Goal: Task Accomplishment & Management: Complete application form

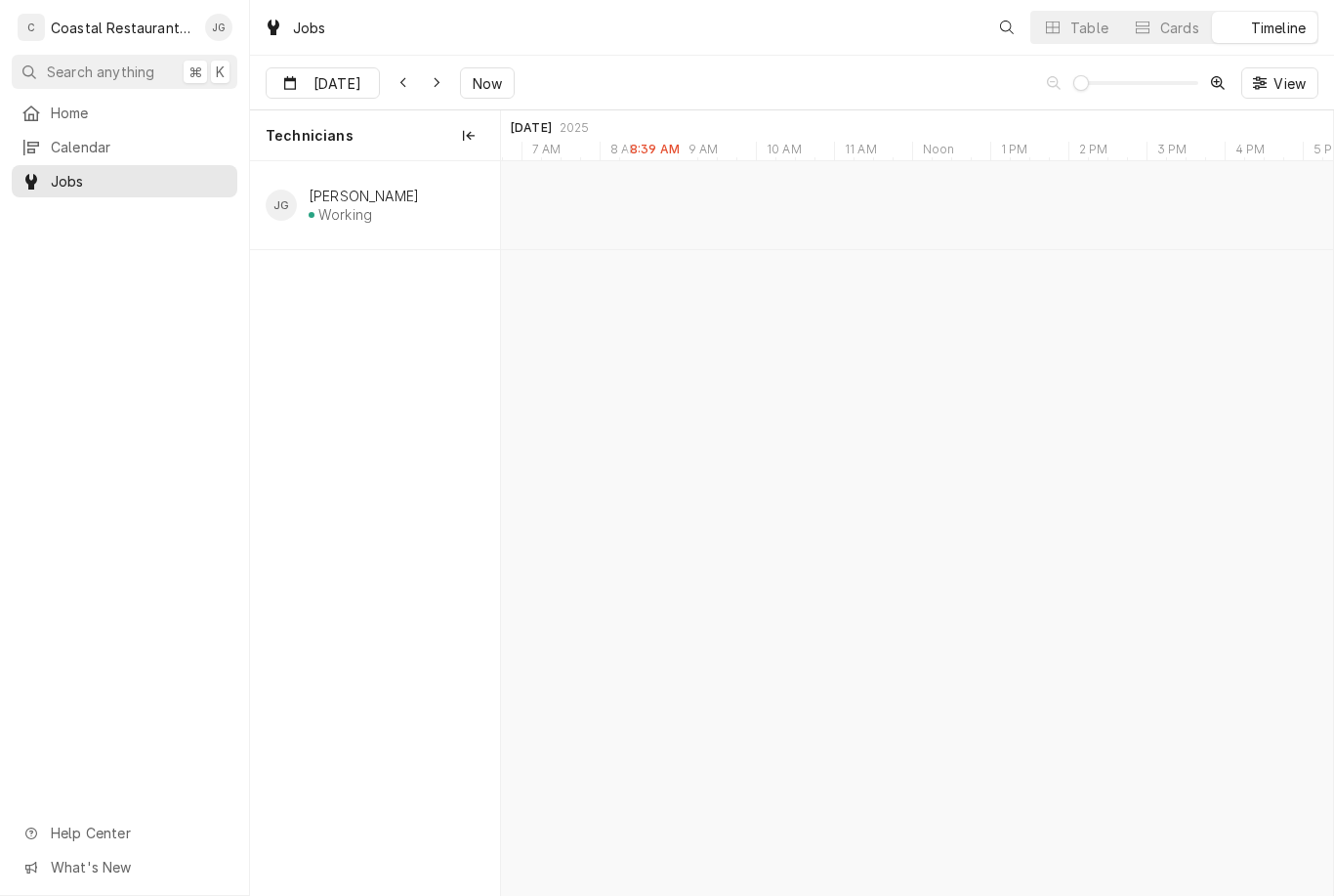
scroll to position [0, 16486]
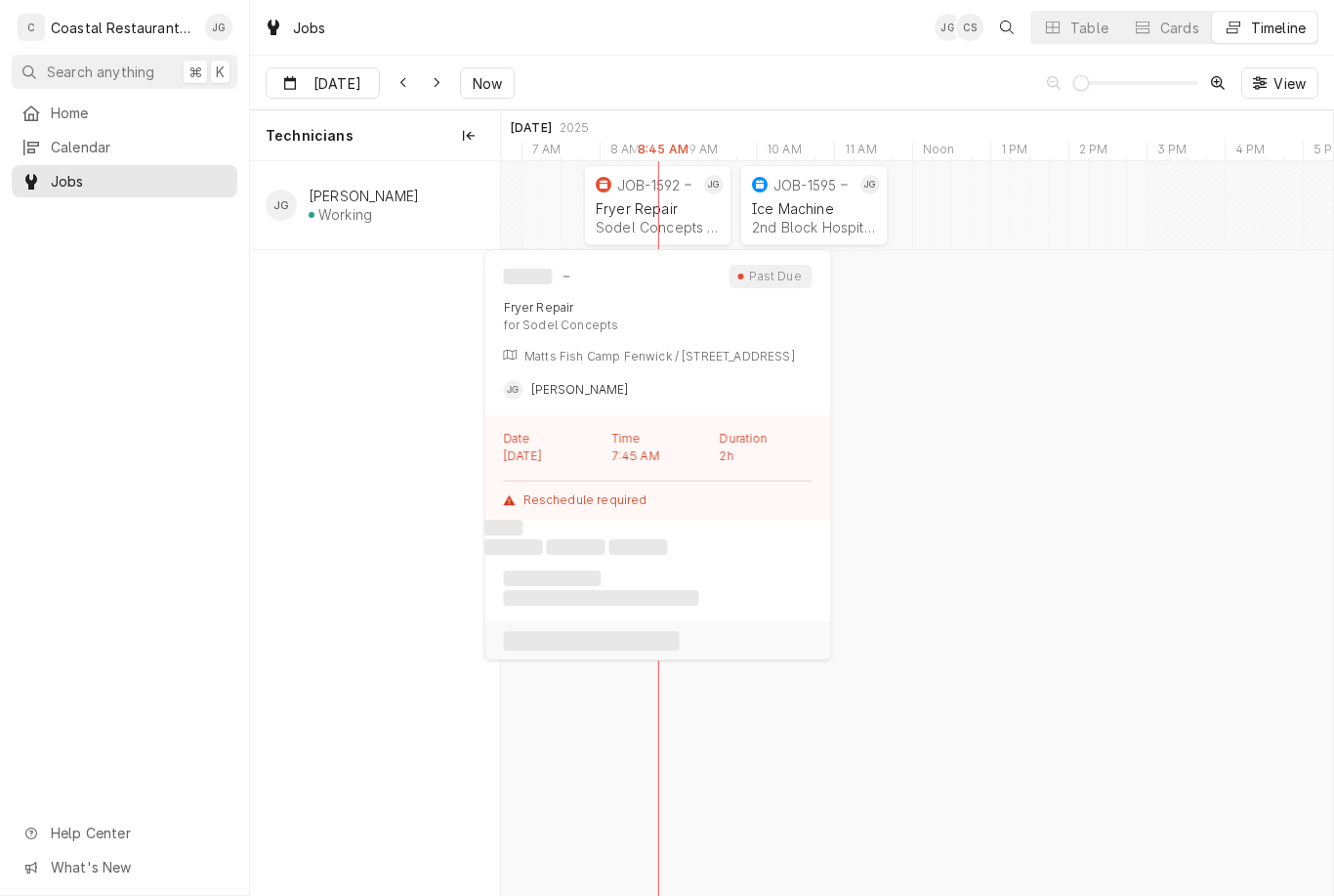
click at [673, 228] on div "Sodel Concepts | Fenwick Island, 19944" at bounding box center [658, 227] width 124 height 17
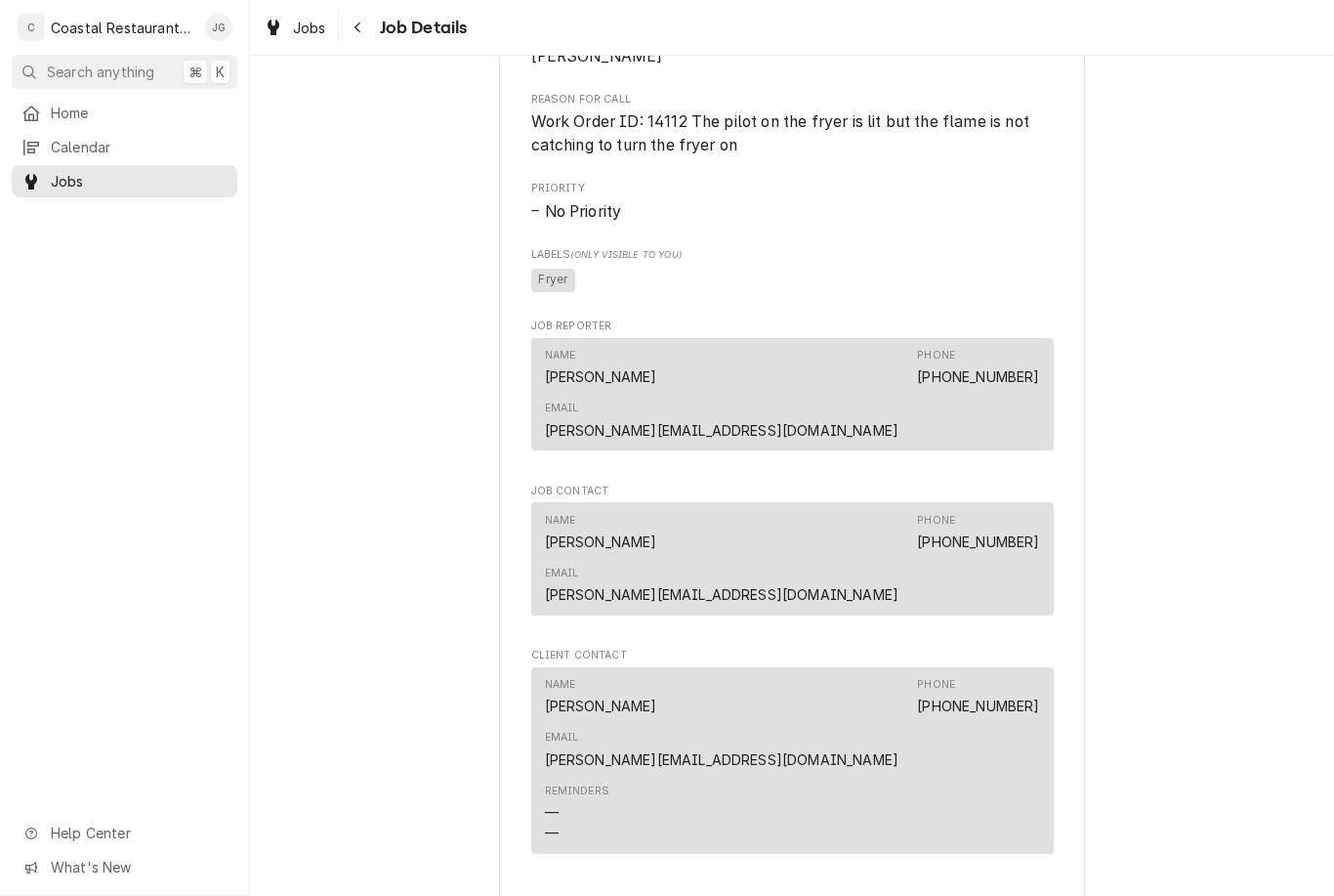
scroll to position [1299, 0]
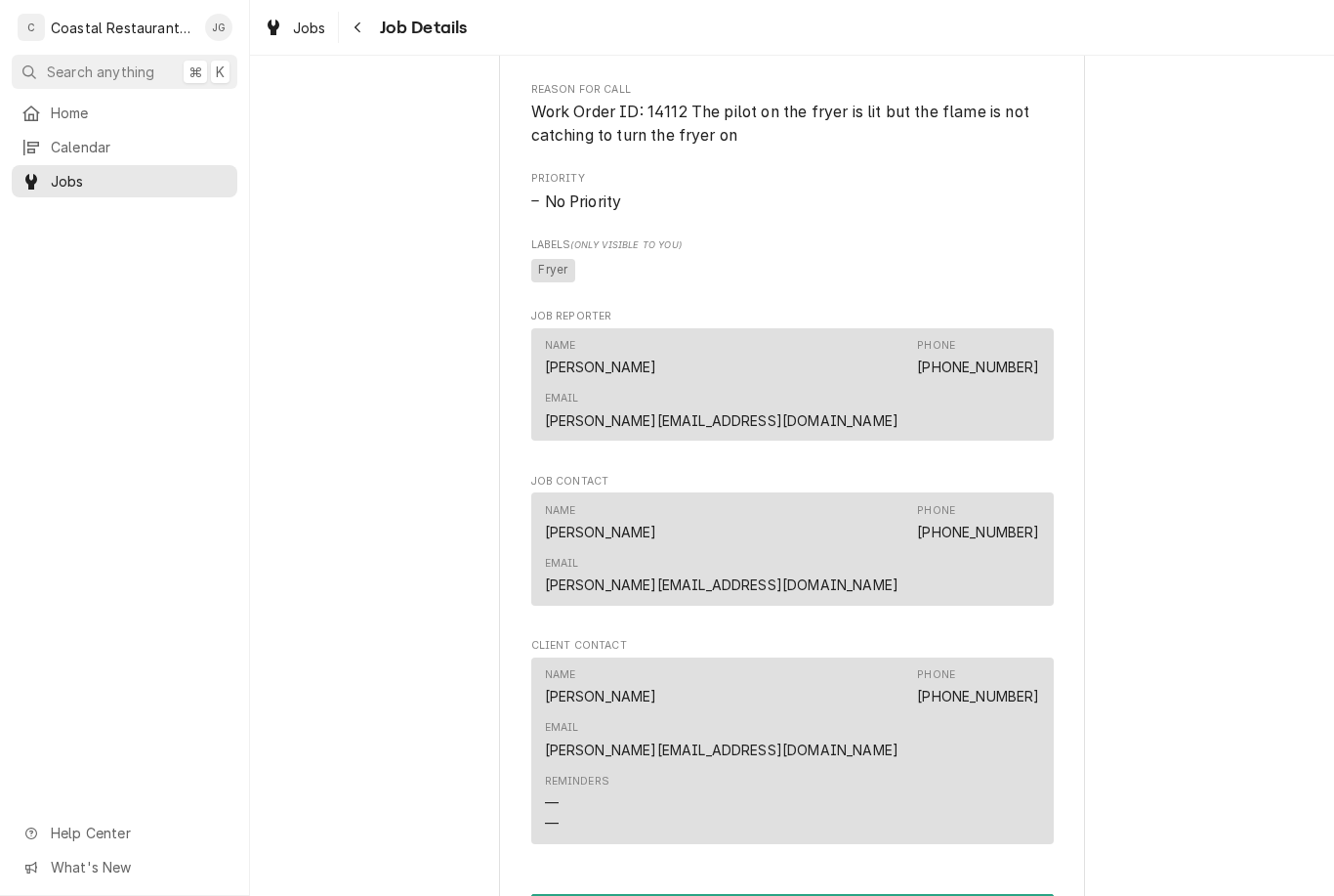
click at [815, 894] on button "Resume Job" at bounding box center [792, 912] width 523 height 37
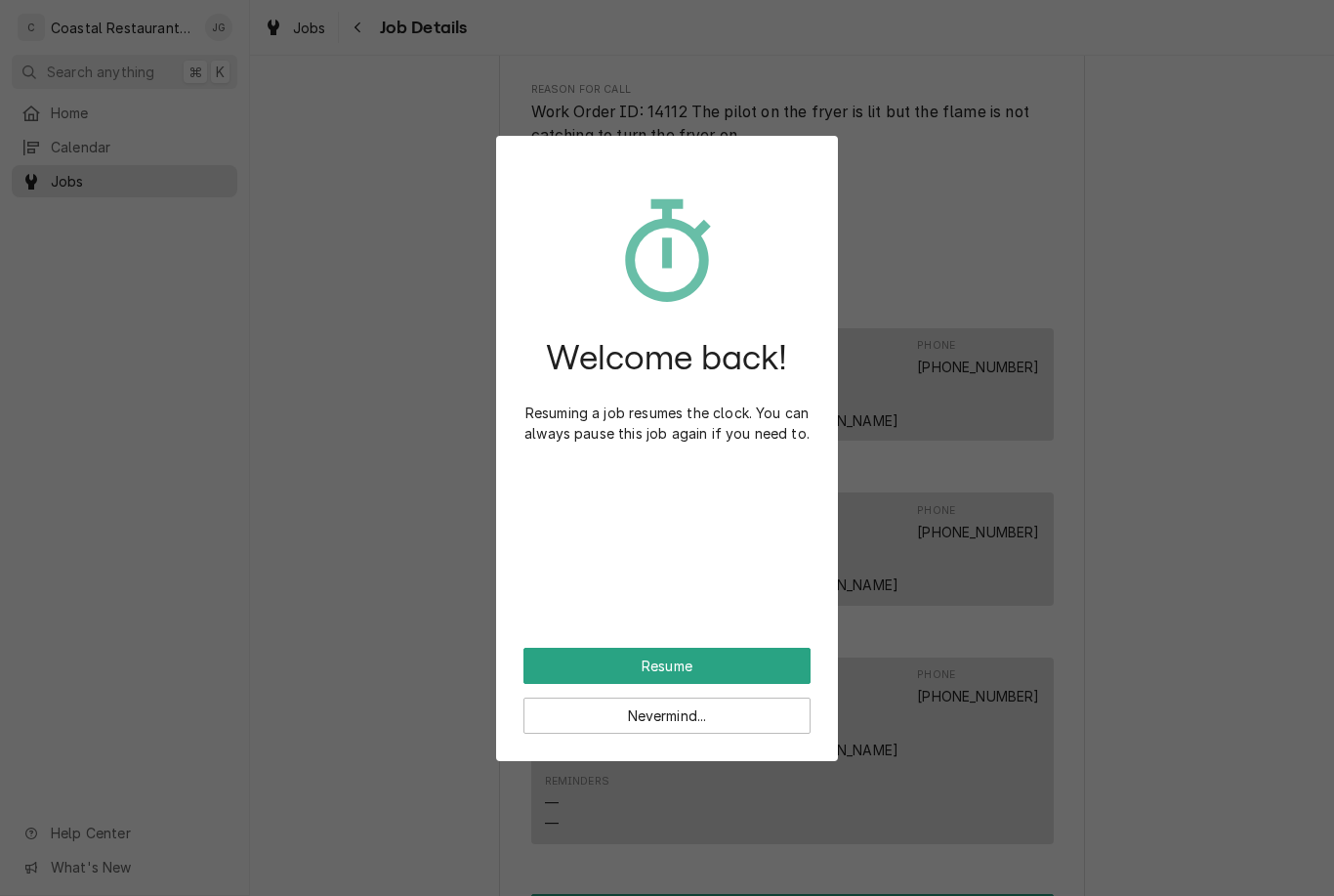
click at [704, 670] on button "Resume" at bounding box center [667, 665] width 287 height 37
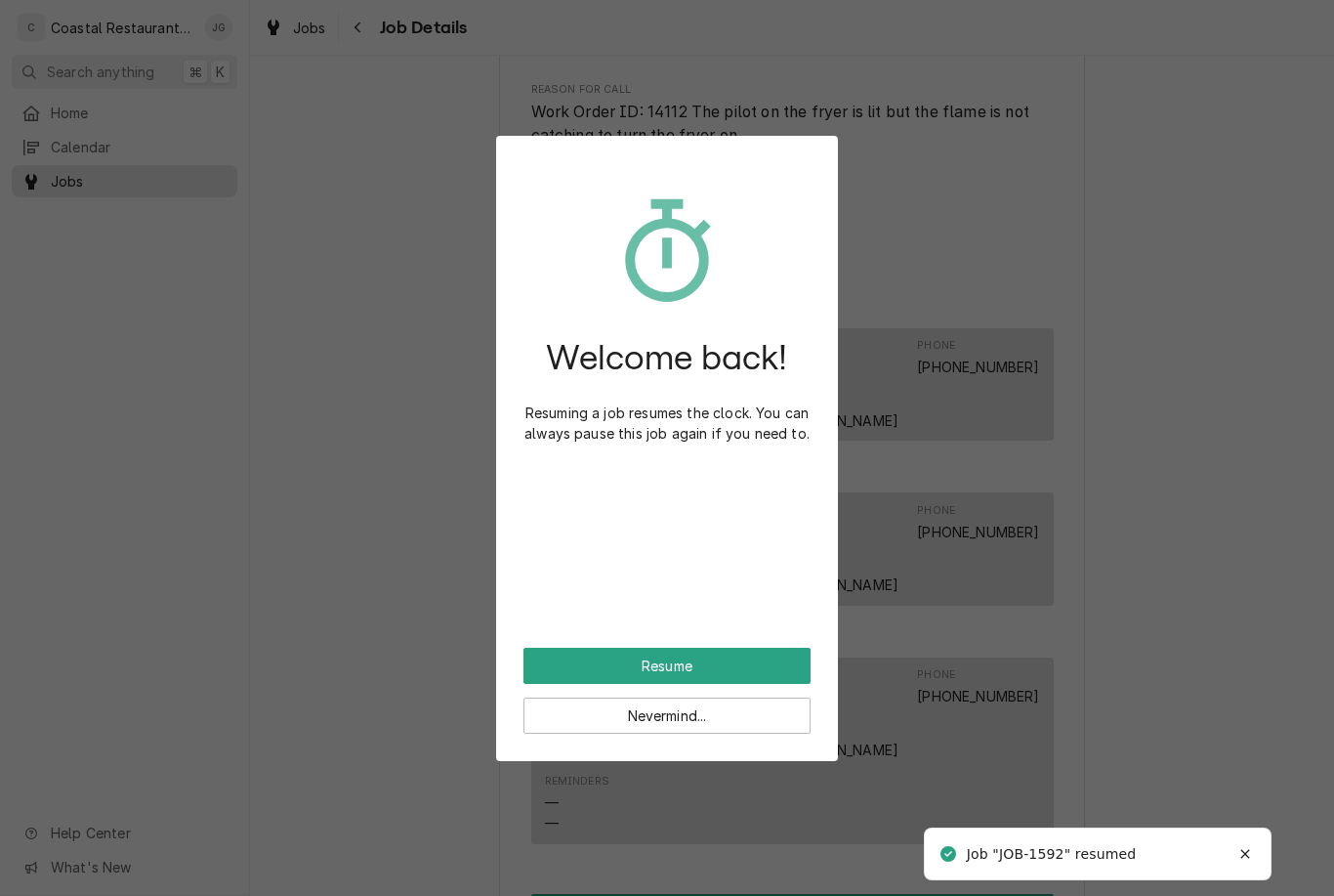
click at [699, 668] on button "Resume" at bounding box center [667, 665] width 287 height 37
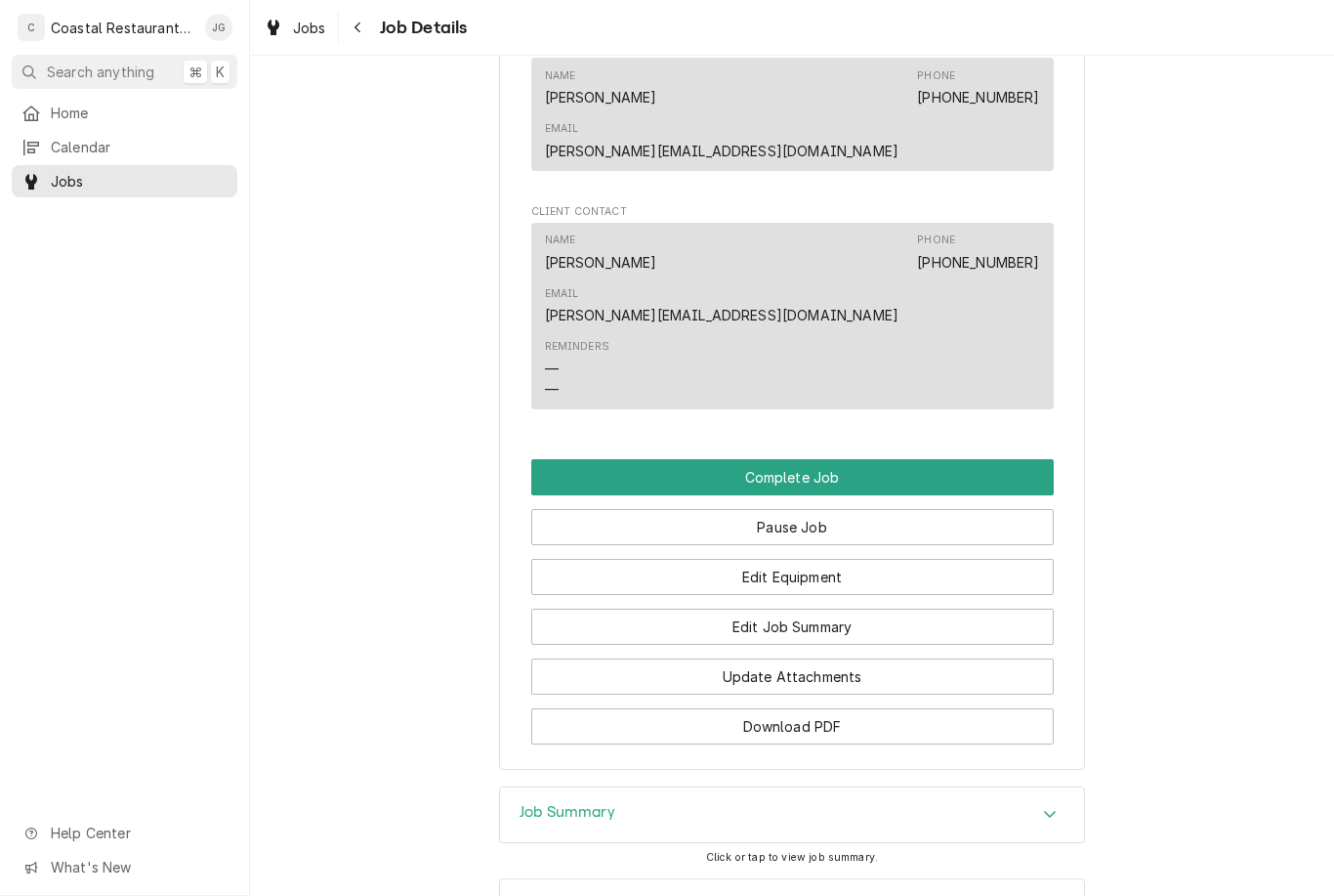
scroll to position [1662, 0]
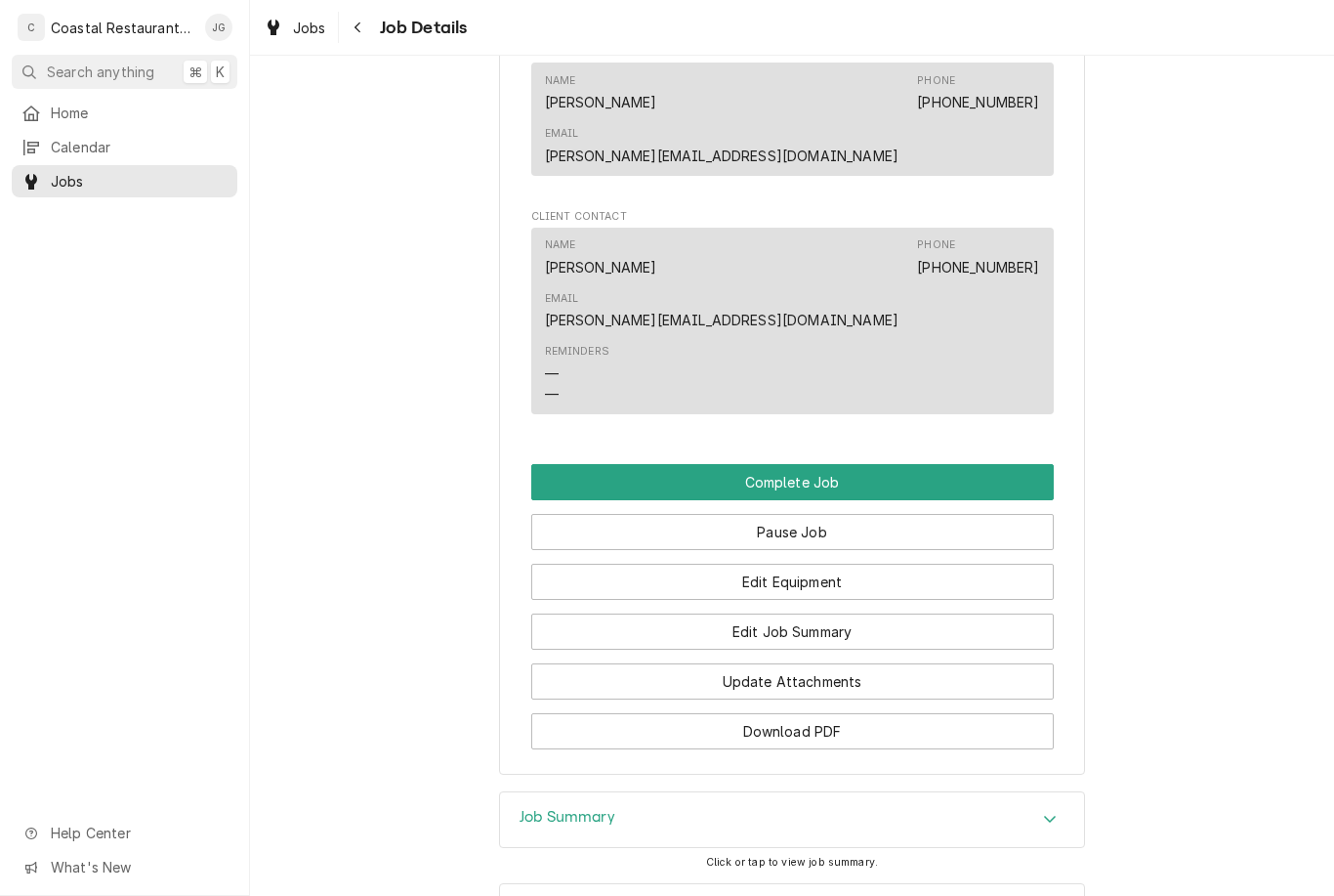
click at [888, 614] on button "Edit Job Summary" at bounding box center [792, 632] width 523 height 37
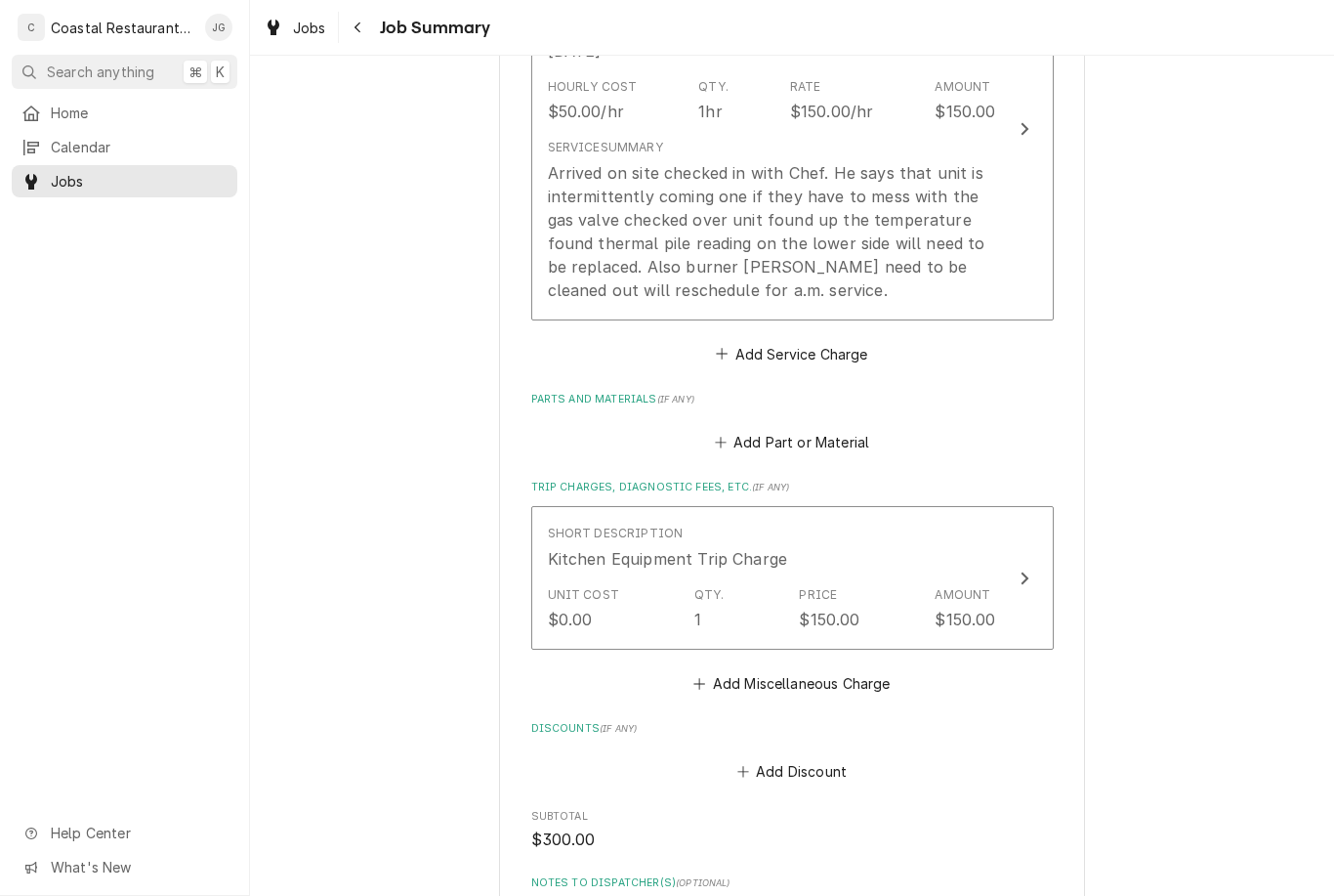
scroll to position [623, 0]
click at [731, 439] on button "Add Part or Material" at bounding box center [791, 441] width 161 height 28
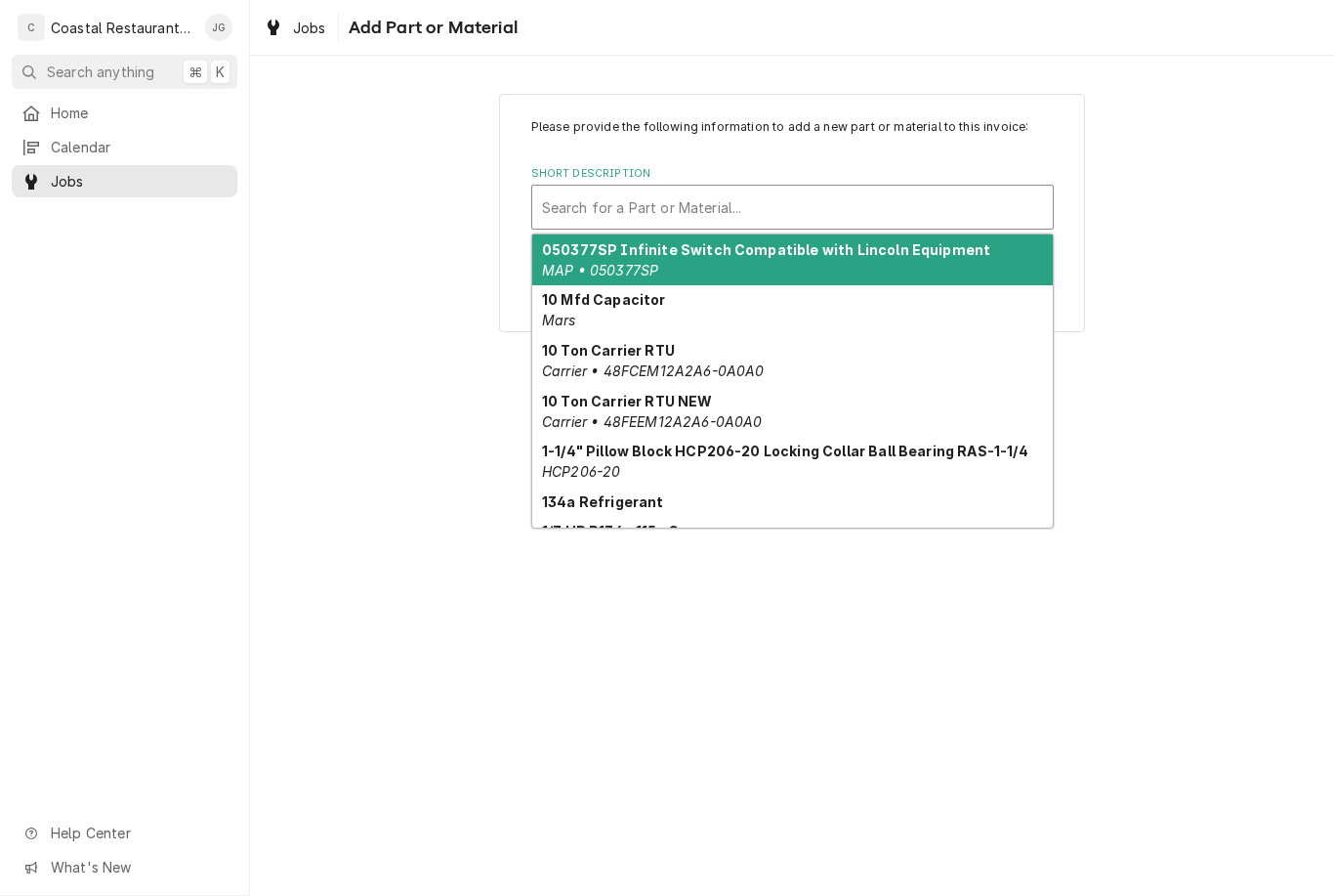
type input "t"
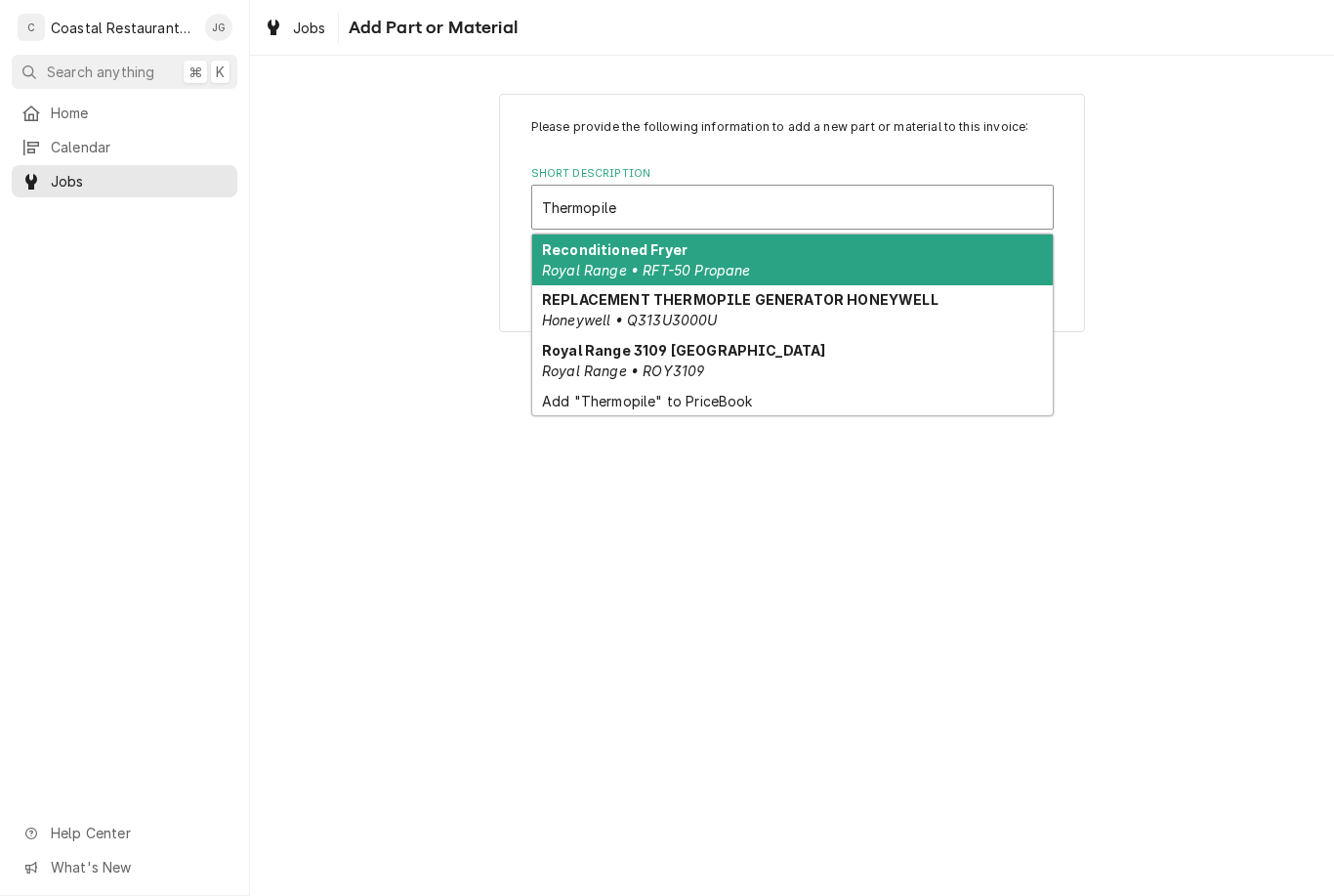
click at [788, 318] on div "REPLACEMENT THERMOPILE GENERATOR HONEYWELL Honeywell • Q313U3000U" at bounding box center [792, 310] width 521 height 50
type input "Thermopile"
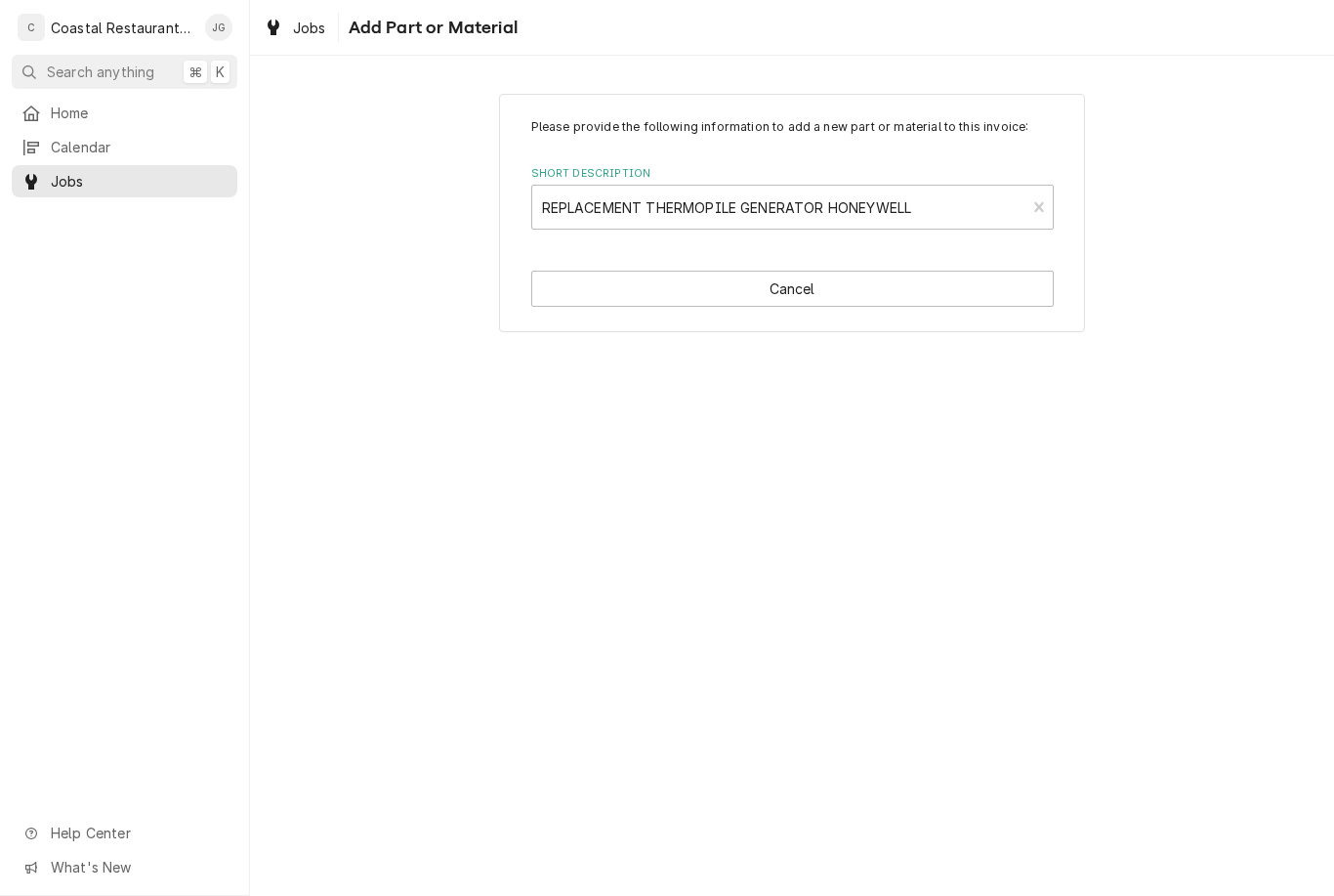
type textarea "x"
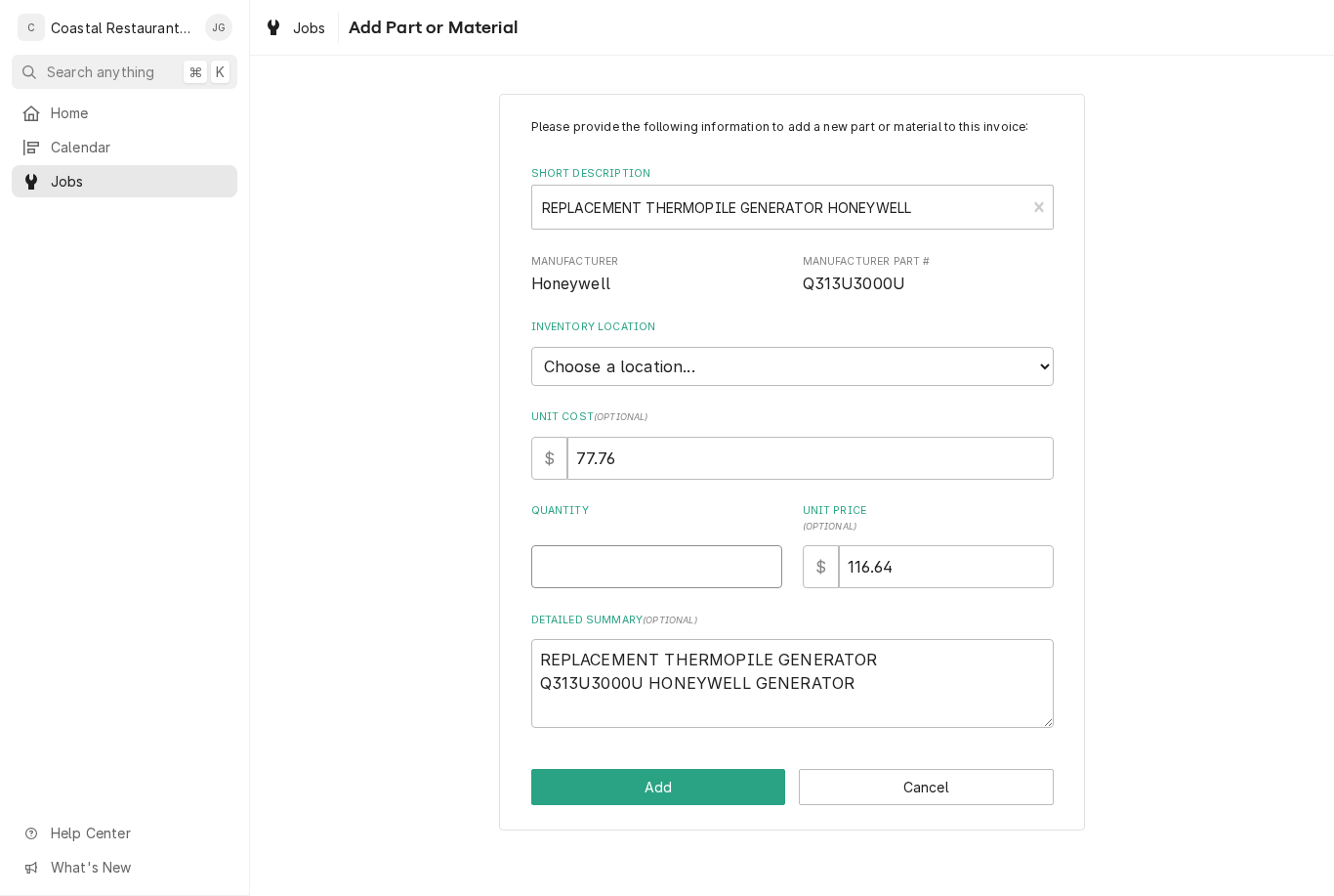
click at [703, 549] on input "Quantity" at bounding box center [656, 566] width 251 height 43
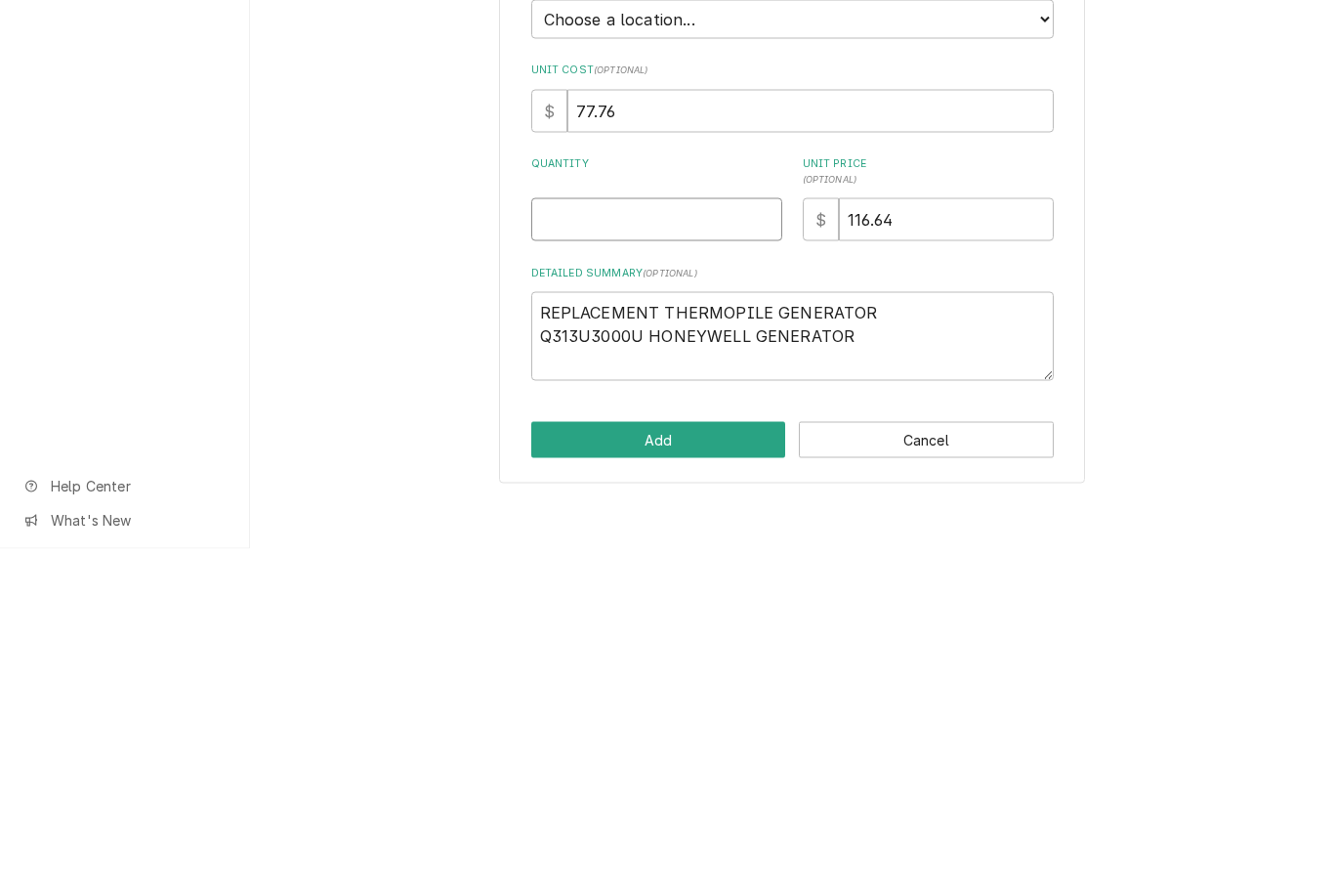
type input "1"
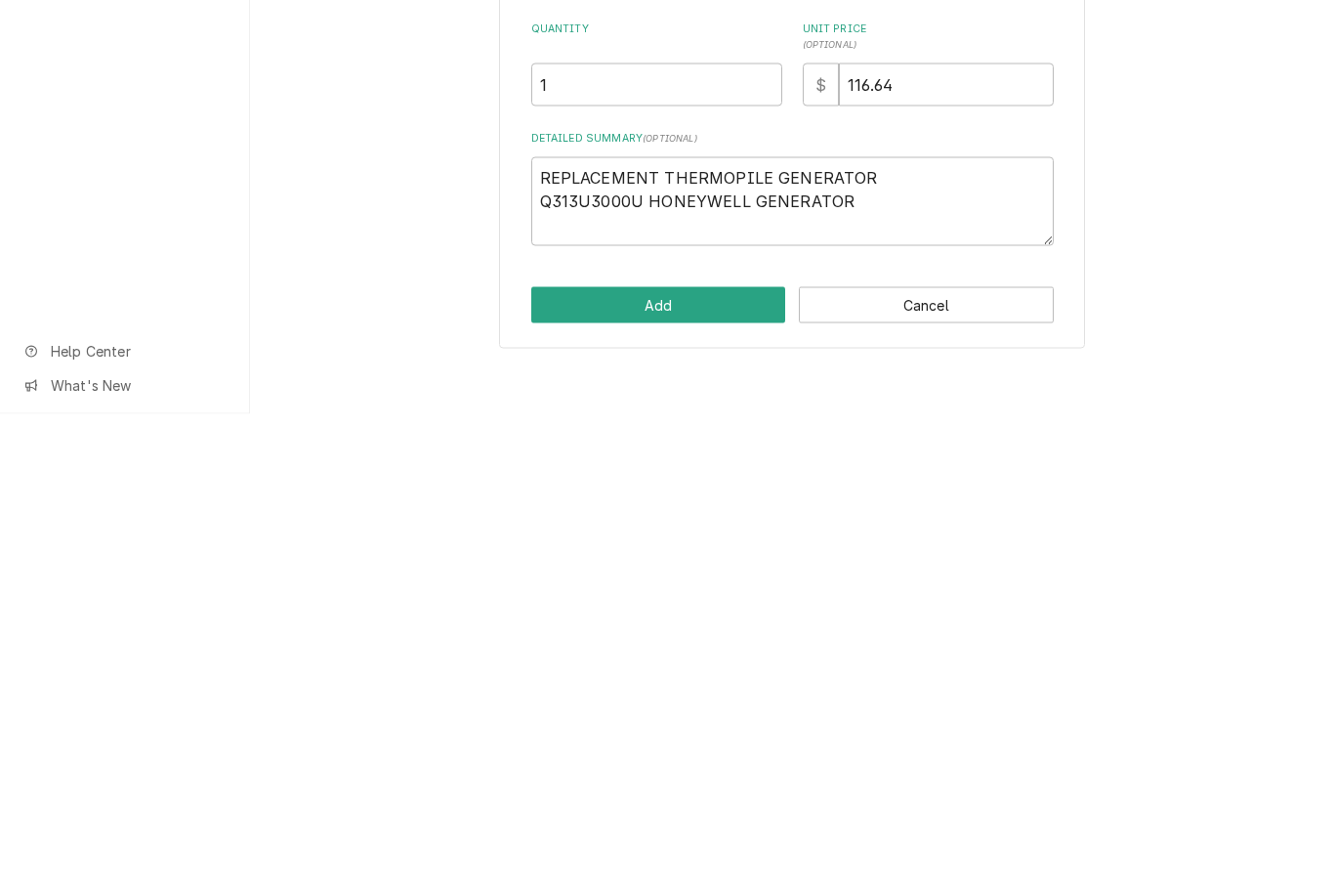
click at [706, 769] on button "Add" at bounding box center [658, 786] width 255 height 37
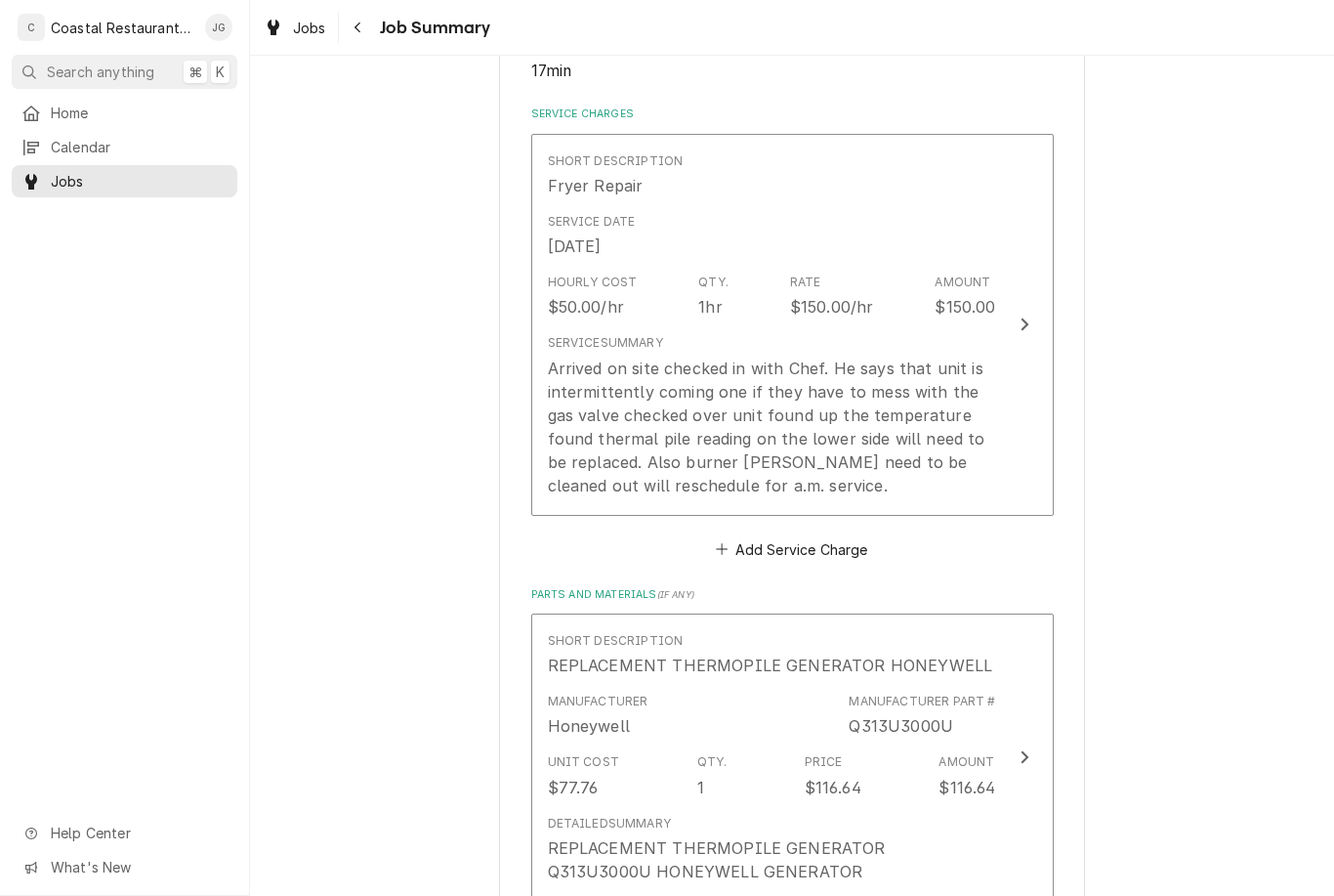
scroll to position [400, 0]
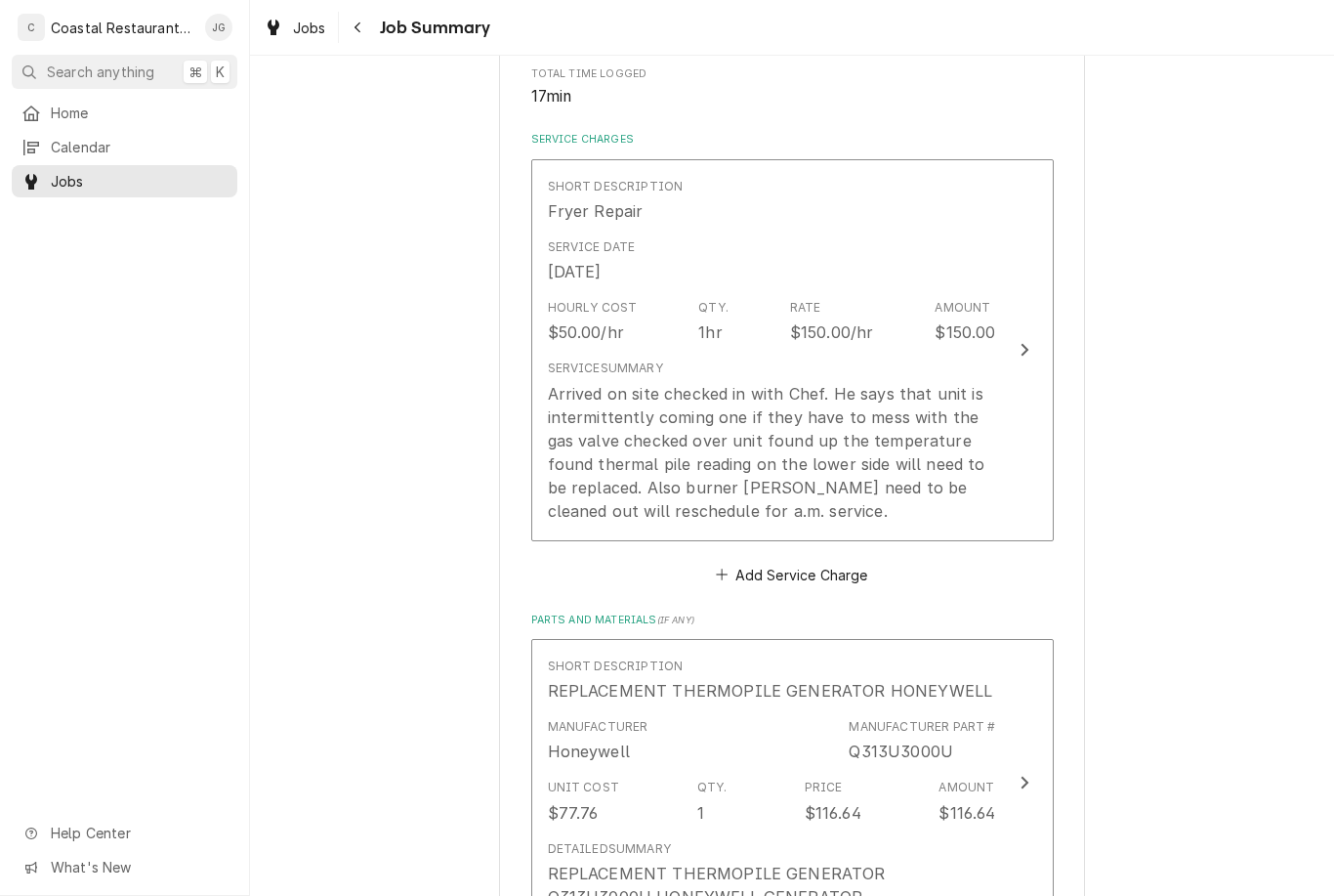
click at [859, 456] on div "Arrived on site checked in with Chef. He says that unit is intermittently comin…" at bounding box center [772, 452] width 448 height 141
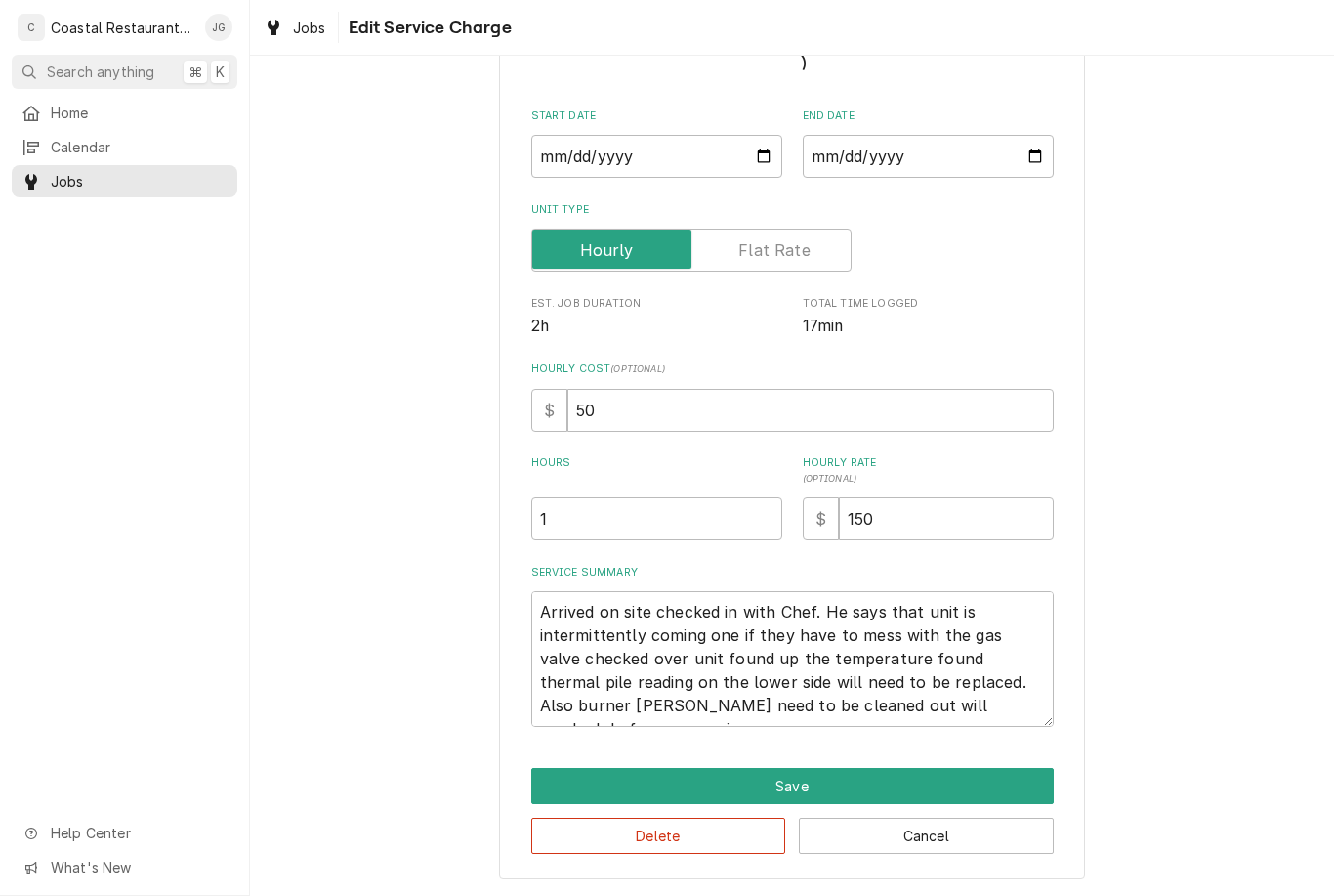
scroll to position [69, 0]
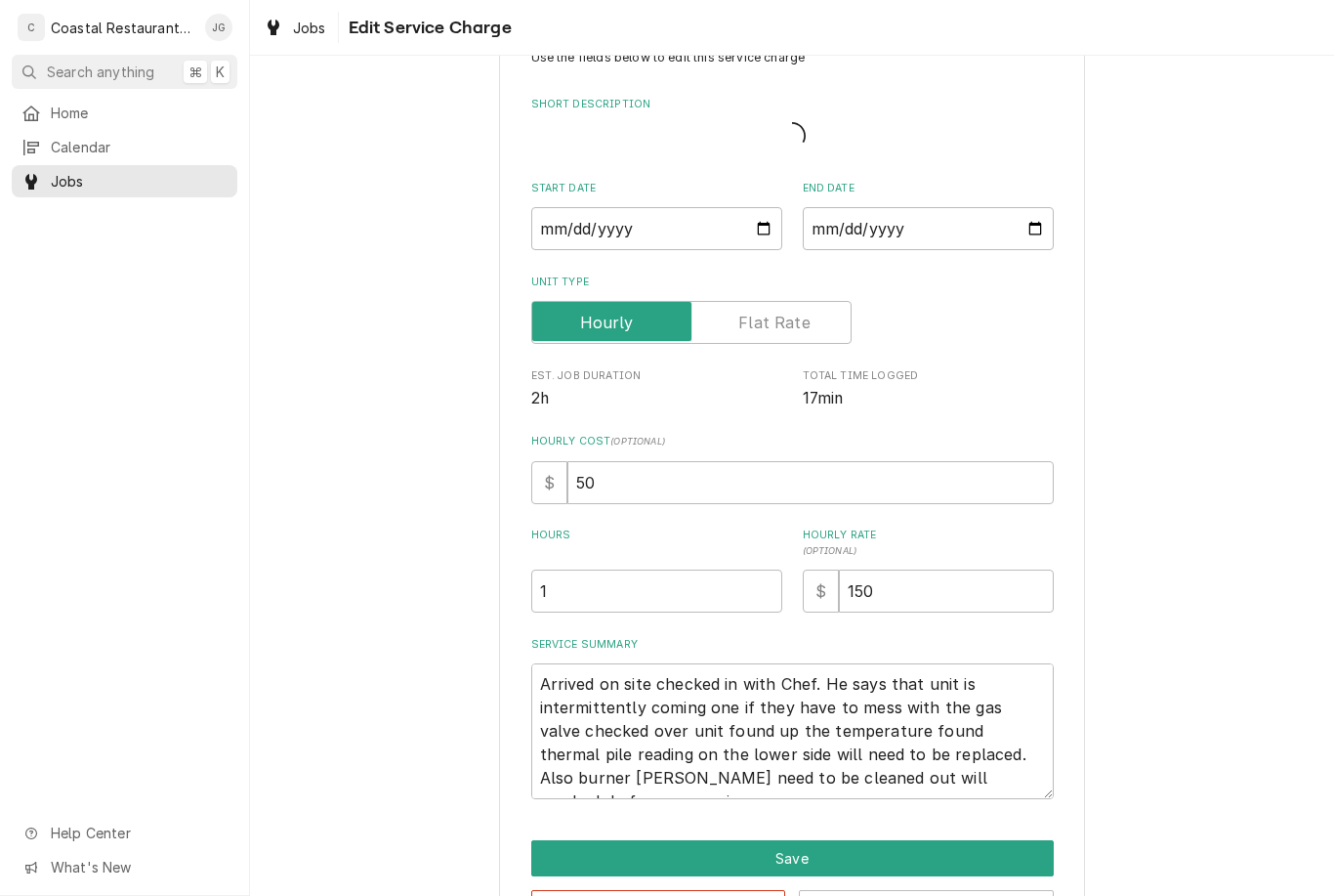
type textarea "x"
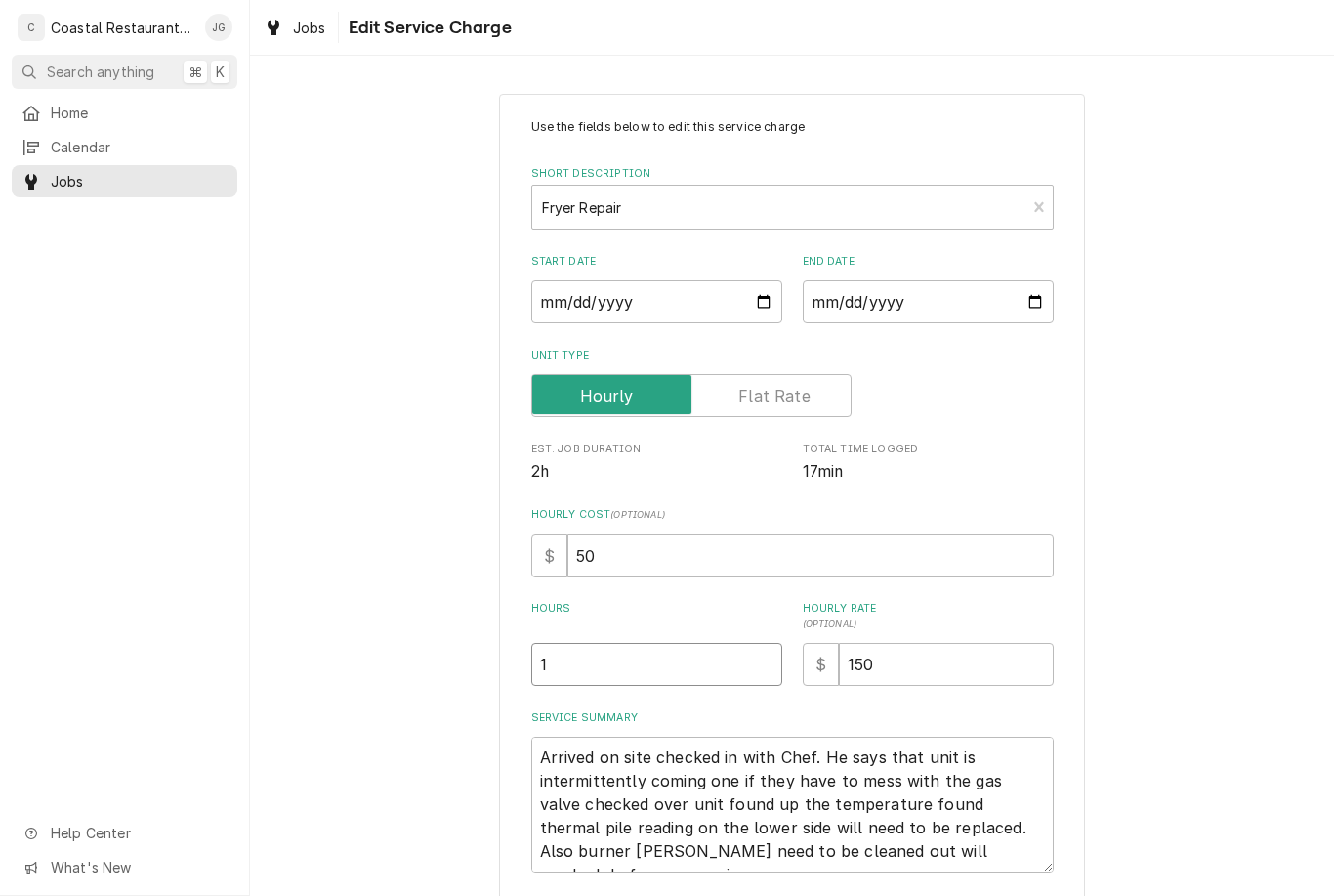
click at [661, 659] on input "1" at bounding box center [656, 664] width 251 height 43
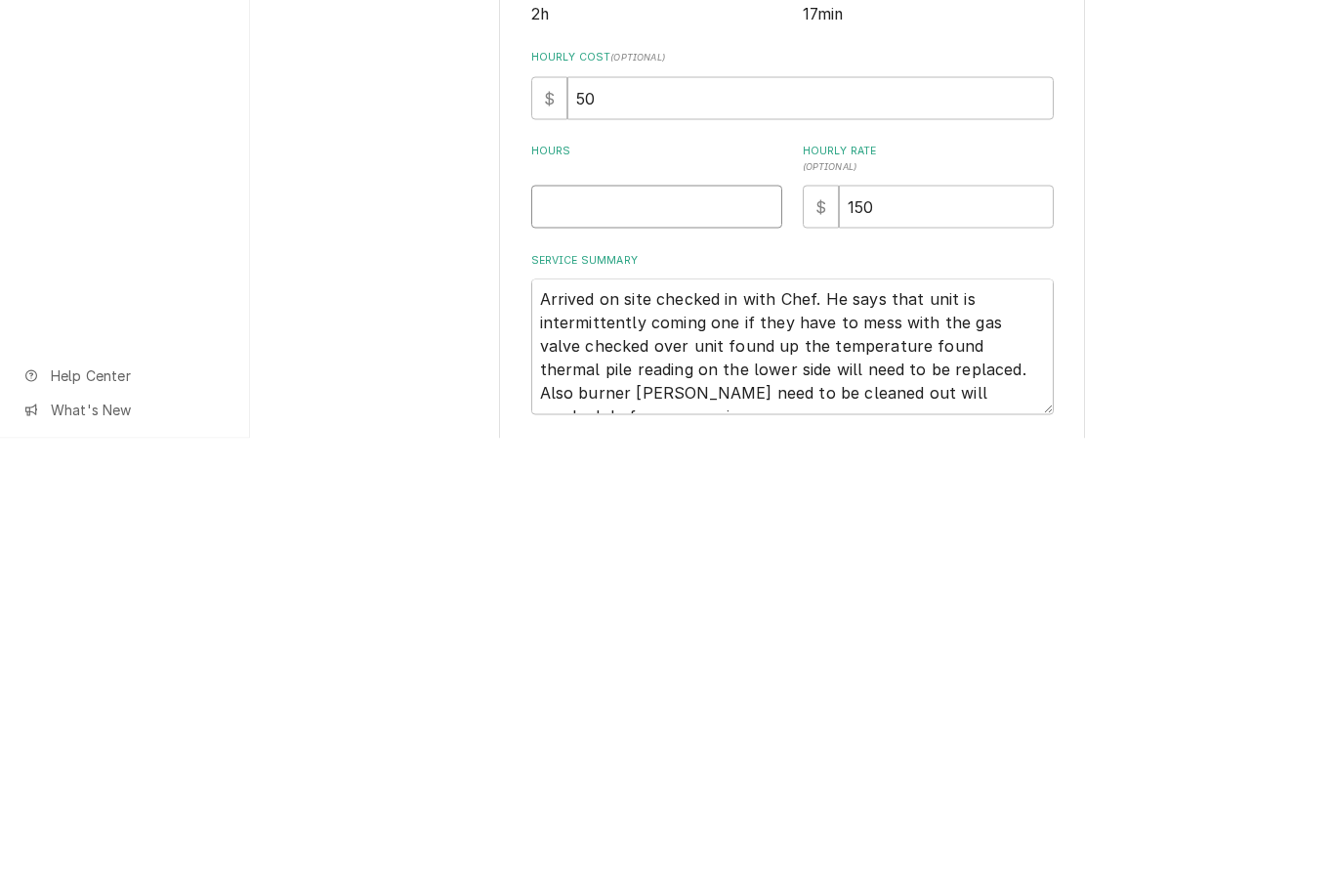
type textarea "x"
type input "1"
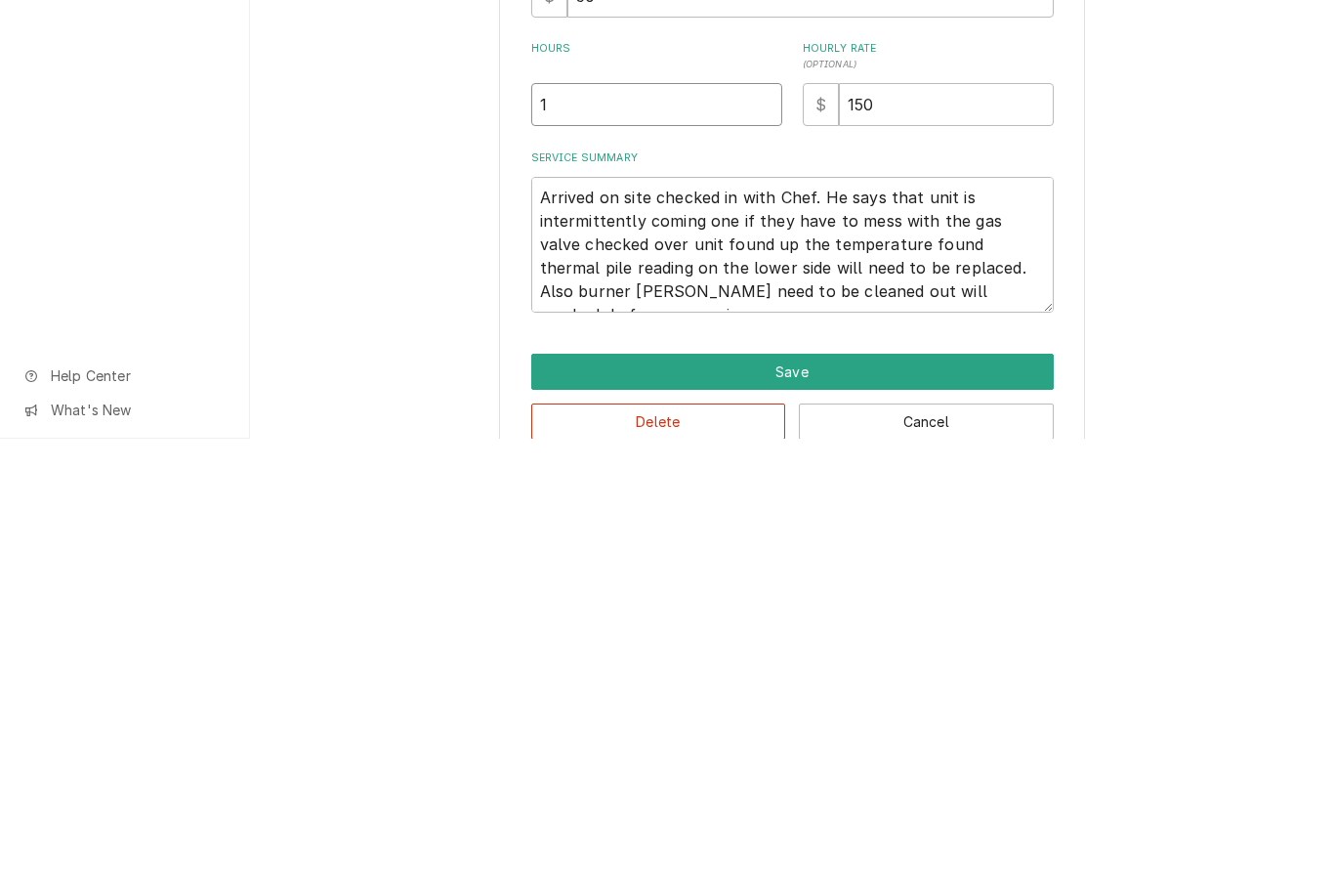
scroll to position [125, 0]
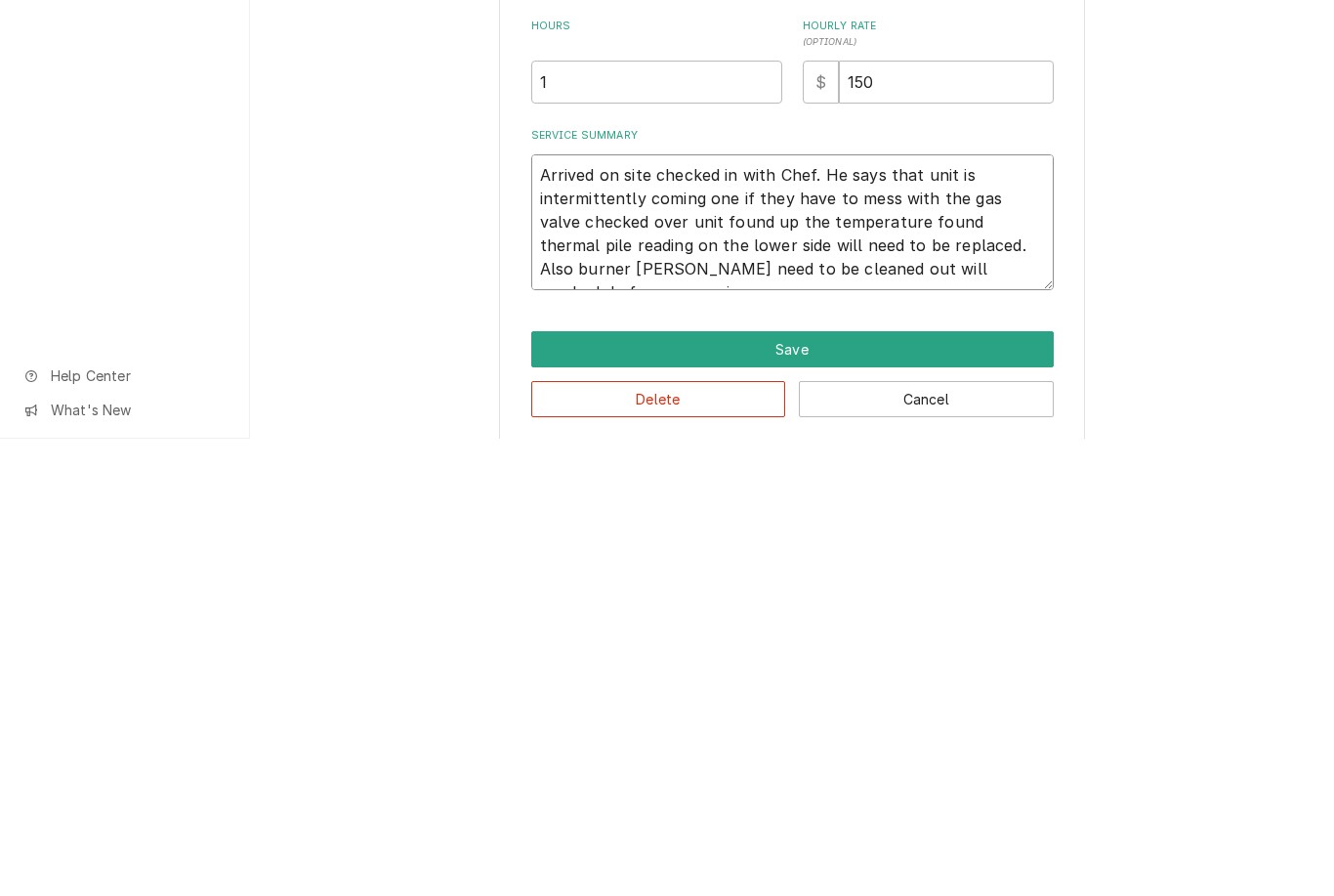
click at [1040, 612] on textarea "Arrived on site checked in with Chef. He says that unit is intermittently comin…" at bounding box center [792, 680] width 523 height 136
type textarea "x"
type textarea "Arrived on site checked in with Chef. He says that unit is intermittently comin…"
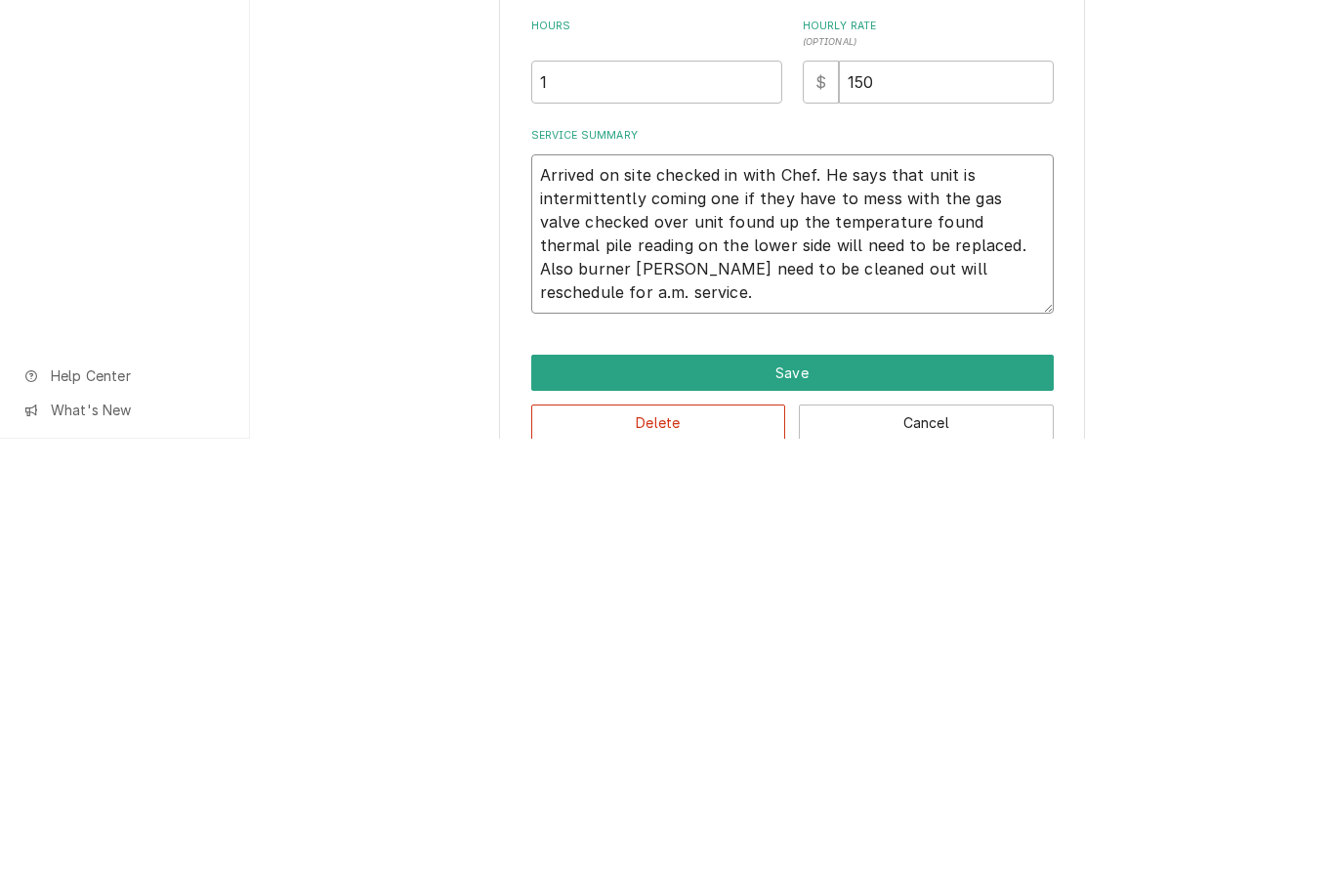
type textarea "x"
type textarea "Arrived on site checked in with Chef. He says that unit is intermittently comin…"
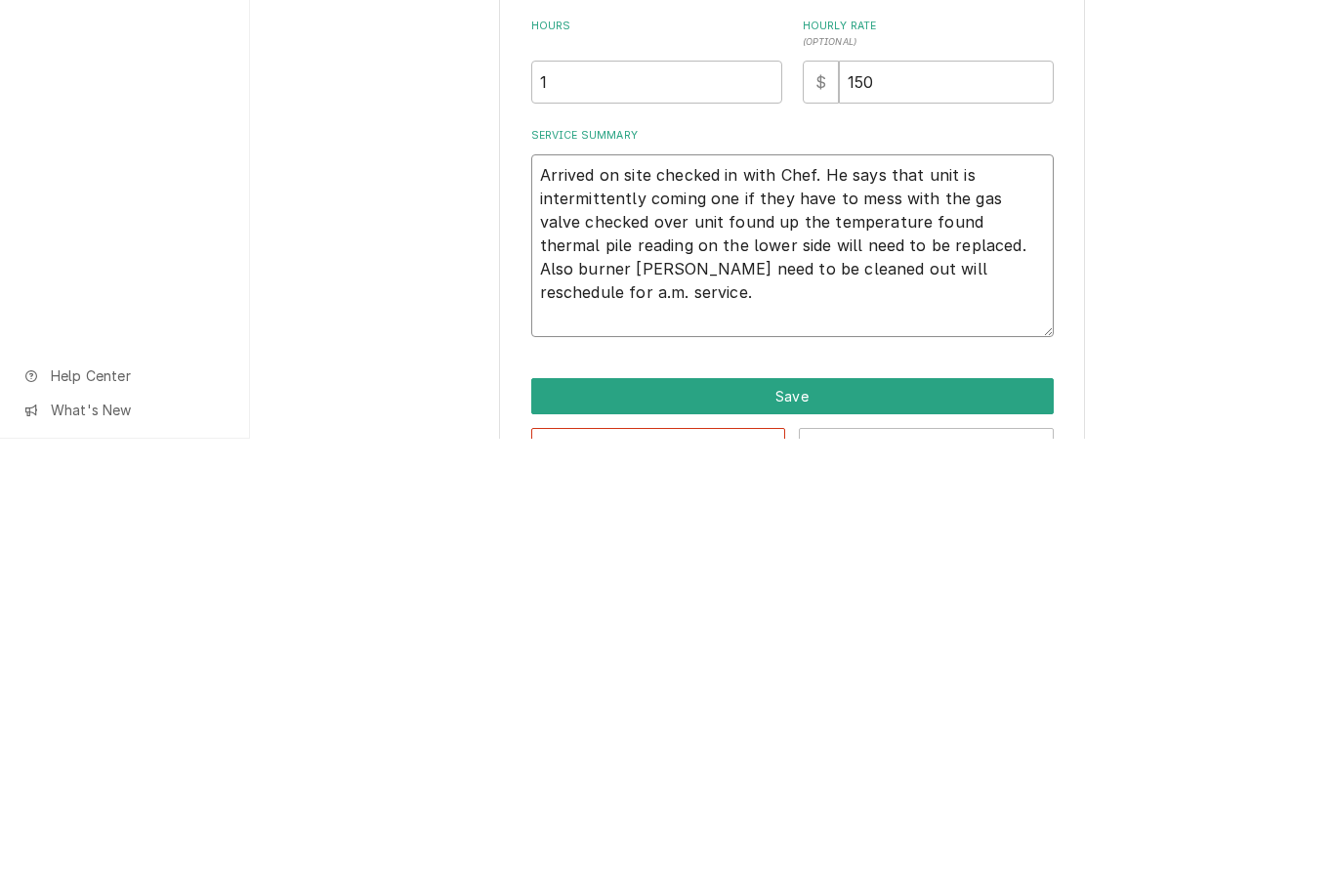
type textarea "x"
type textarea "Arrived on site checked in with Chef. He says that unit is intermittently comin…"
type textarea "x"
type textarea "Arrived on site checked in with Chef. He says that unit is intermittently comin…"
type textarea "x"
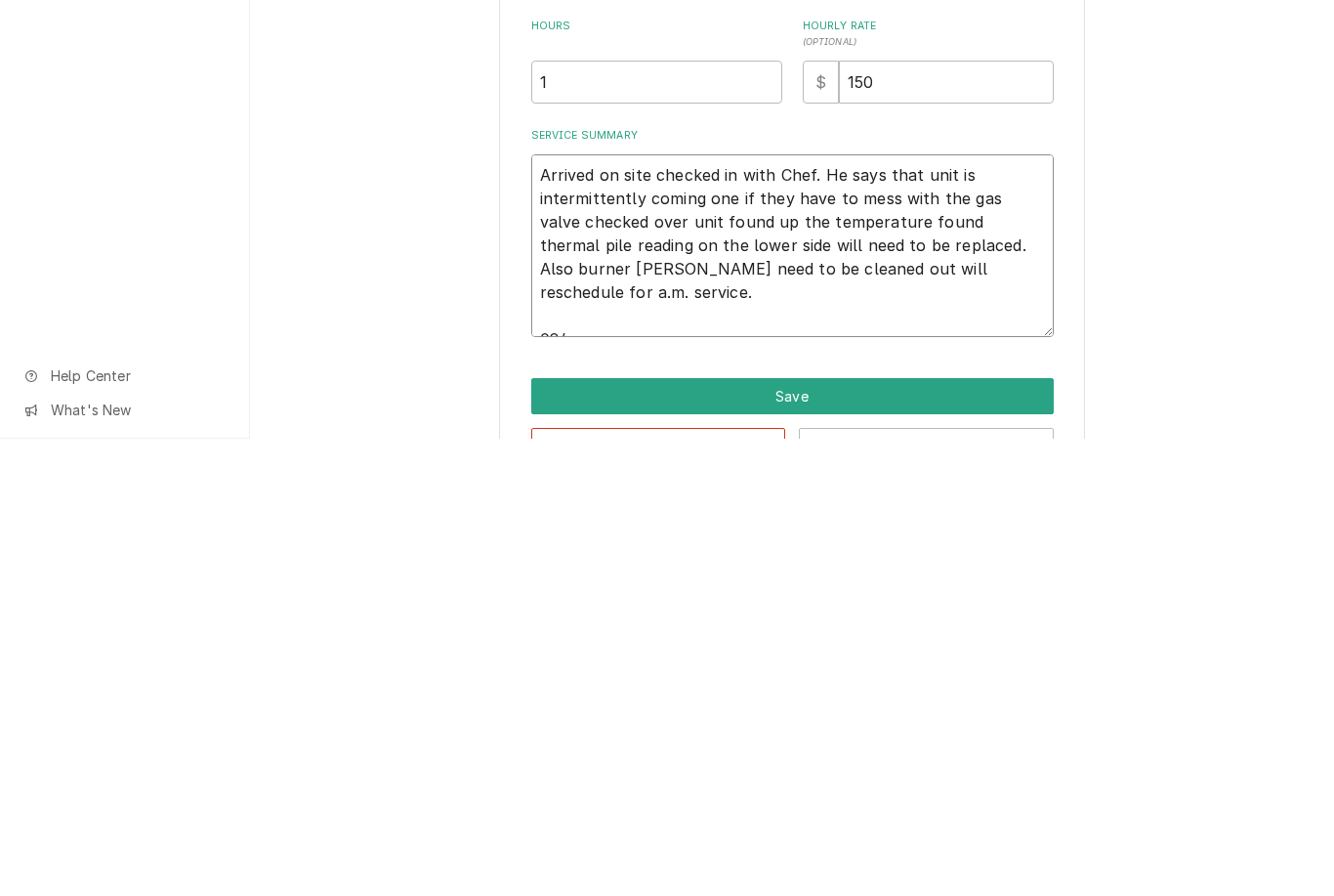
type textarea "Arrived on site checked in with Chef. He says that unit is intermittently comin…"
type textarea "x"
type textarea "Arrived on site checked in with Chef. He says that unit is intermittently comin…"
type textarea "x"
type textarea "Arrived on site checked in with Chef. He says that unit is intermittently comin…"
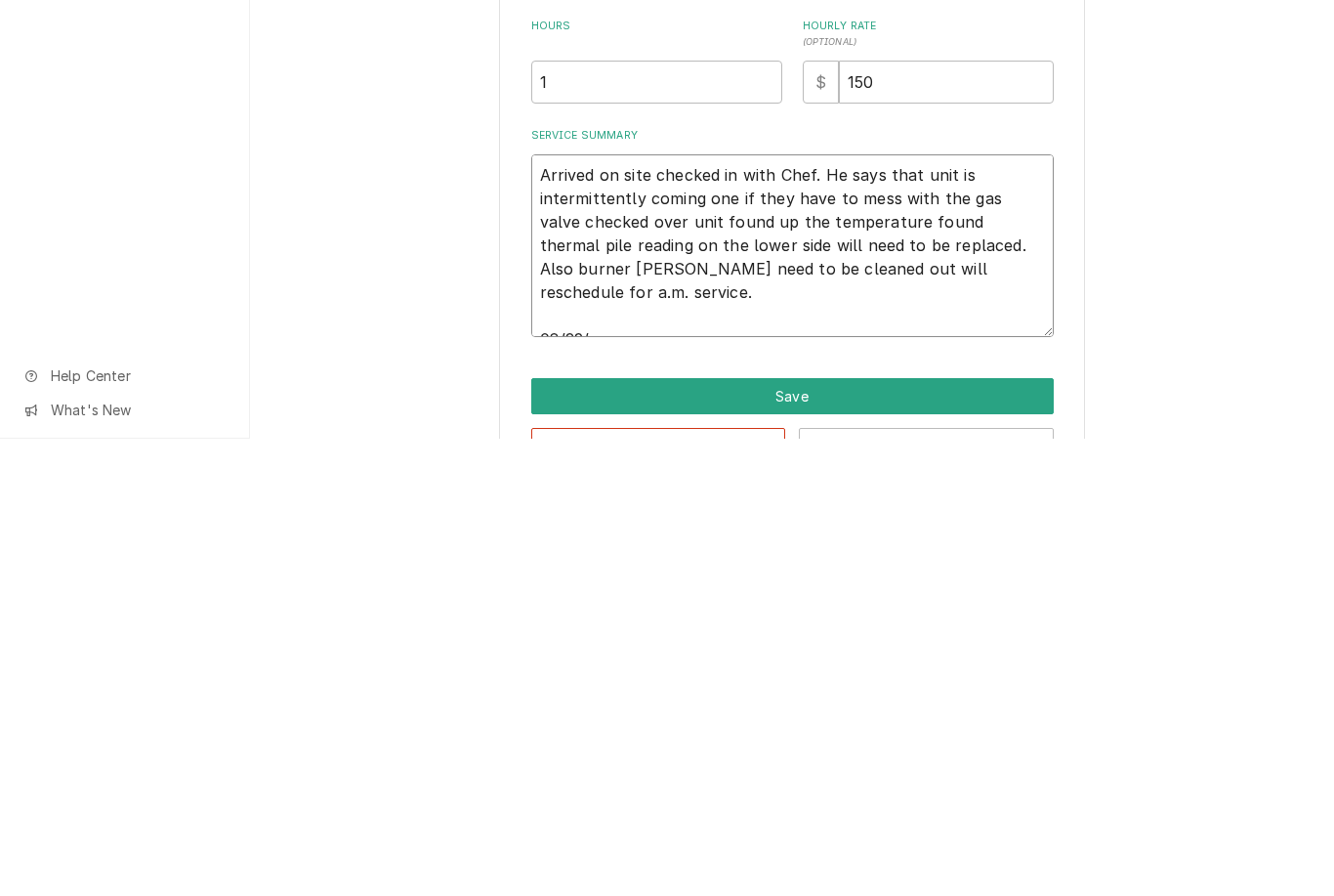
type textarea "x"
type textarea "Arrived on site checked in with Chef. He says that unit is intermittently comin…"
type textarea "x"
type textarea "Arrived on site checked in with Chef. He says that unit is intermittently comin…"
type textarea "x"
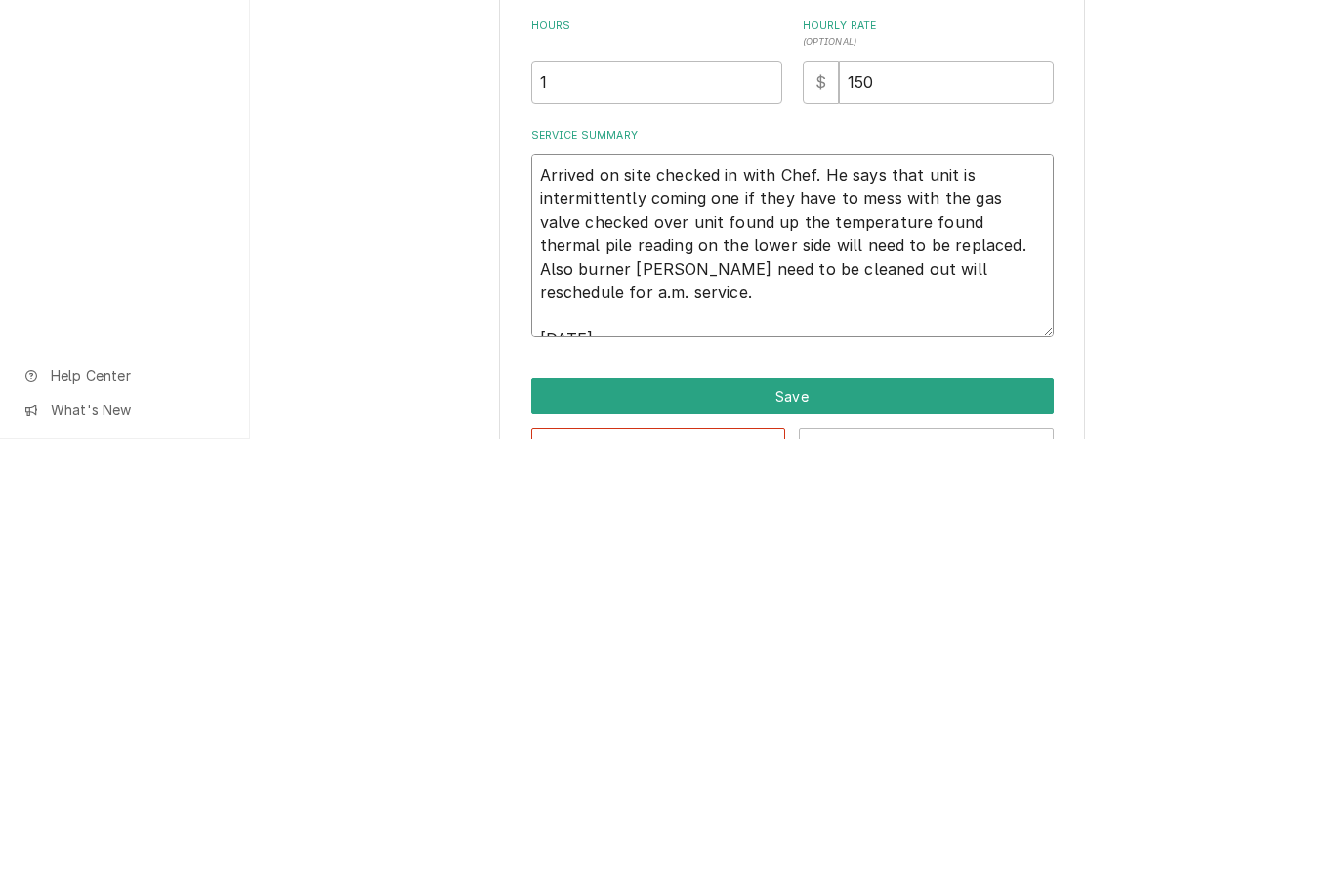
type textarea "Arrived on site checked in with Chef. He says that unit is intermittently comin…"
type textarea "x"
type textarea "Arrived on site checked in with Chef. He says that unit is intermittently comin…"
type textarea "x"
type textarea "Arrived on site checked in with Chef. He says that unit is intermittently comin…"
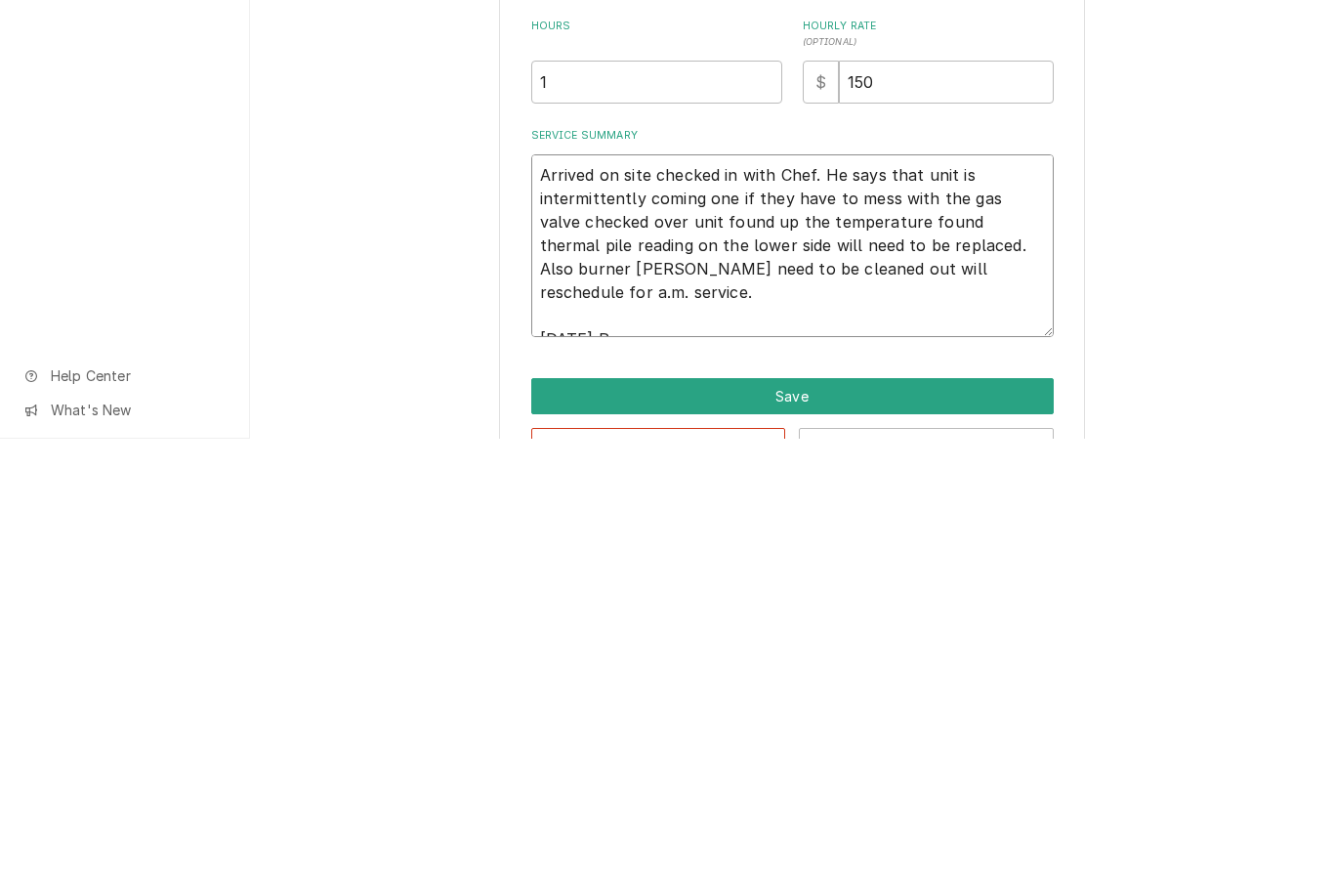
type textarea "x"
type textarea "Arrived on site checked in with Chef. He says that unit is intermittently comin…"
type textarea "x"
type textarea "Arrived on site checked in with Chef. He says that unit is intermittently comin…"
type textarea "x"
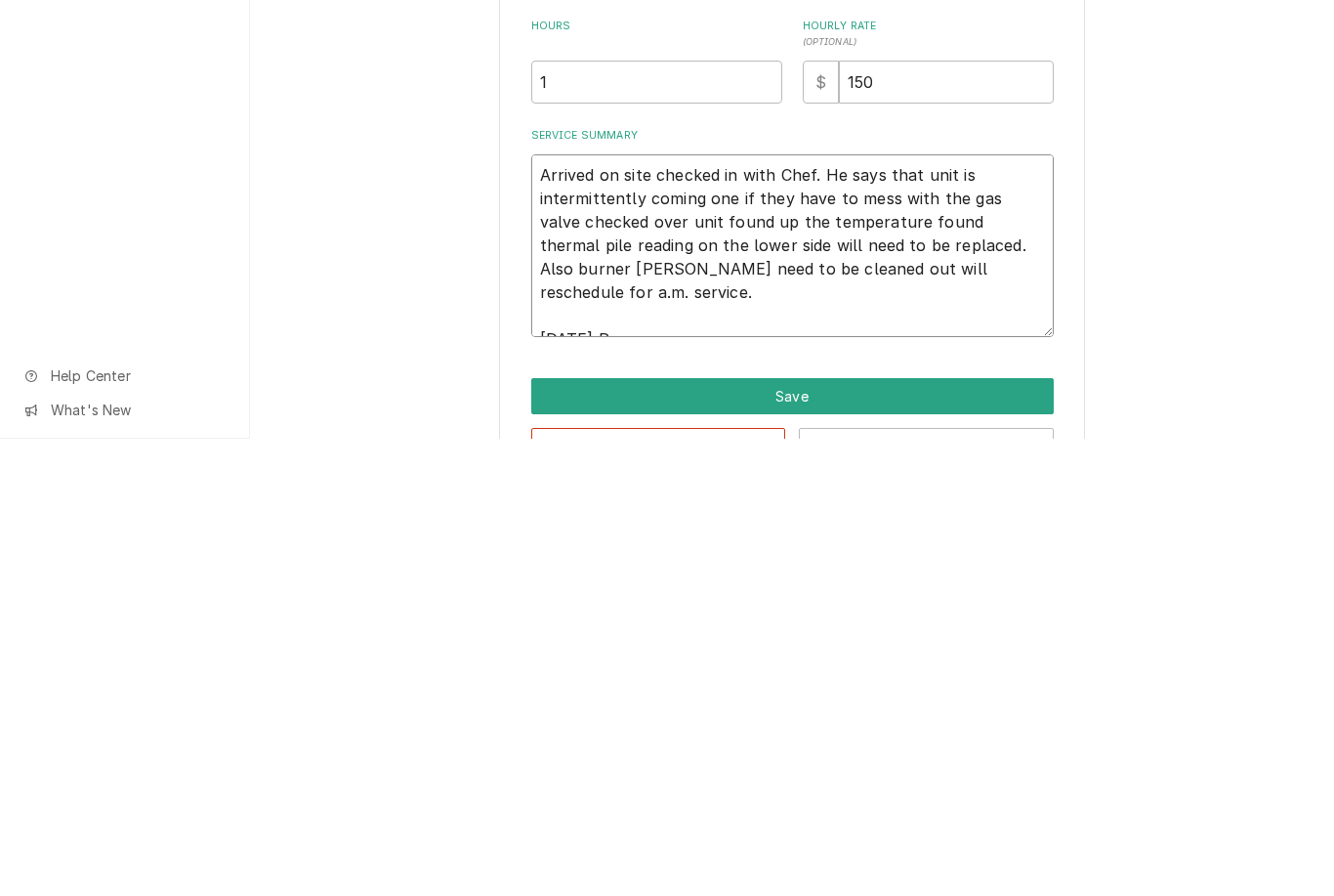
type textarea "Arrived on site checked in with Chef. He says that unit is intermittently comin…"
type textarea "x"
type textarea "Arrived on site checked in with Chef. He says that unit is intermittently comin…"
type textarea "x"
type textarea "Arrived on site checked in with Chef. He says that unit is intermittently comin…"
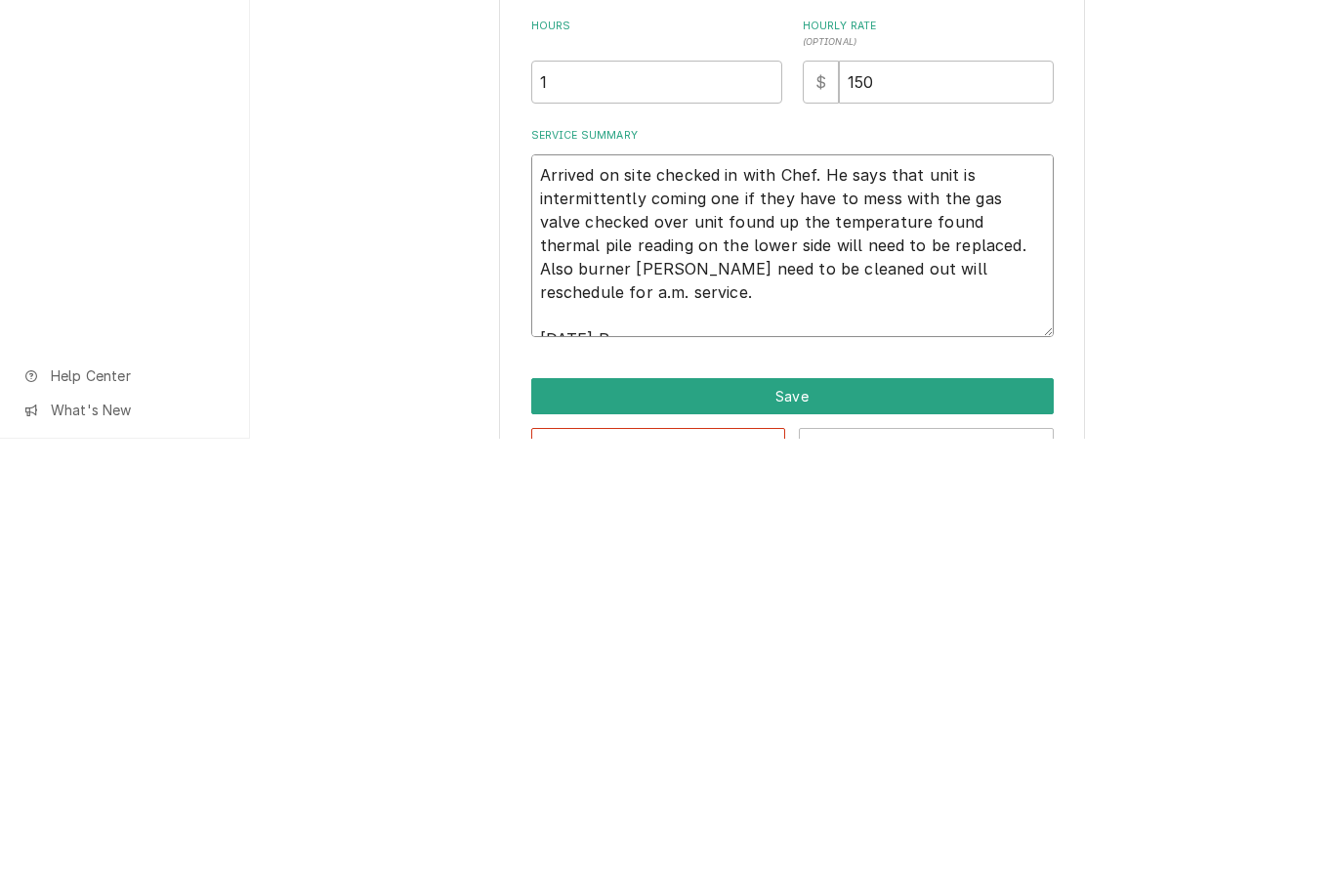
type textarea "x"
type textarea "Arrived on site checked in with Chef. He says that unit is intermittently comin…"
type textarea "x"
type textarea "Arrived on site checked in with Chef. He says that unit is intermittently comin…"
type textarea "x"
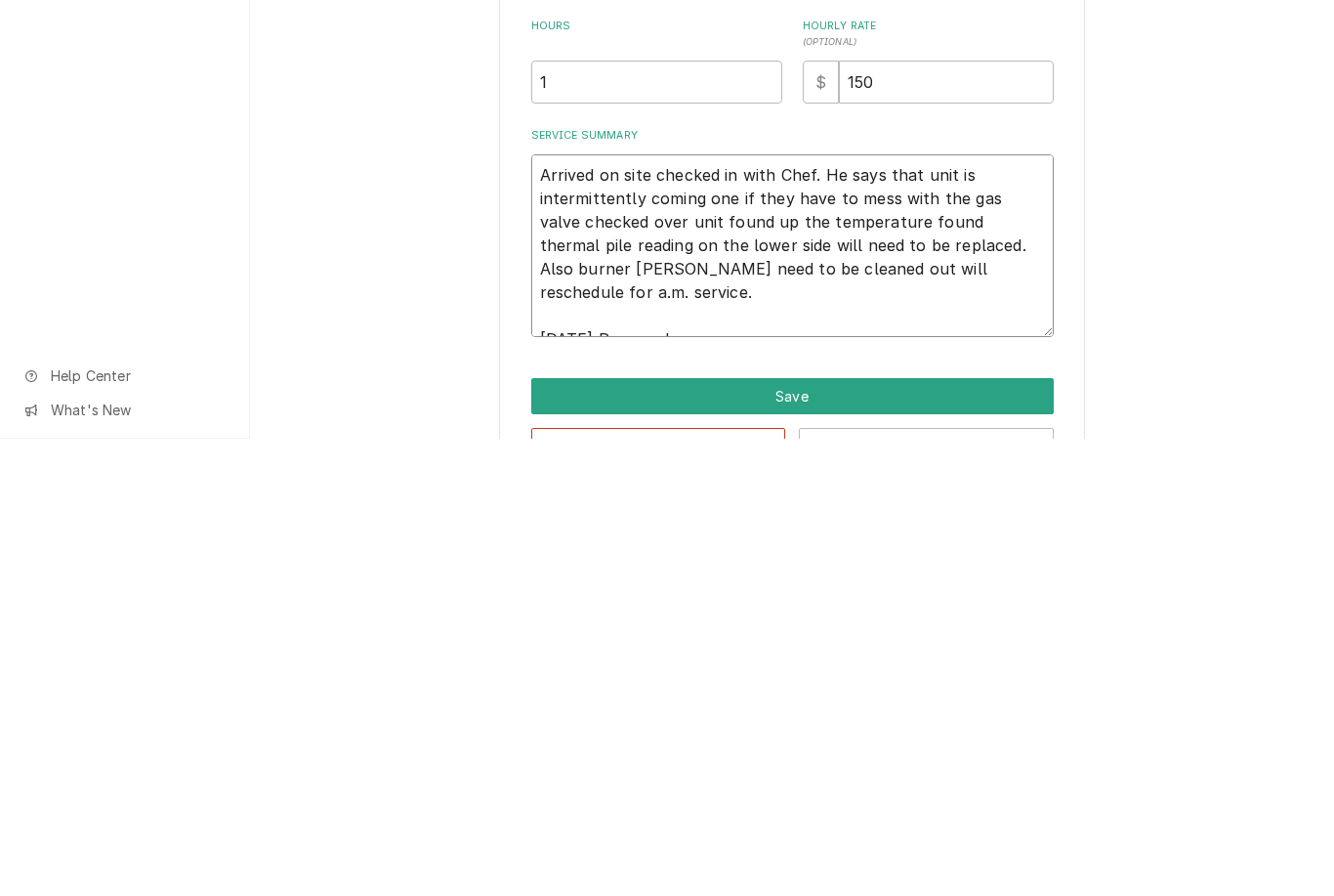
type textarea "Arrived on site checked in with Chef. He says that unit is intermittently comin…"
type textarea "x"
type textarea "Arrived on site checked in with Chef. He says that unit is intermittently comin…"
type textarea "x"
type textarea "Arrived on site checked in with Chef. He says that unit is intermittently comin…"
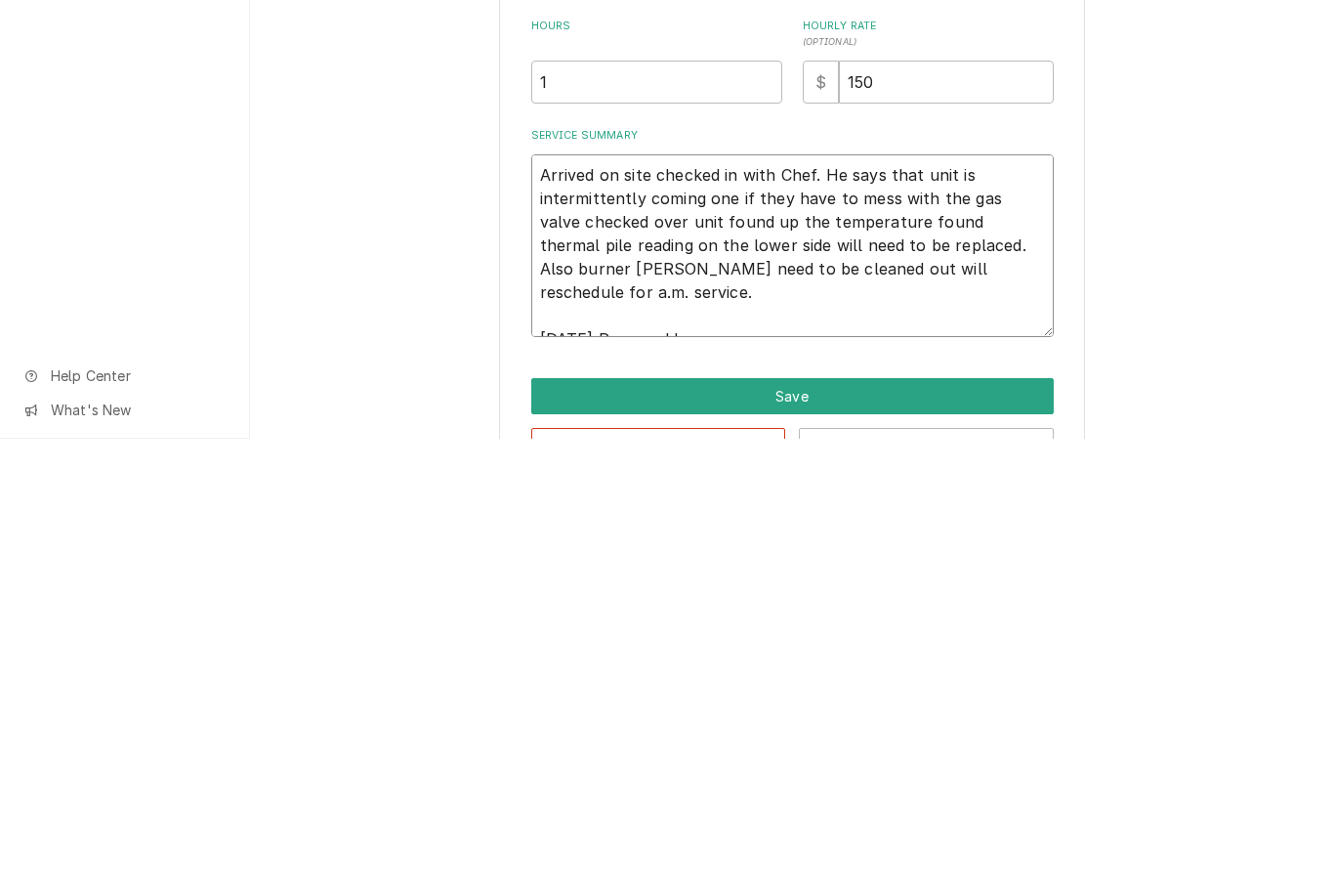
type textarea "x"
type textarea "Arrived on site checked in with Chef. He says that unit is intermittently comin…"
type textarea "x"
type textarea "Arrived on site checked in with Chef. He says that unit is intermittently comin…"
type textarea "x"
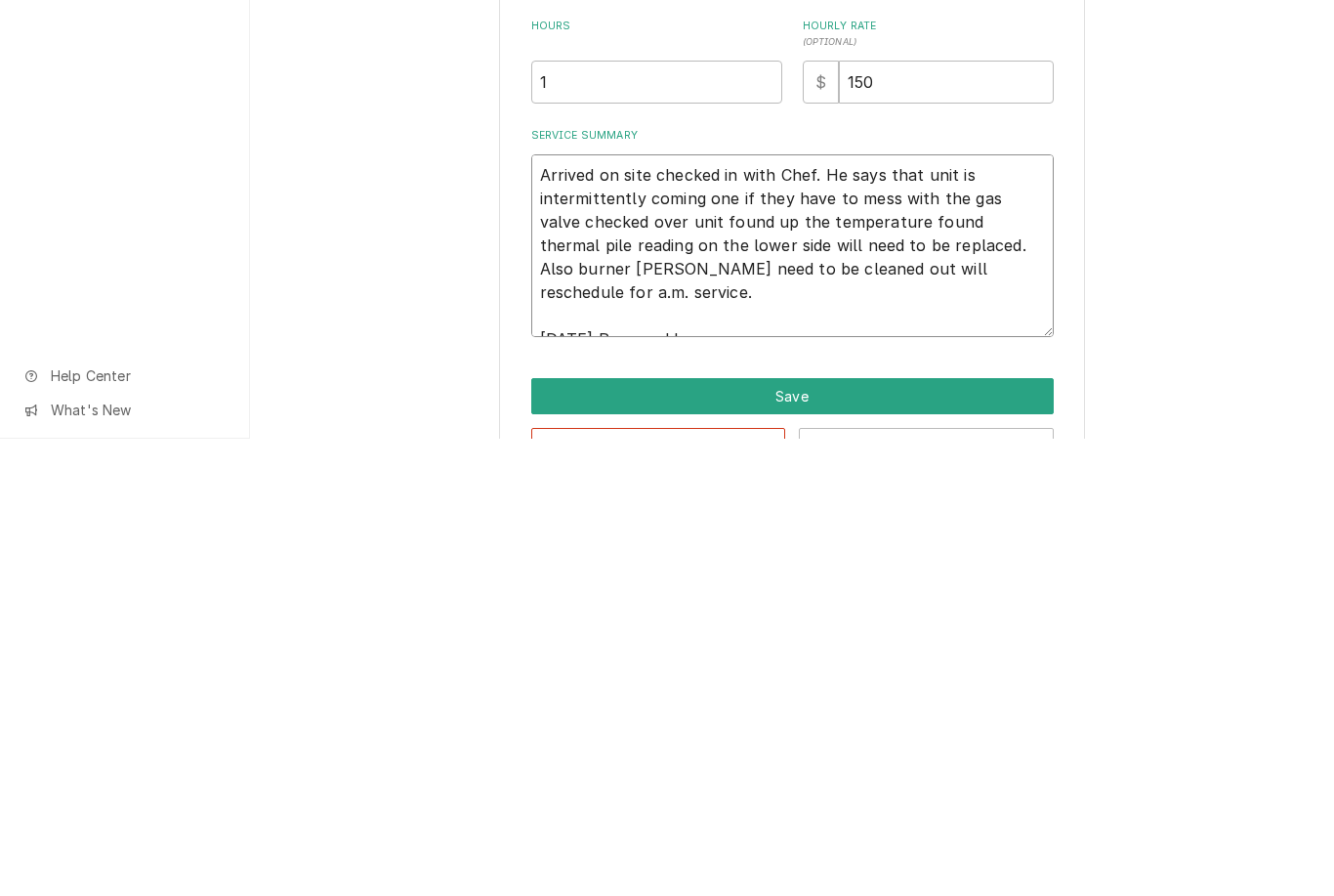
type textarea "Arrived on site checked in with Chef. He says that unit is intermittently comin…"
type textarea "x"
type textarea "Arrived on site checked in with Chef. He says that unit is intermittently comin…"
type textarea "x"
type textarea "Arrived on site checked in with Chef. He says that unit is intermittently comin…"
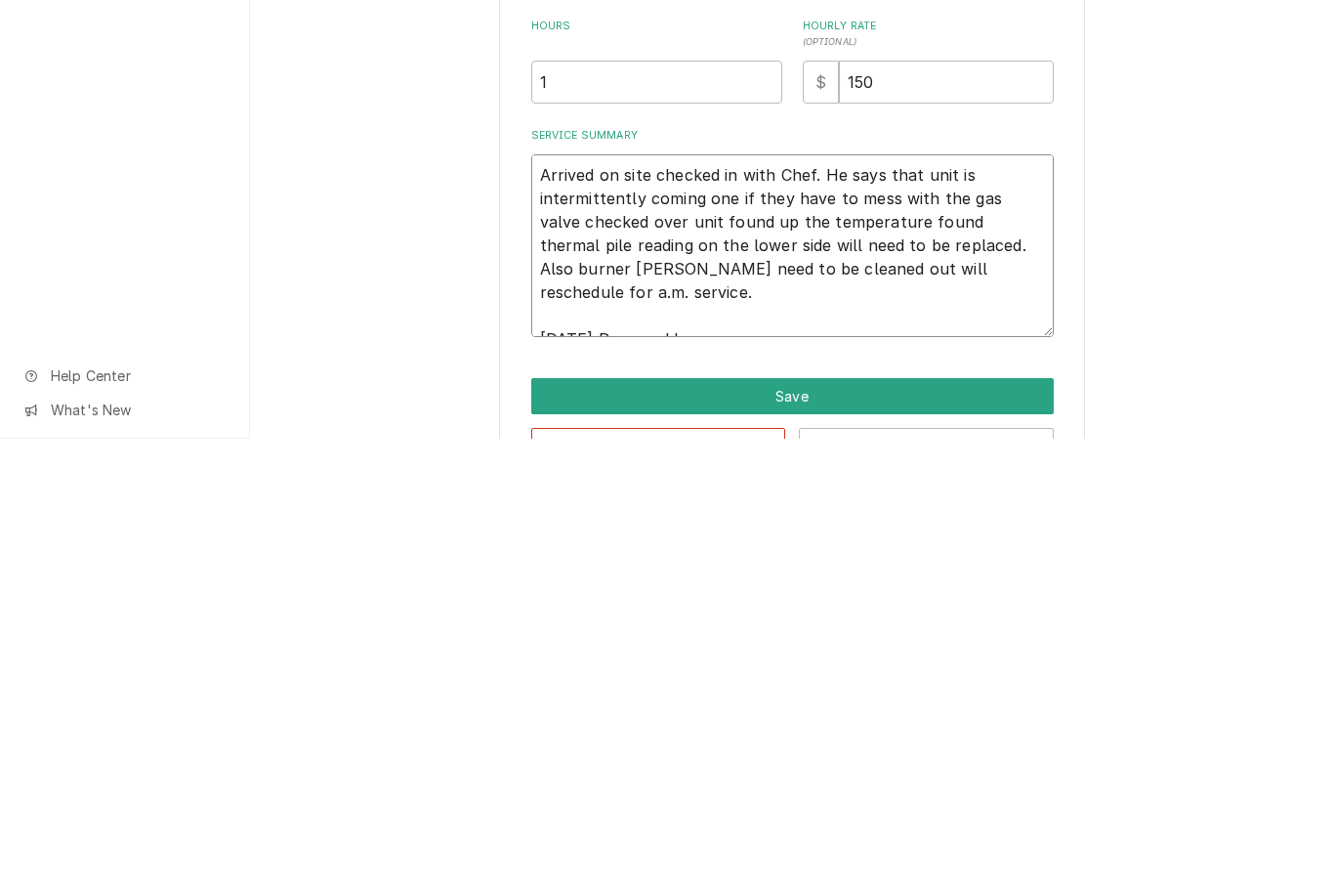
type textarea "x"
type textarea "Arrived on site checked in with Chef. He says that unit is intermittently comin…"
type textarea "x"
type textarea "Arrived on site checked in with Chef. He says that unit is intermittently comin…"
type textarea "x"
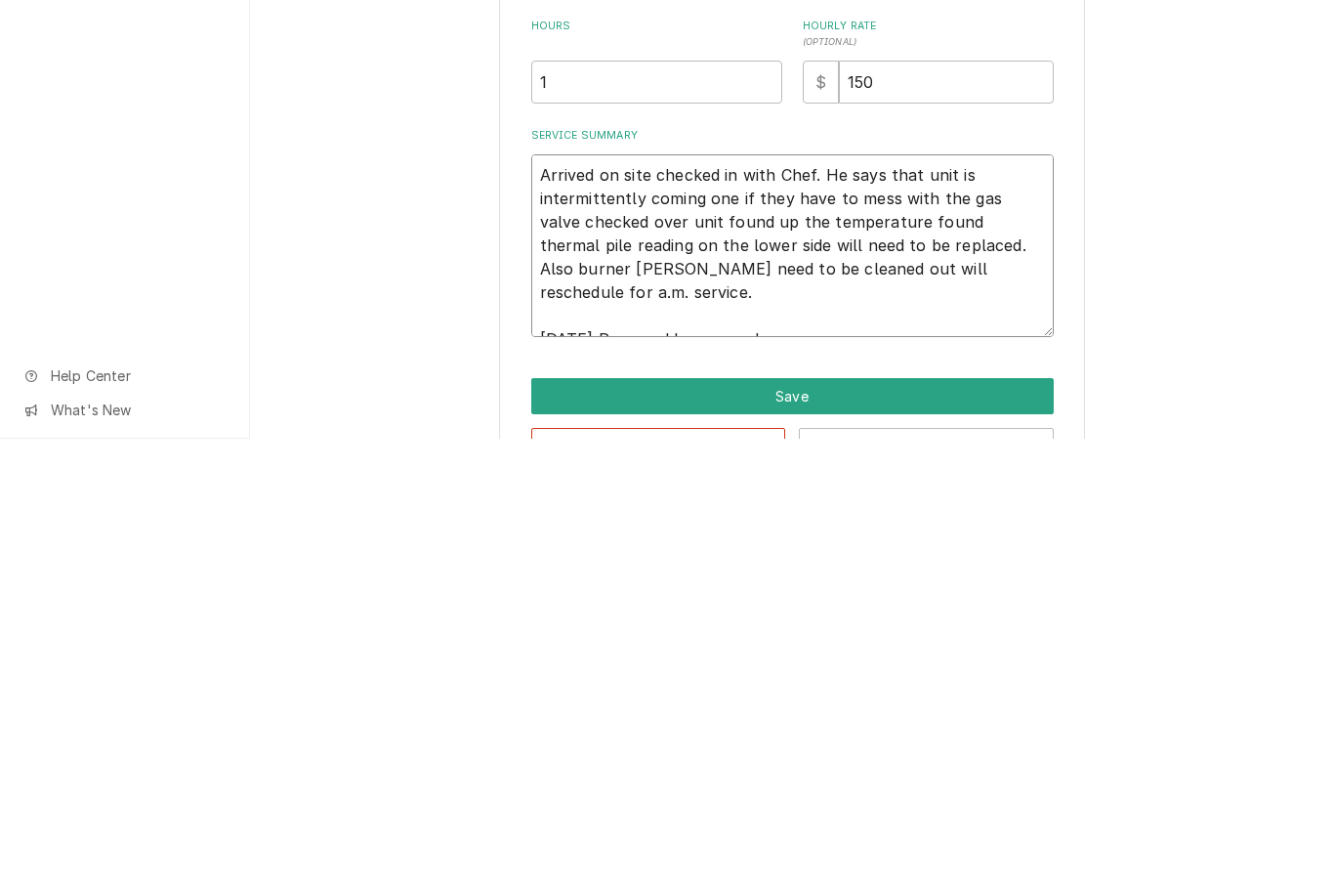
type textarea "Arrived on site checked in with Chef. He says that unit is intermittently comin…"
type textarea "x"
type textarea "Arrived on site checked in with Chef. He says that unit is intermittently comin…"
type textarea "x"
type textarea "Arrived on site checked in with Chef. He says that unit is intermittently comin…"
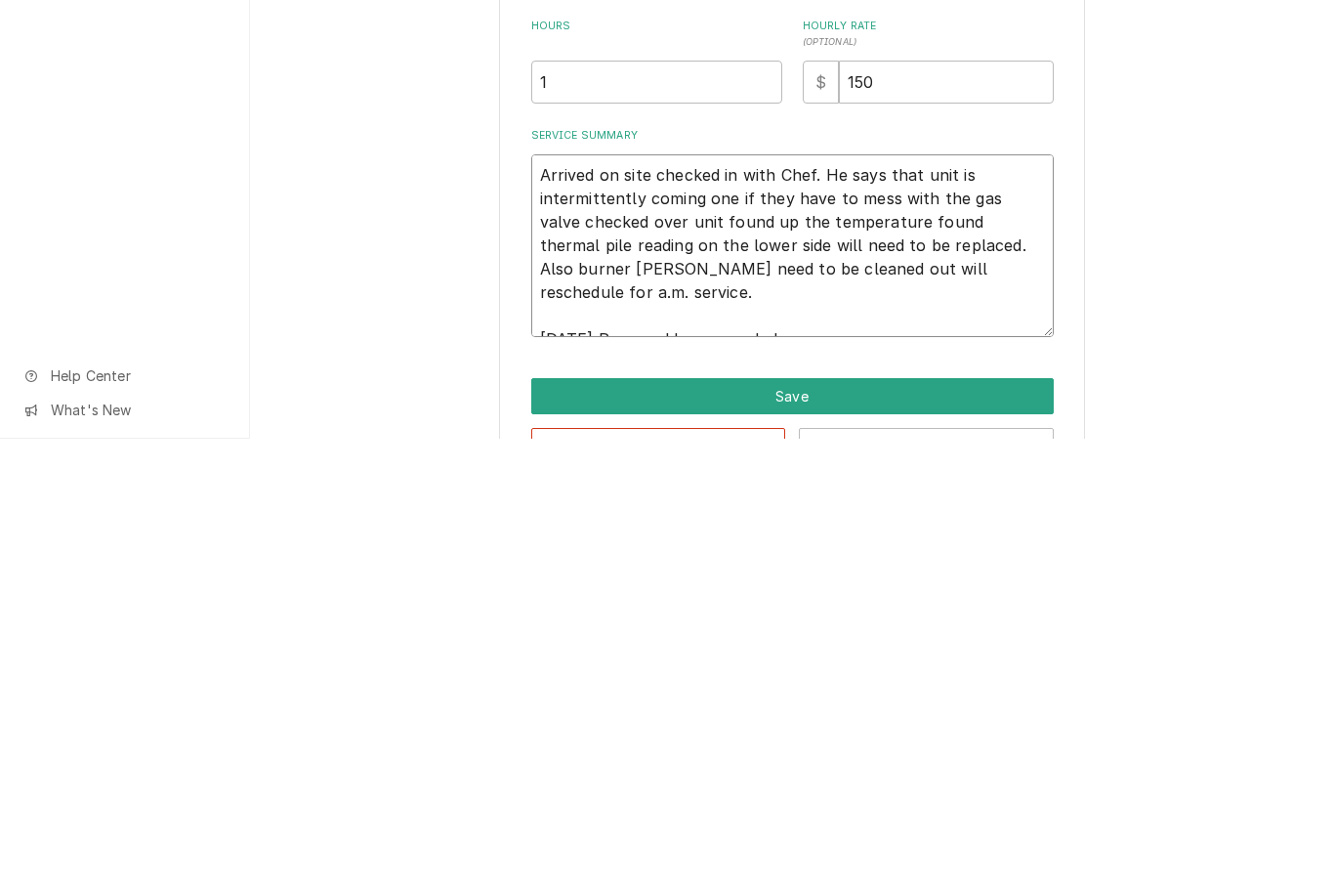
type textarea "x"
type textarea "Arrived on site checked in with Chef. He says that unit is intermittently comin…"
type textarea "x"
type textarea "Arrived on site checked in with Chef. He says that unit is intermittently comin…"
type textarea "x"
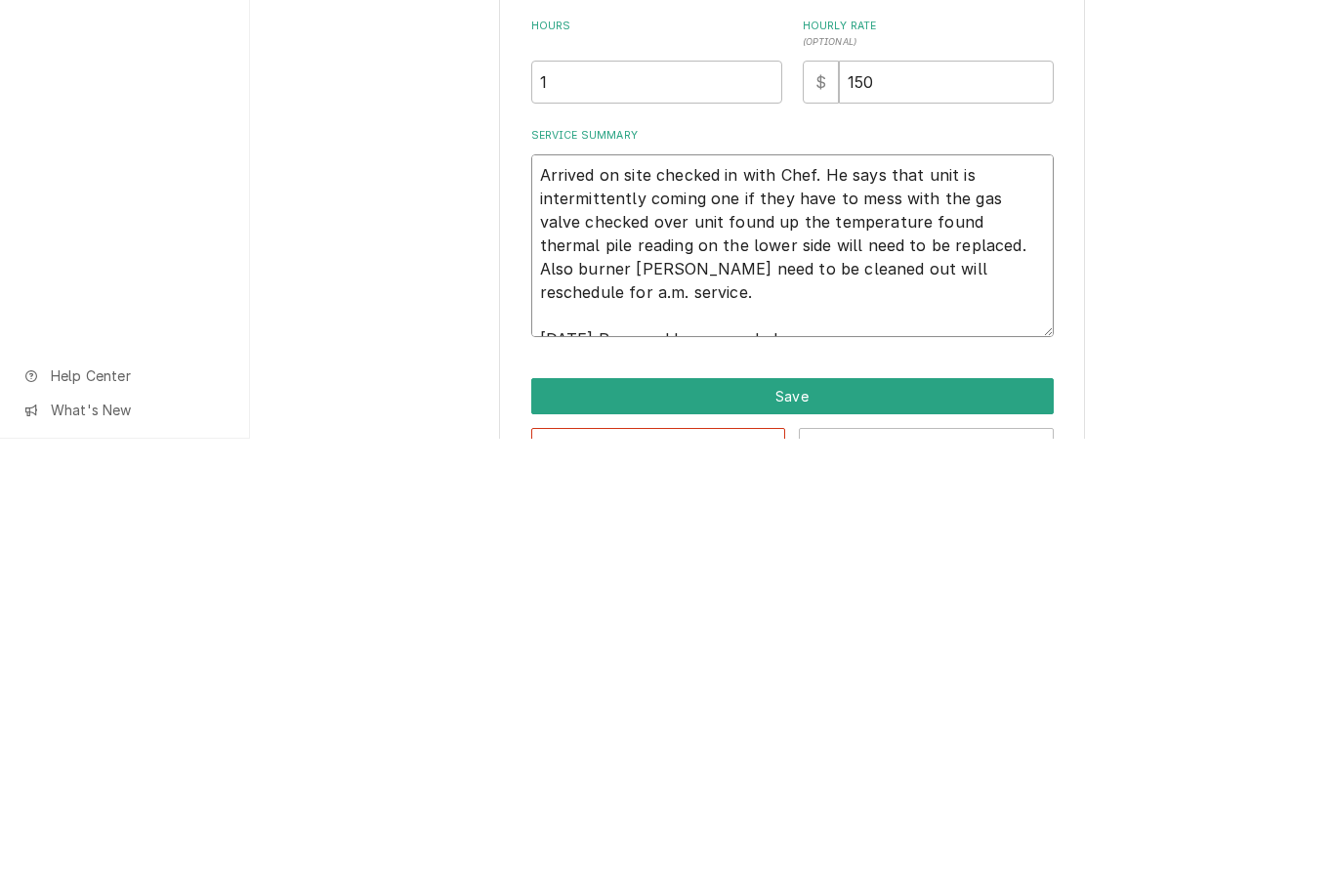
type textarea "Arrived on site checked in with Chef. He says that unit is intermittently comin…"
type textarea "x"
type textarea "Arrived on site checked in with Chef. He says that unit is intermittently comin…"
type textarea "x"
type textarea "Arrived on site checked in with Chef. He says that unit is intermittently comin…"
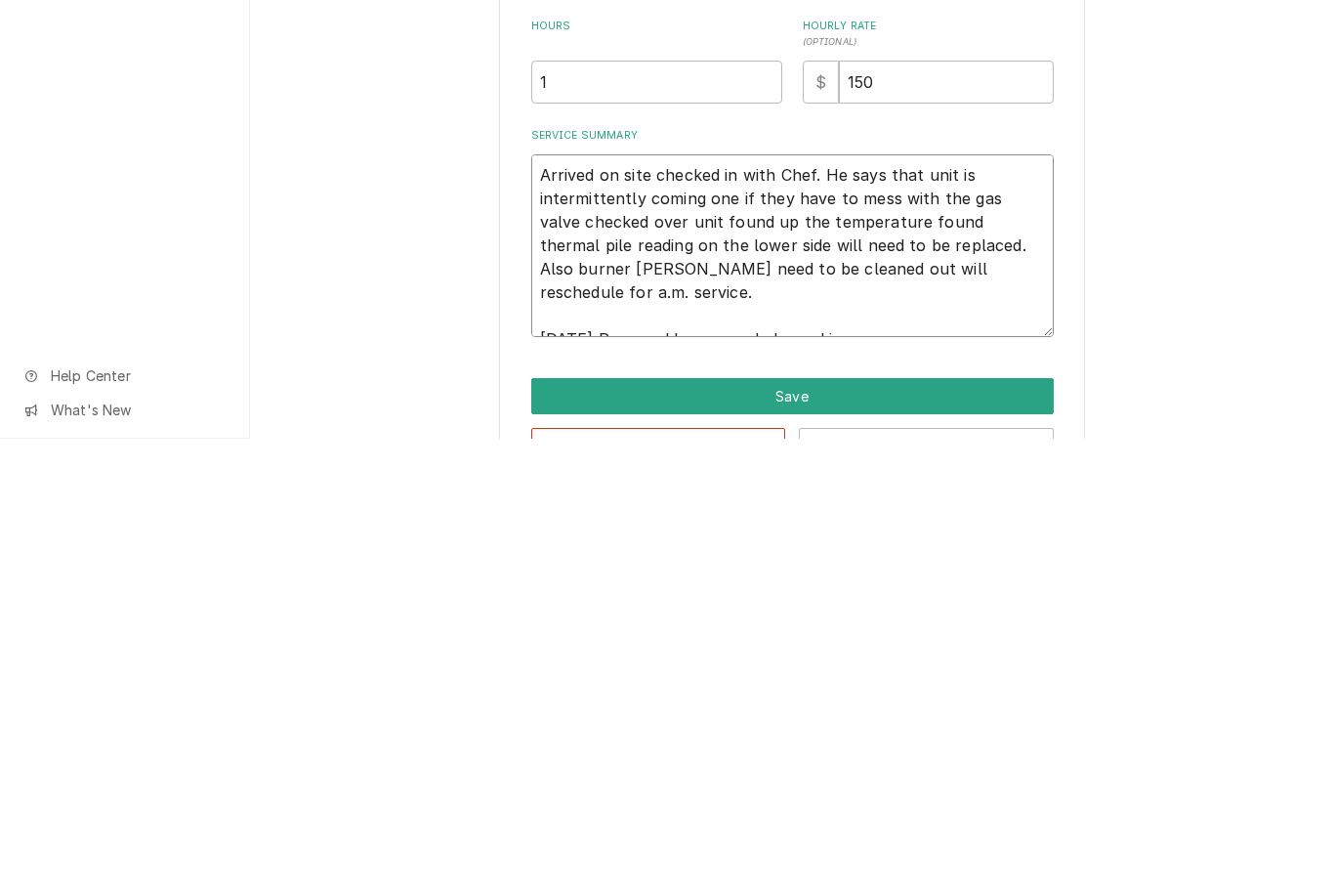
type textarea "x"
type textarea "Arrived on site checked in with Chef. He says that unit is intermittently comin…"
type textarea "x"
type textarea "Arrived on site checked in with Chef. He says that unit is intermittently comin…"
type textarea "x"
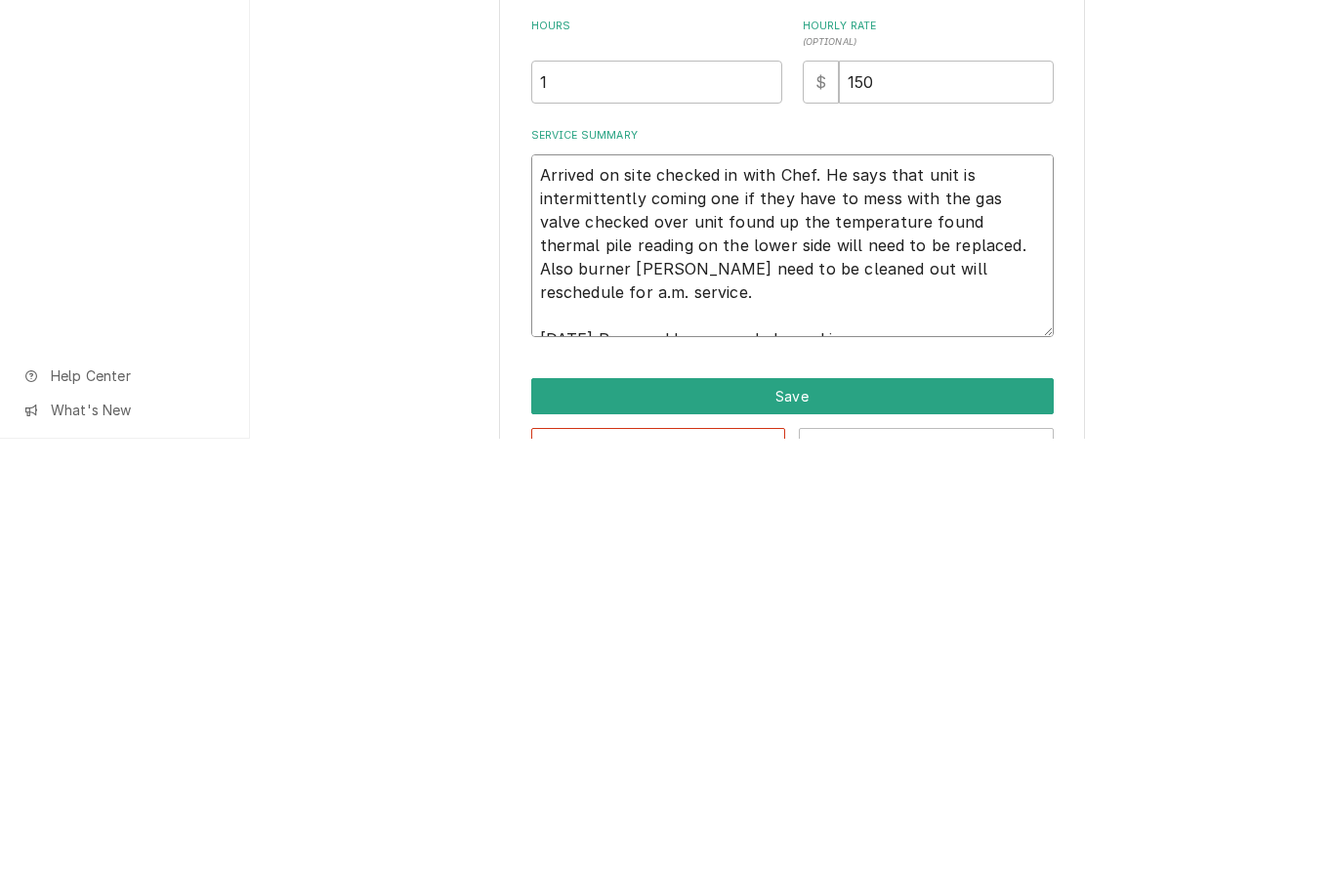
type textarea "Arrived on site checked in with Chef. He says that unit is intermittently comin…"
type textarea "x"
type textarea "Arrived on site checked in with Chef. He says that unit is intermittently comin…"
type textarea "x"
type textarea "Arrived on site checked in with Chef. He says that unit is intermittently comin…"
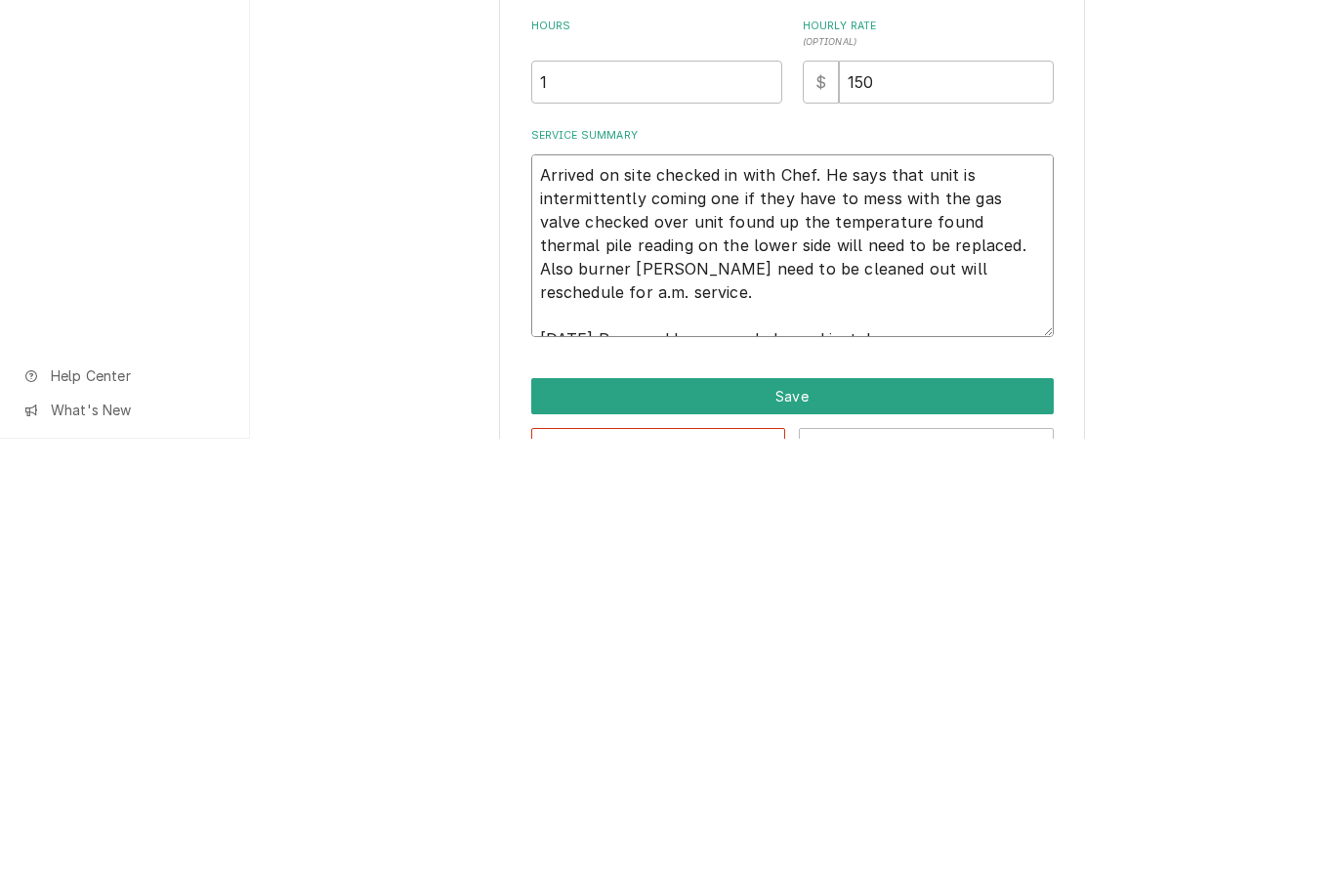
type textarea "x"
type textarea "Arrived on site checked in with Chef. He says that unit is intermittently comin…"
type textarea "x"
type textarea "Arrived on site checked in with Chef. He says that unit is intermittently comin…"
type textarea "x"
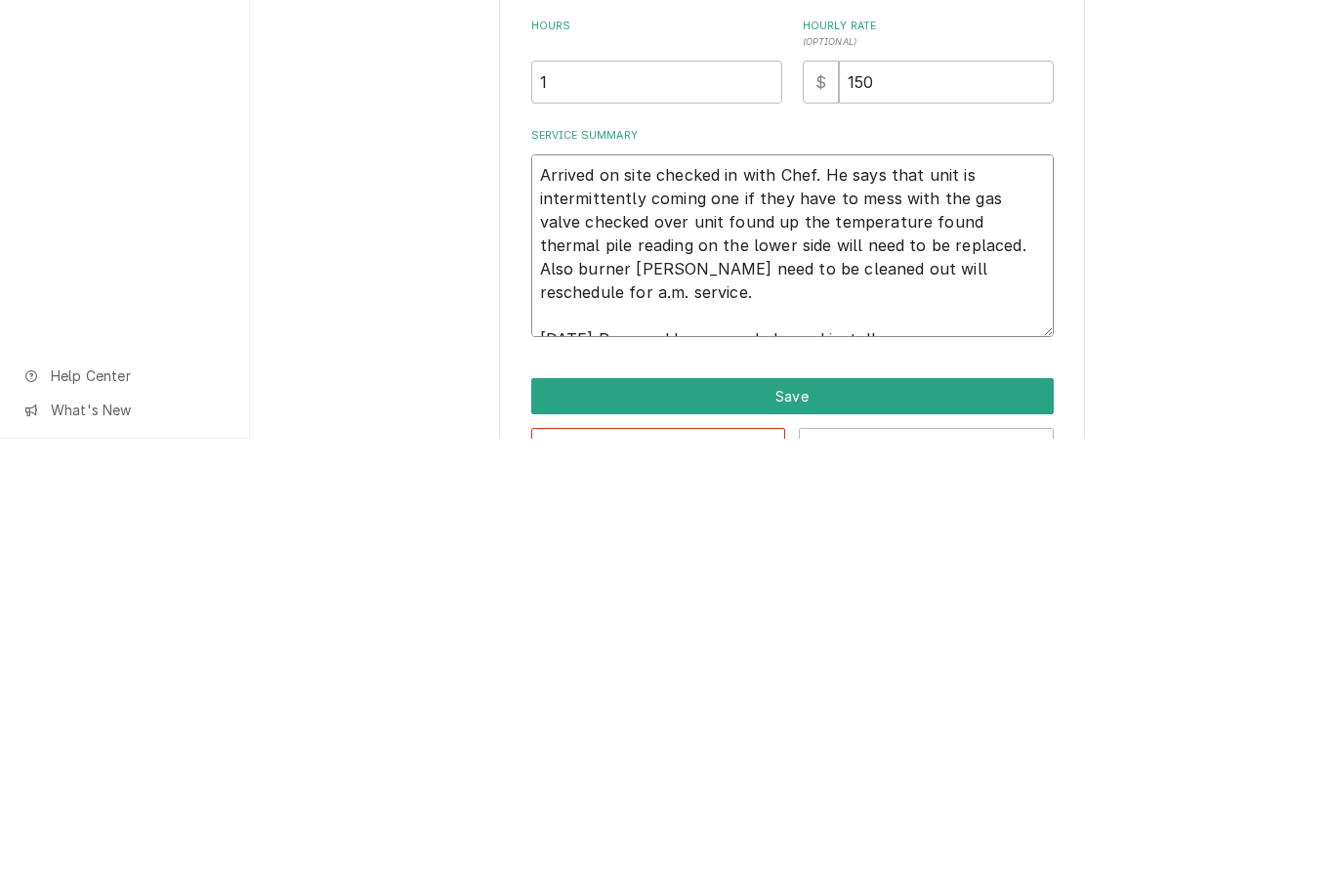
type textarea "Arrived on site checked in with Chef. He says that unit is intermittently comin…"
type textarea "x"
type textarea "Arrived on site checked in with Chef. He says that unit is intermittently comin…"
type textarea "x"
type textarea "Arrived on site checked in with Chef. He says that unit is intermittently comin…"
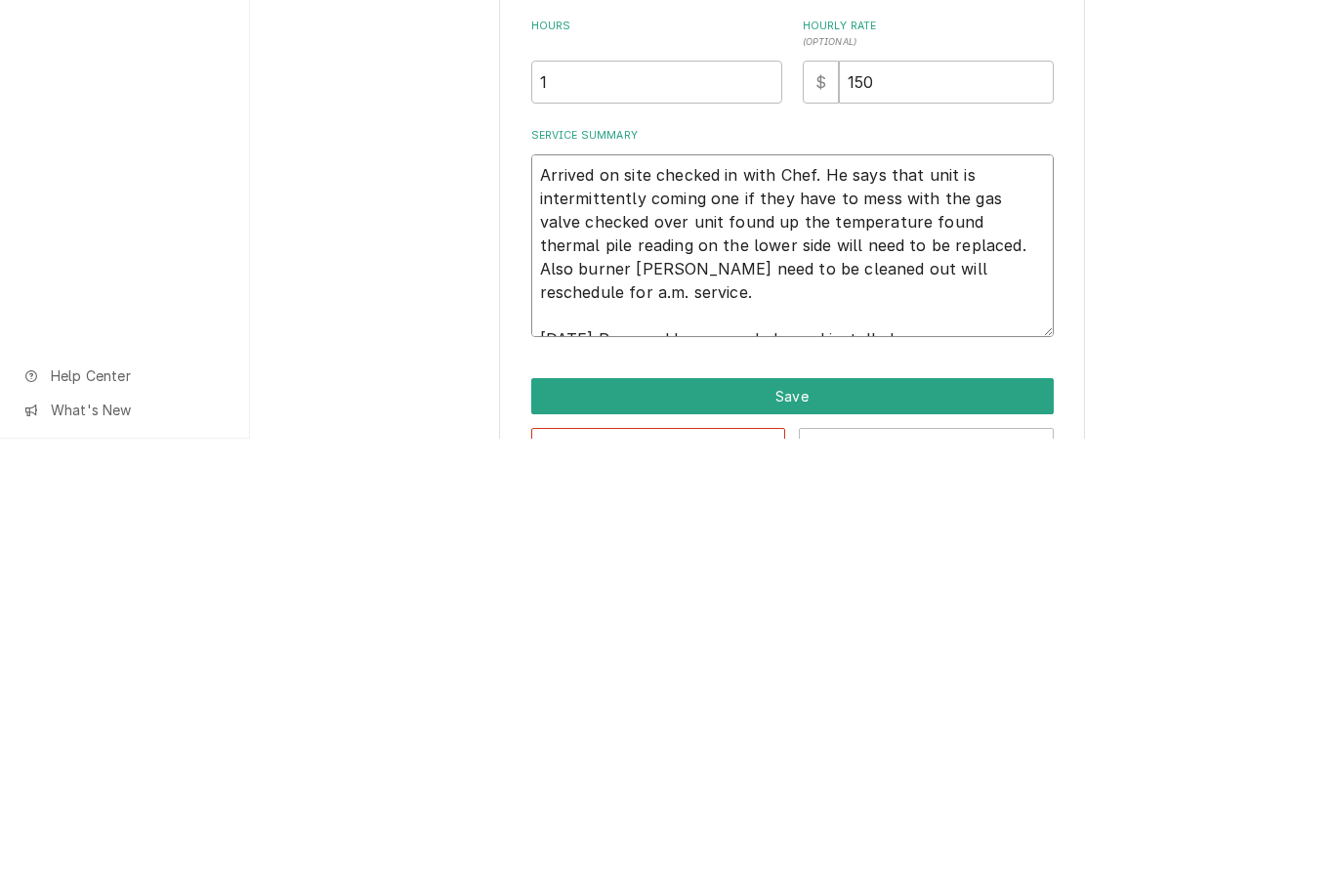
type textarea "x"
type textarea "Arrived on site checked in with Chef. He says that unit is intermittently comin…"
type textarea "x"
type textarea "Arrived on site checked in with Chef. He says that unit is intermittently comin…"
type textarea "x"
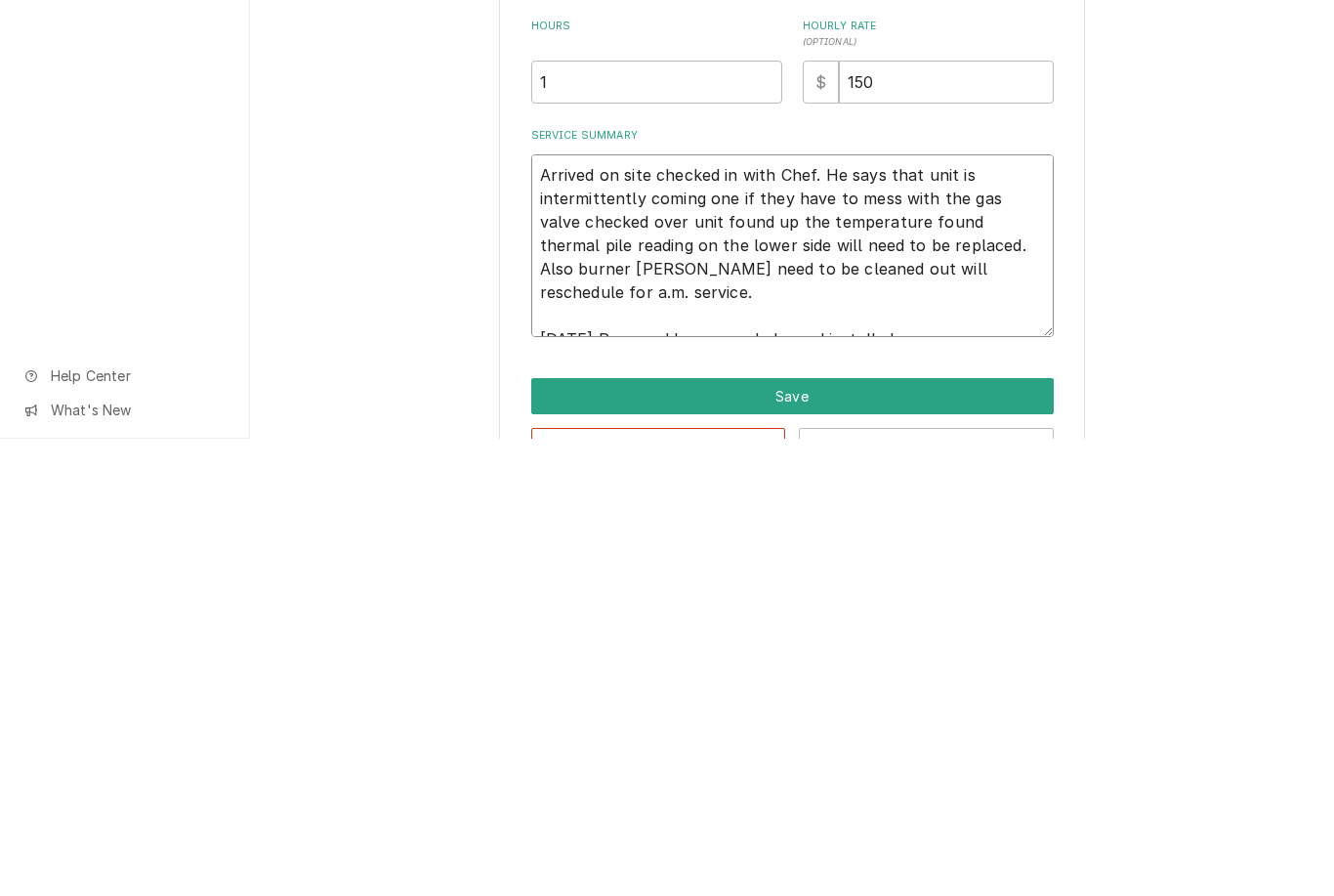
type textarea "Arrived on site checked in with Chef. He says that unit is intermittently comin…"
type textarea "x"
type textarea "Arrived on site checked in with Chef. He says that unit is intermittently comin…"
type textarea "x"
type textarea "Arrived on site checked in with Chef. He says that unit is intermittently comin…"
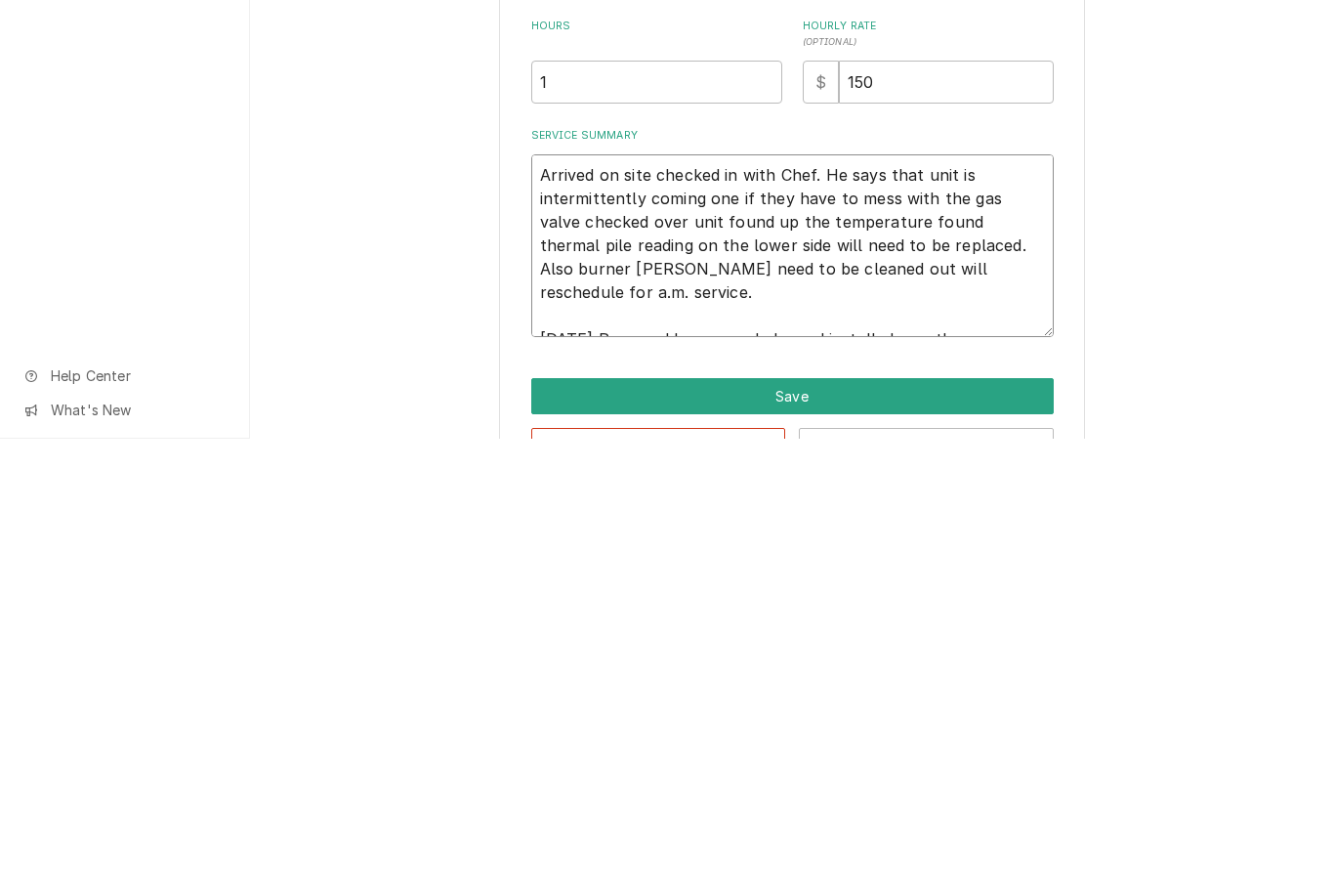
type textarea "x"
type textarea "Arrived on site checked in with Chef. He says that unit is intermittently comin…"
type textarea "x"
type textarea "Arrived on site checked in with Chef. He says that unit is intermittently comin…"
type textarea "x"
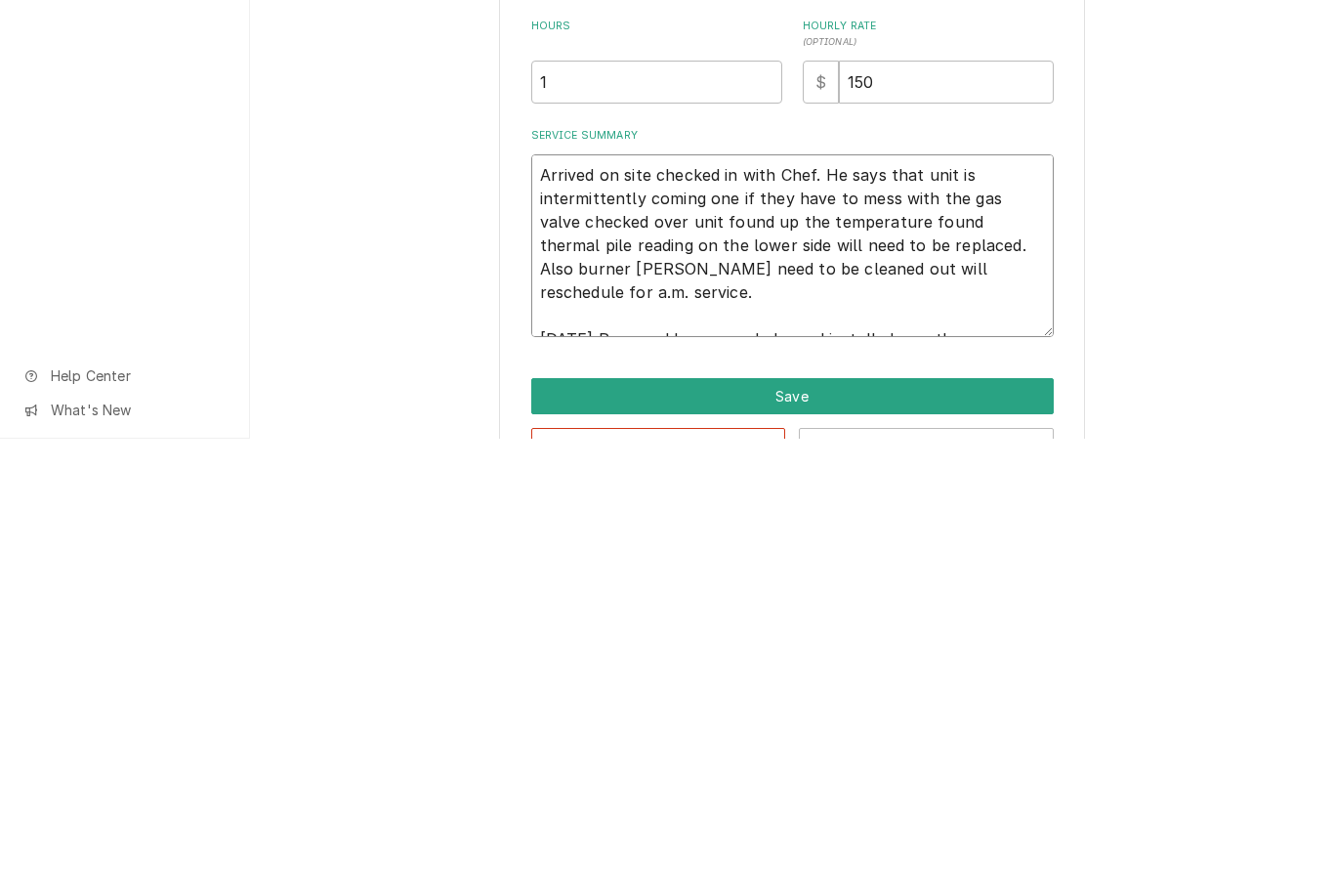
type textarea "Arrived on site checked in with Chef. He says that unit is intermittently comin…"
type textarea "x"
type textarea "Arrived on site checked in with Chef. He says that unit is intermittently comin…"
type textarea "x"
type textarea "Arrived on site checked in with Chef. He says that unit is intermittently comin…"
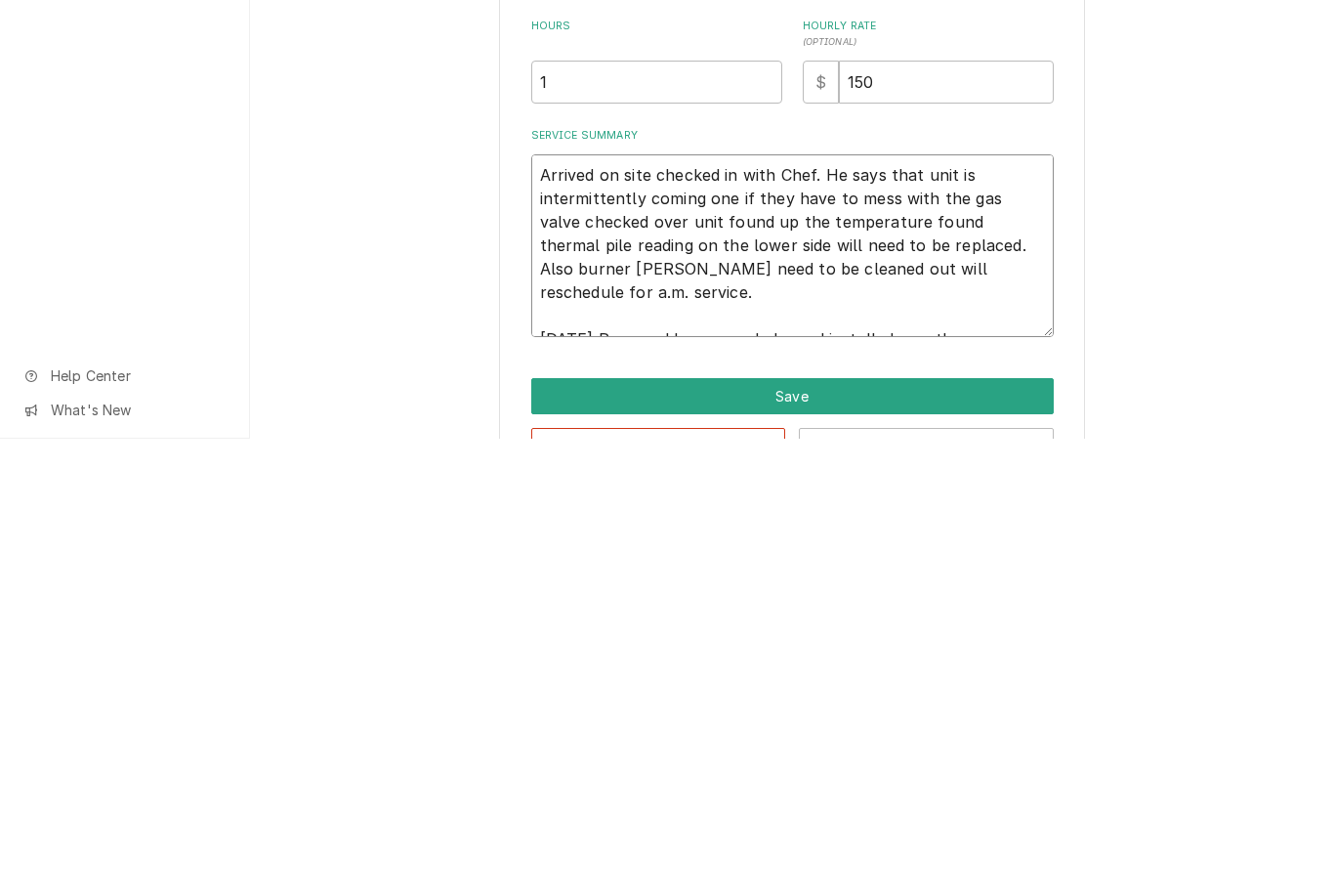
type textarea "x"
type textarea "Arrived on site checked in with Chef. He says that unit is intermittently comin…"
type textarea "x"
type textarea "Arrived on site checked in with Chef. He says that unit is intermittently comin…"
type textarea "x"
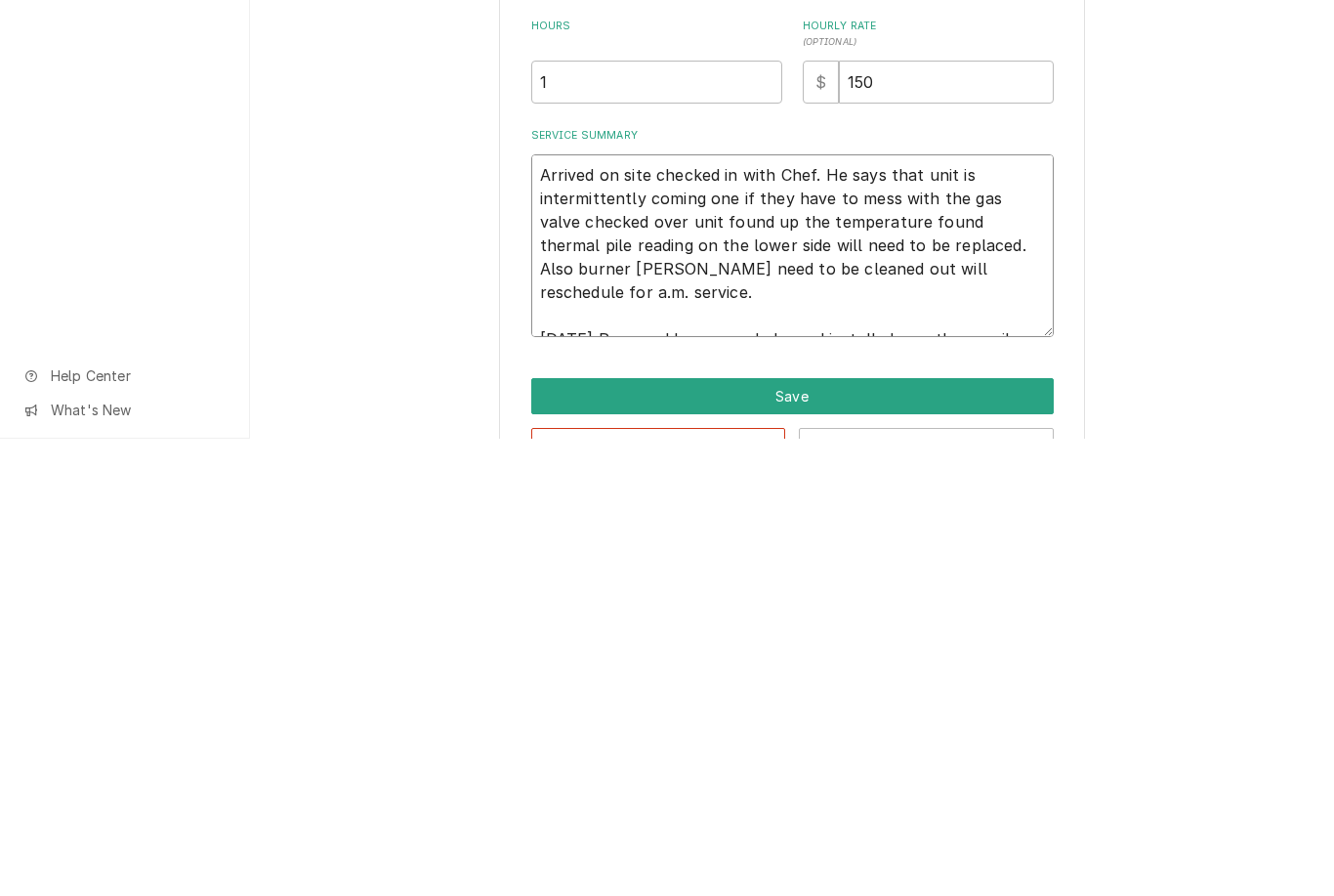
type textarea "Arrived on site checked in with Chef. He says that unit is intermittently comin…"
type textarea "x"
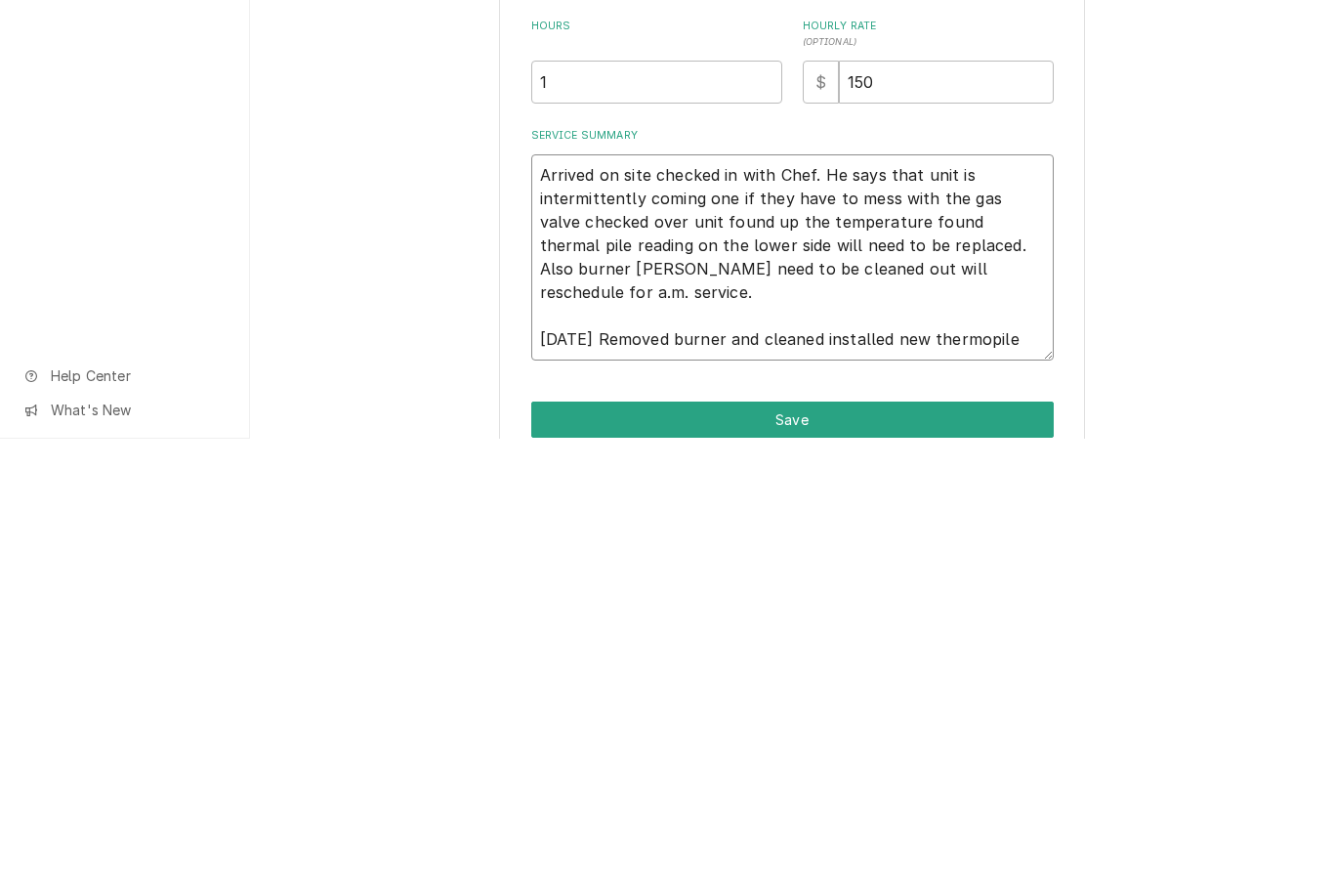
type textarea "Arrived on site checked in with Chef. He says that unit is intermittently comin…"
type textarea "x"
type textarea "Arrived on site checked in with Chef. He says that unit is intermittently comin…"
type textarea "x"
type textarea "Arrived on site checked in with Chef. He says that unit is intermittently comin…"
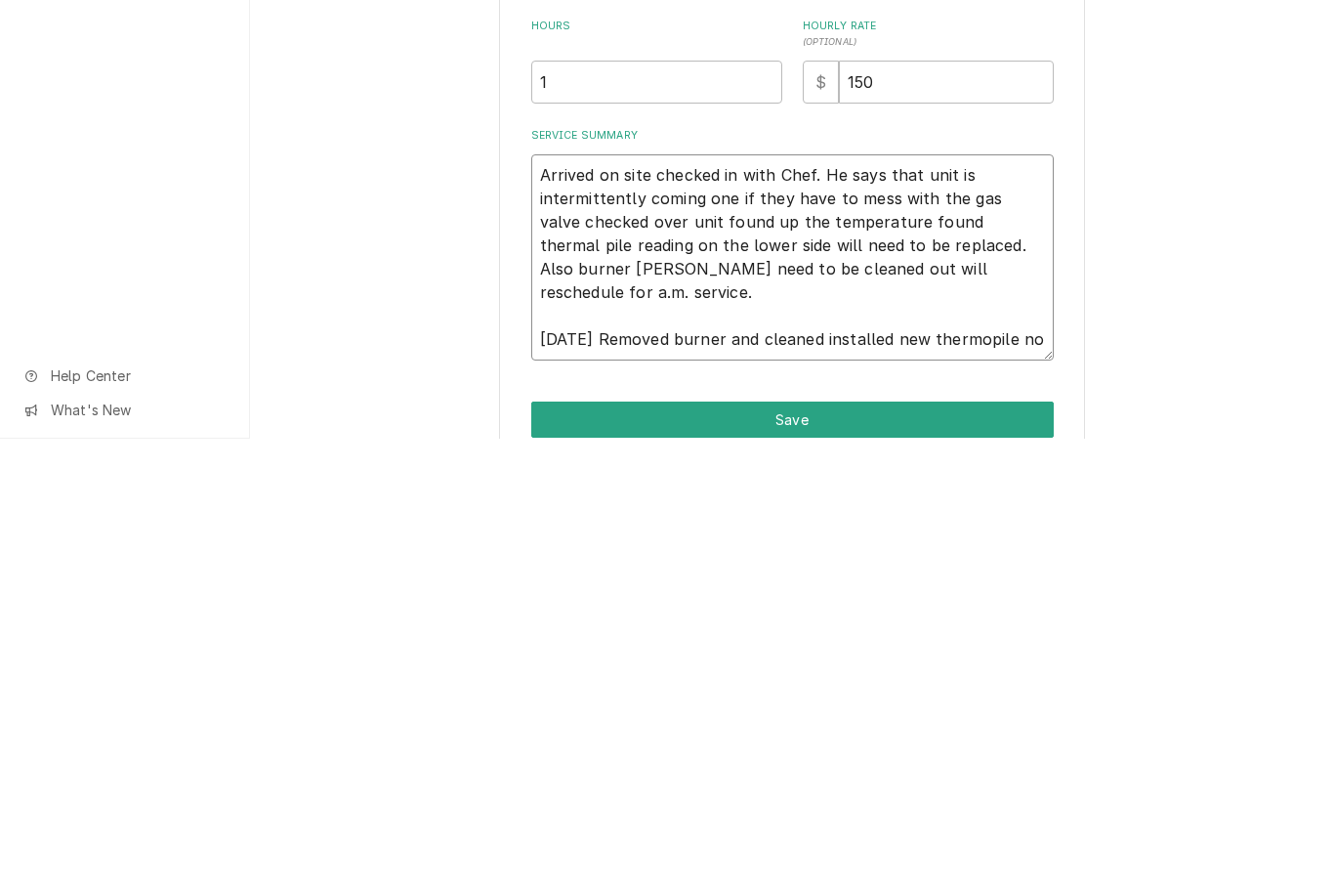
type textarea "x"
type textarea "Arrived on site checked in with Chef. He says that unit is intermittently comin…"
type textarea "x"
type textarea "Arrived on site checked in with Chef. He says that unit is intermittently comin…"
type textarea "x"
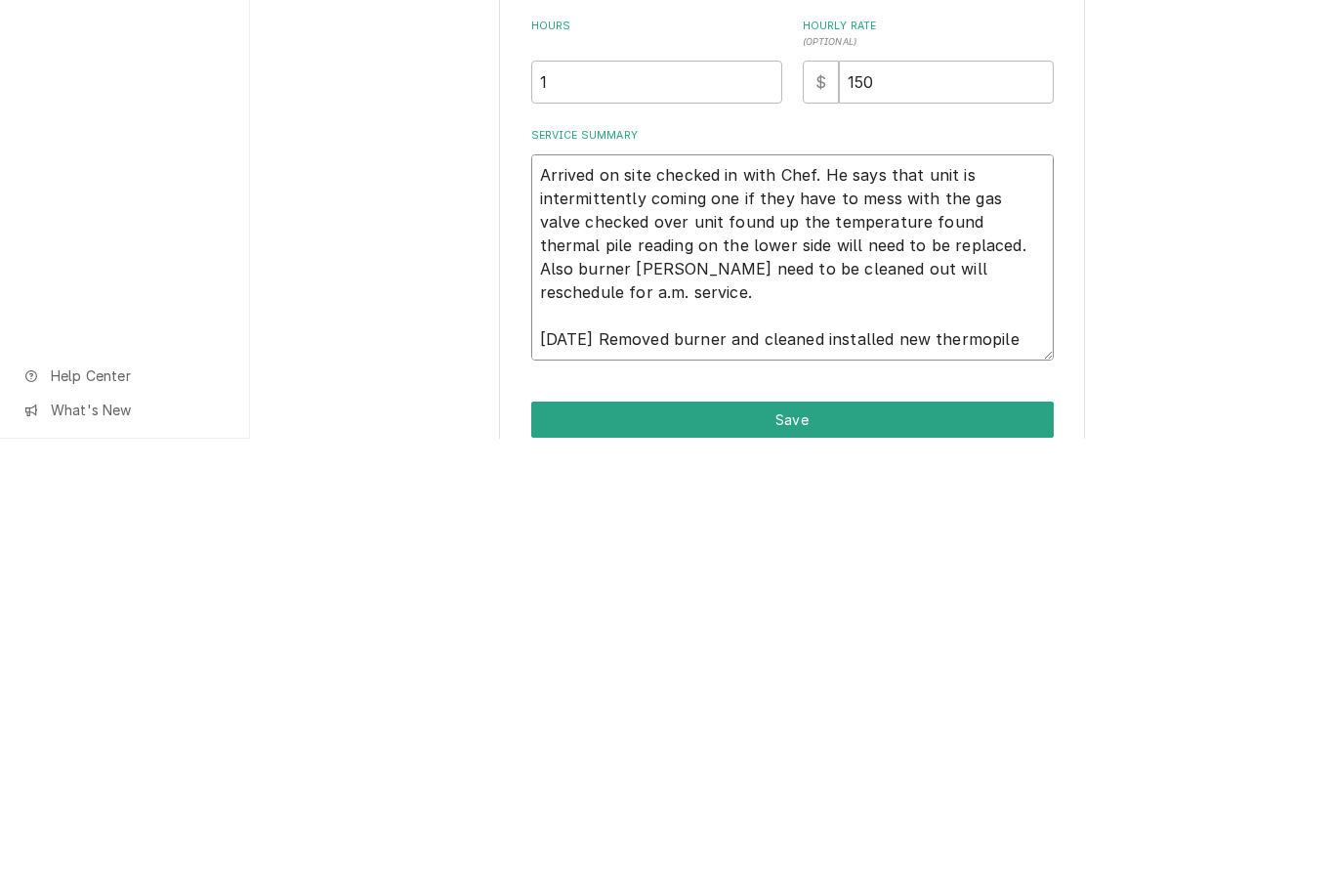
type textarea "Arrived on site checked in with Chef. He says that unit is intermittently comin…"
type textarea "x"
type textarea "Arrived on site checked in with Chef. He says that unit is intermittently comin…"
type textarea "x"
type textarea "Arrived on site checked in with Chef. He says that unit is intermittently comin…"
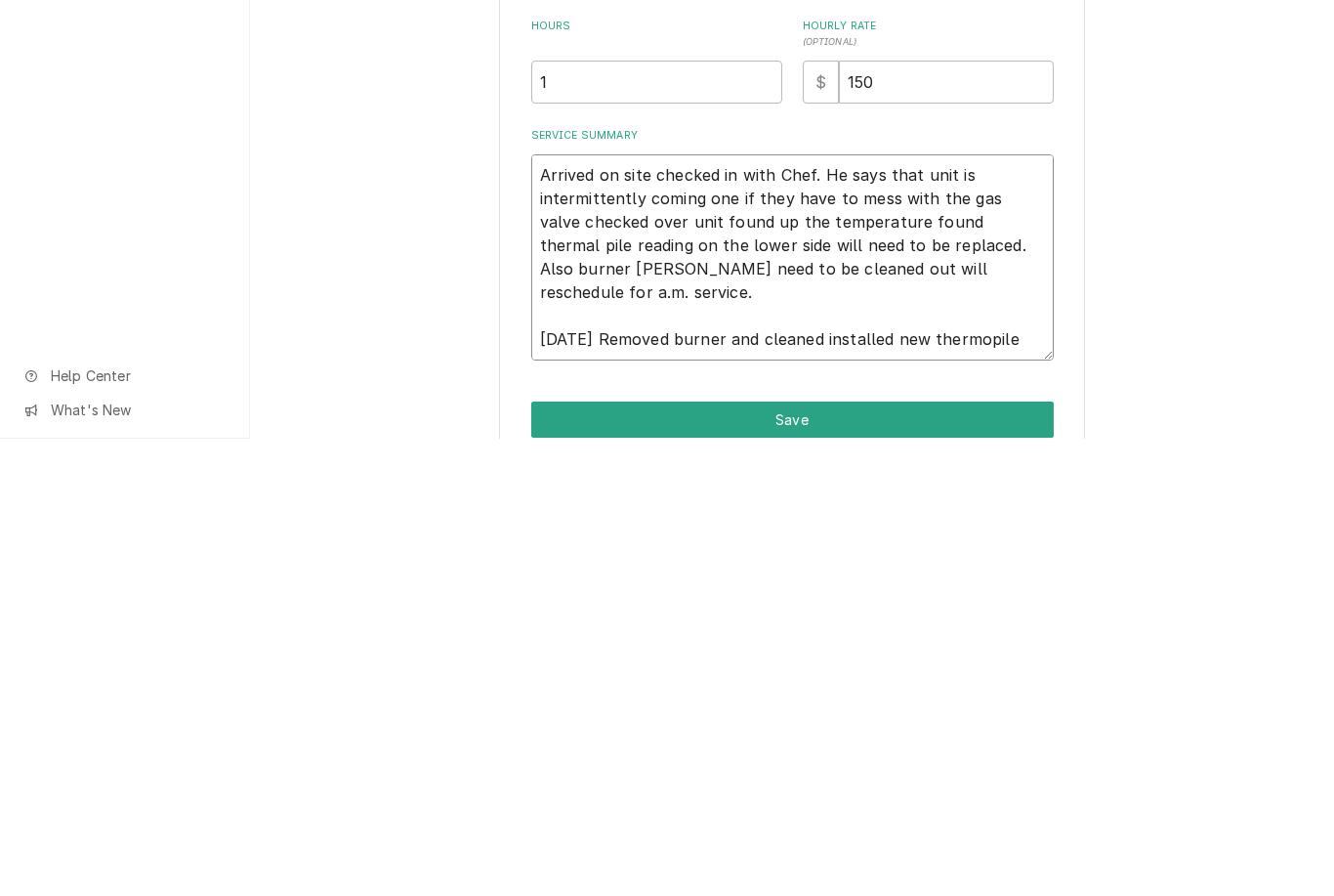
type textarea "x"
type textarea "Arrived on site checked in with Chef. He says that unit is intermittently comin…"
type textarea "x"
type textarea "Arrived on site checked in with Chef. He says that unit is intermittently comin…"
type textarea "x"
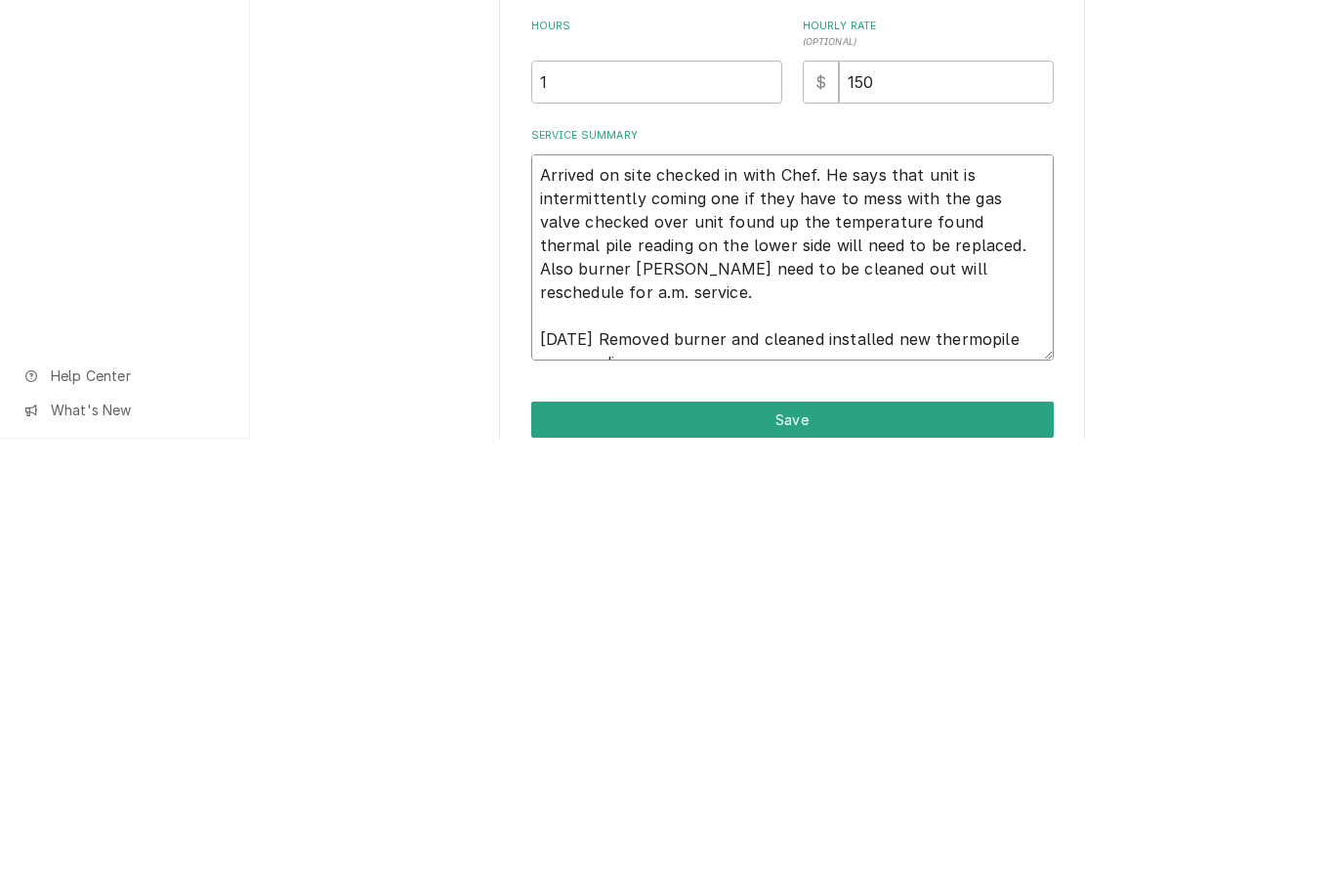
type textarea "Arrived on site checked in with Chef. He says that unit is intermittently comin…"
type textarea "x"
type textarea "Arrived on site checked in with Chef. He says that unit is intermittently comin…"
type textarea "x"
type textarea "Arrived on site checked in with Chef. He says that unit is intermittently comin…"
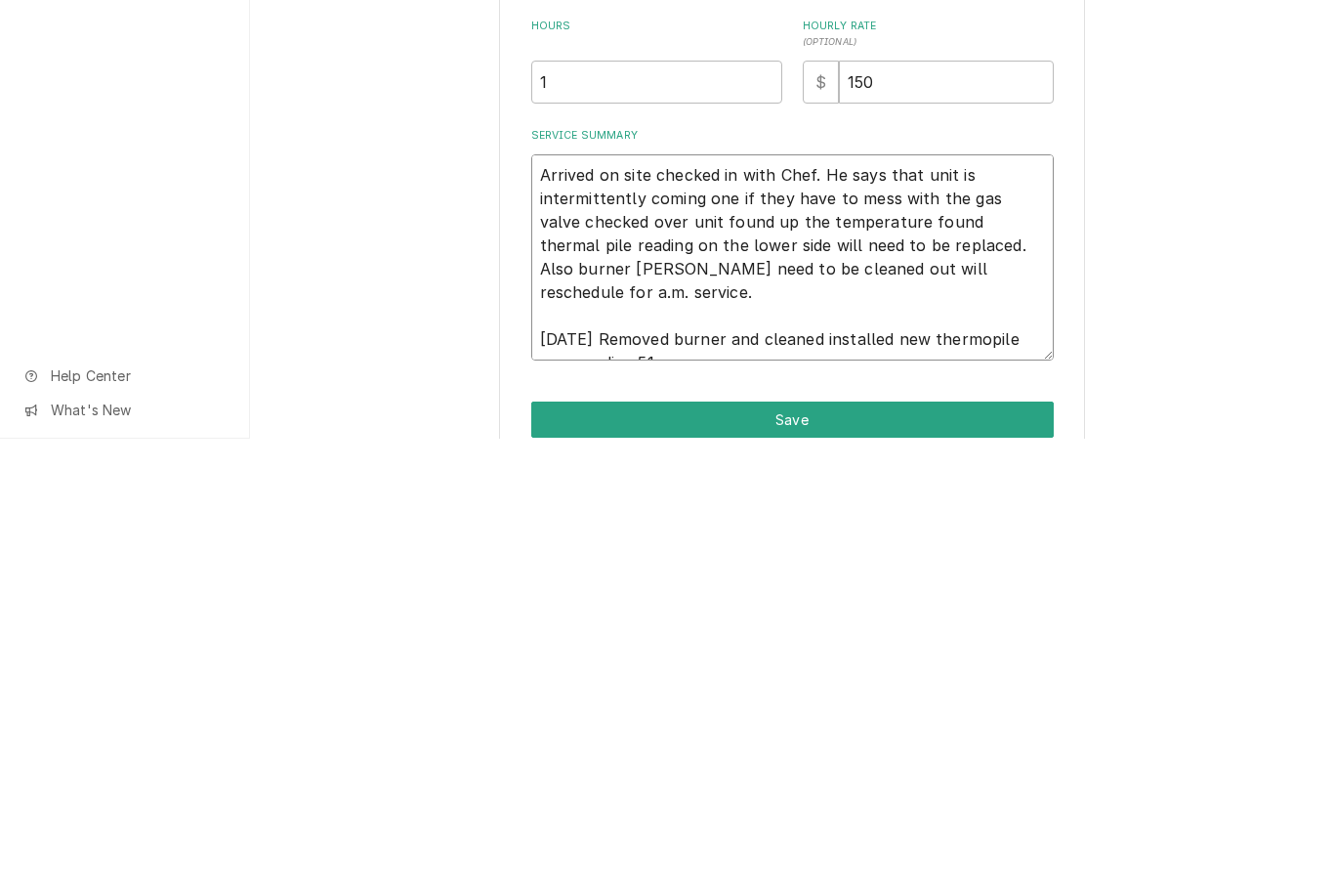
type textarea "x"
type textarea "Arrived on site checked in with Chef. He says that unit is intermittently comin…"
type textarea "x"
type textarea "Arrived on site checked in with Chef. He says that unit is intermittently comin…"
type textarea "x"
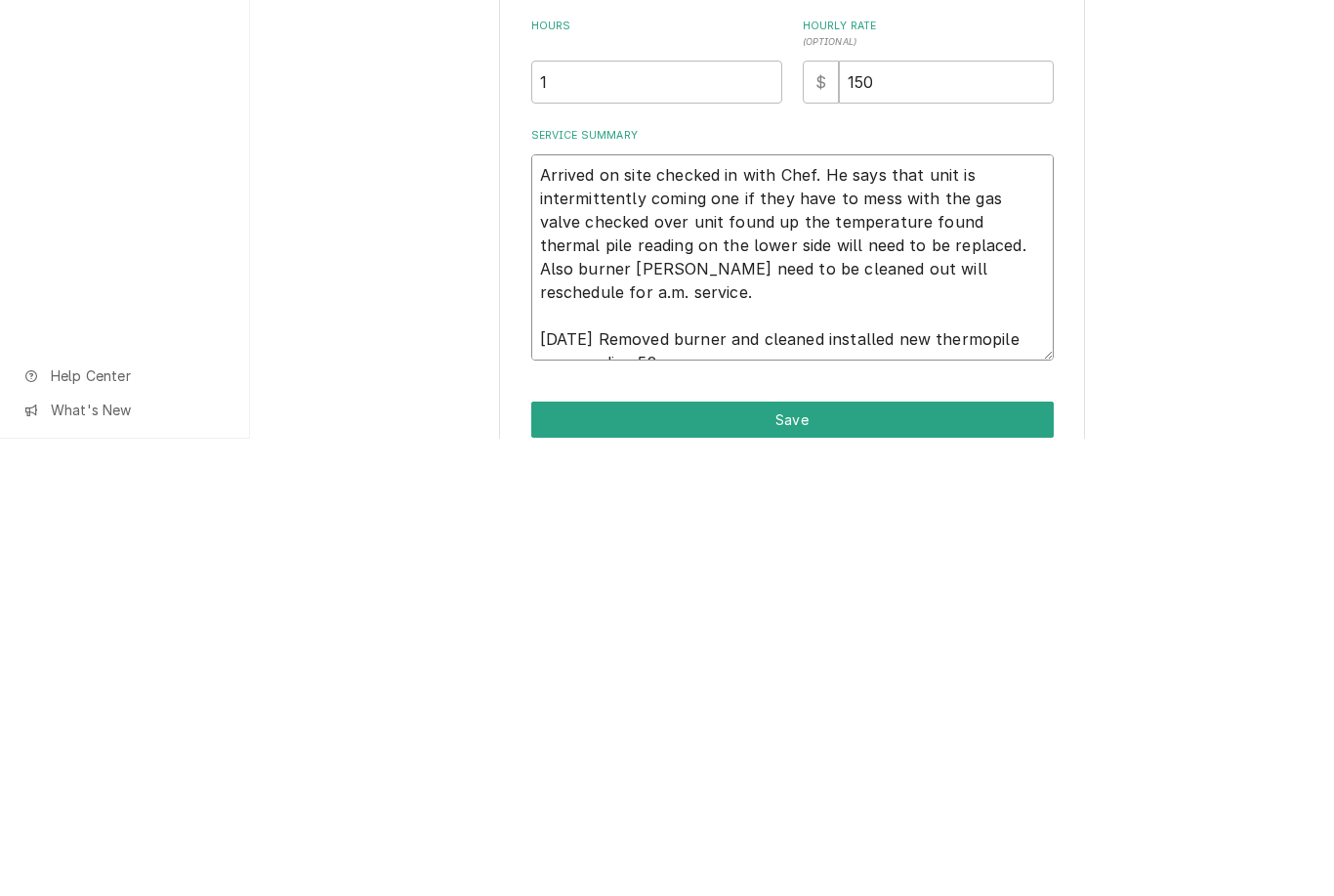
type textarea "Arrived on site checked in with Chef. He says that unit is intermittently comin…"
type textarea "x"
type textarea "Arrived on site checked in with Chef. He says that unit is intermittently comin…"
type textarea "x"
type textarea "Arrived on site checked in with Chef. He says that unit is intermittently comin…"
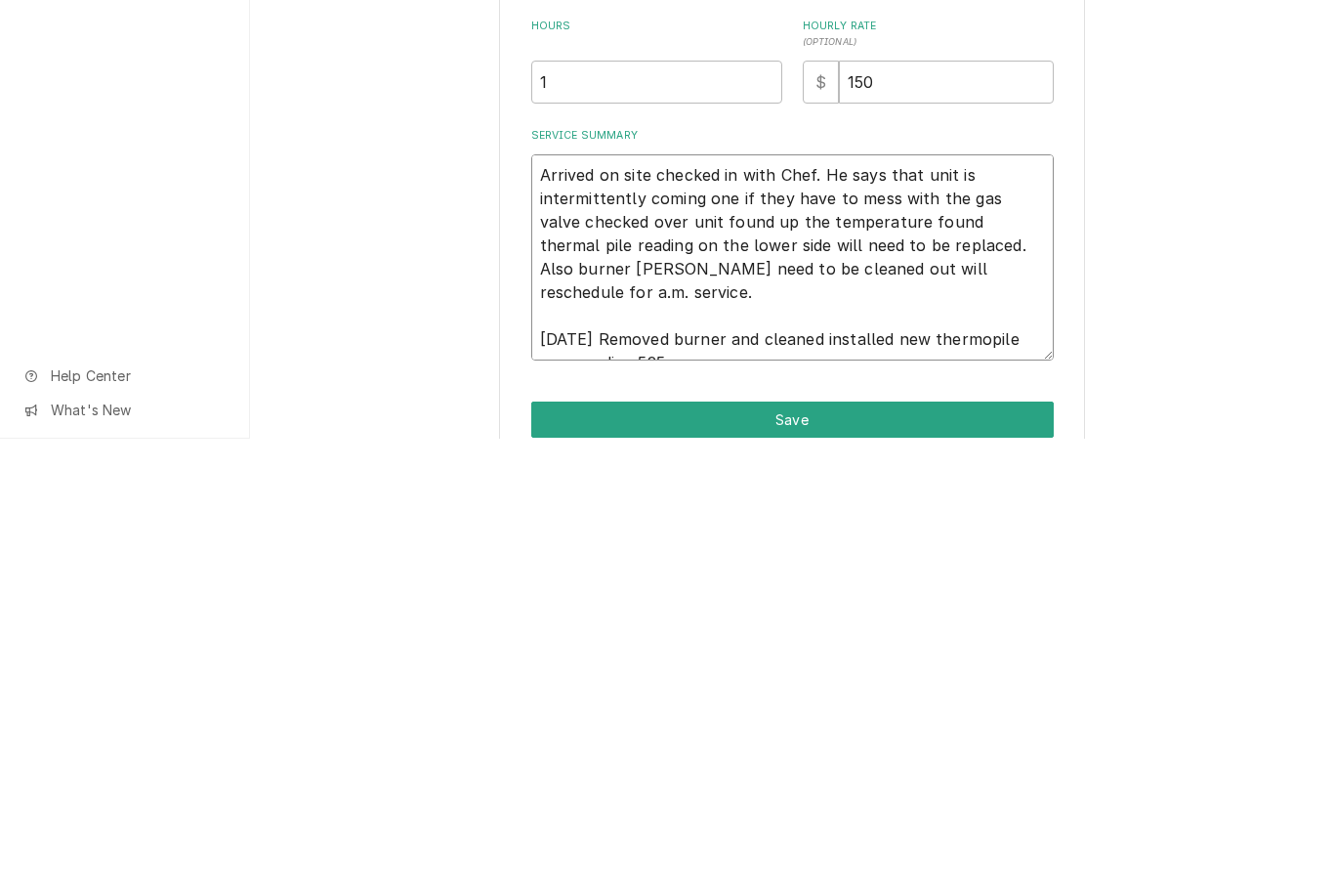
type textarea "x"
type textarea "Arrived on site checked in with Chef. He says that unit is intermittently comin…"
type textarea "x"
type textarea "Arrived on site checked in with Chef. He says that unit is intermittently comin…"
type textarea "x"
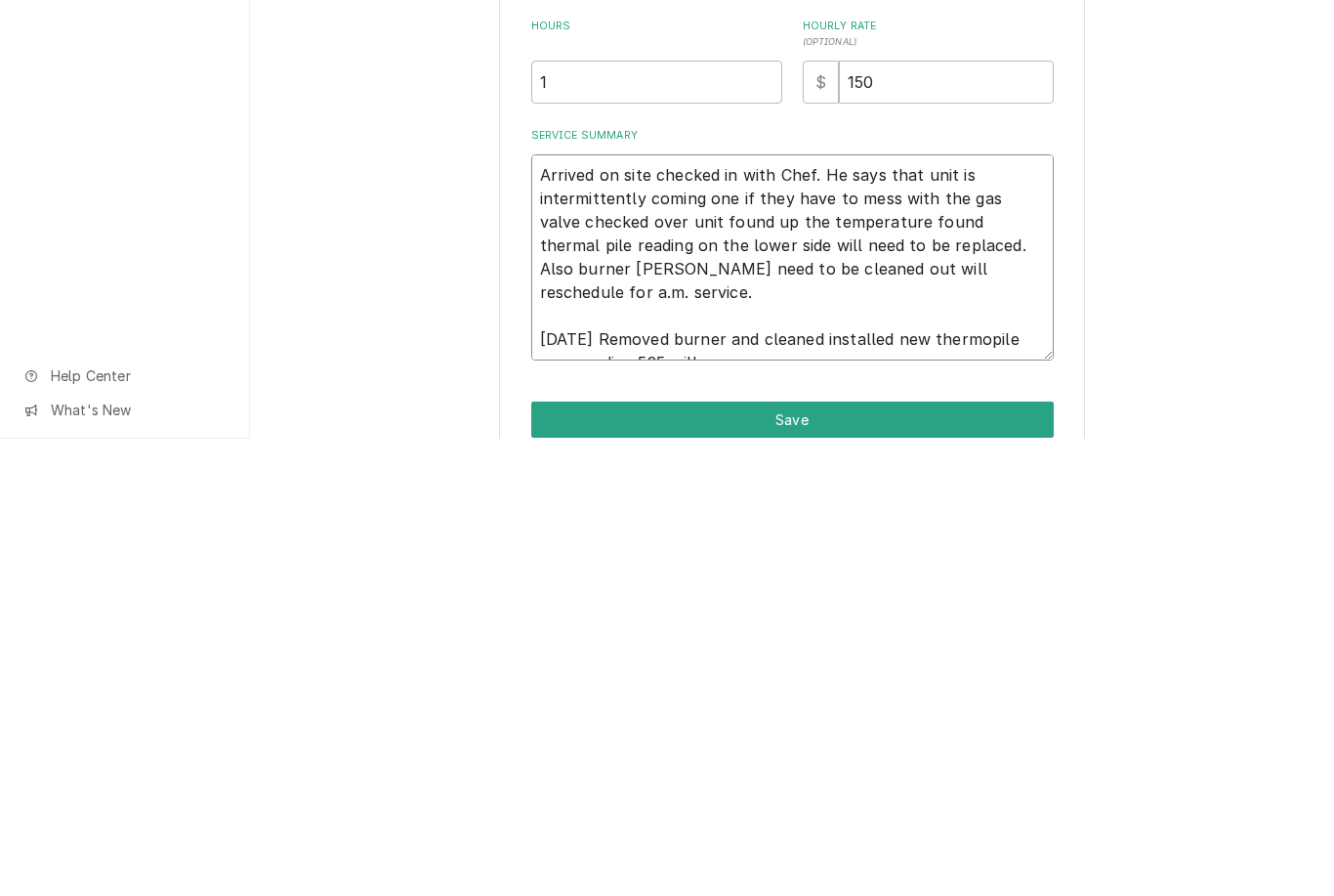
type textarea "Arrived on site checked in with Chef. He says that unit is intermittently comin…"
type textarea "x"
type textarea "Arrived on site checked in with Chef. He says that unit is intermittently comin…"
type textarea "x"
type textarea "Arrived on site checked in with Chef. He says that unit is intermittently comin…"
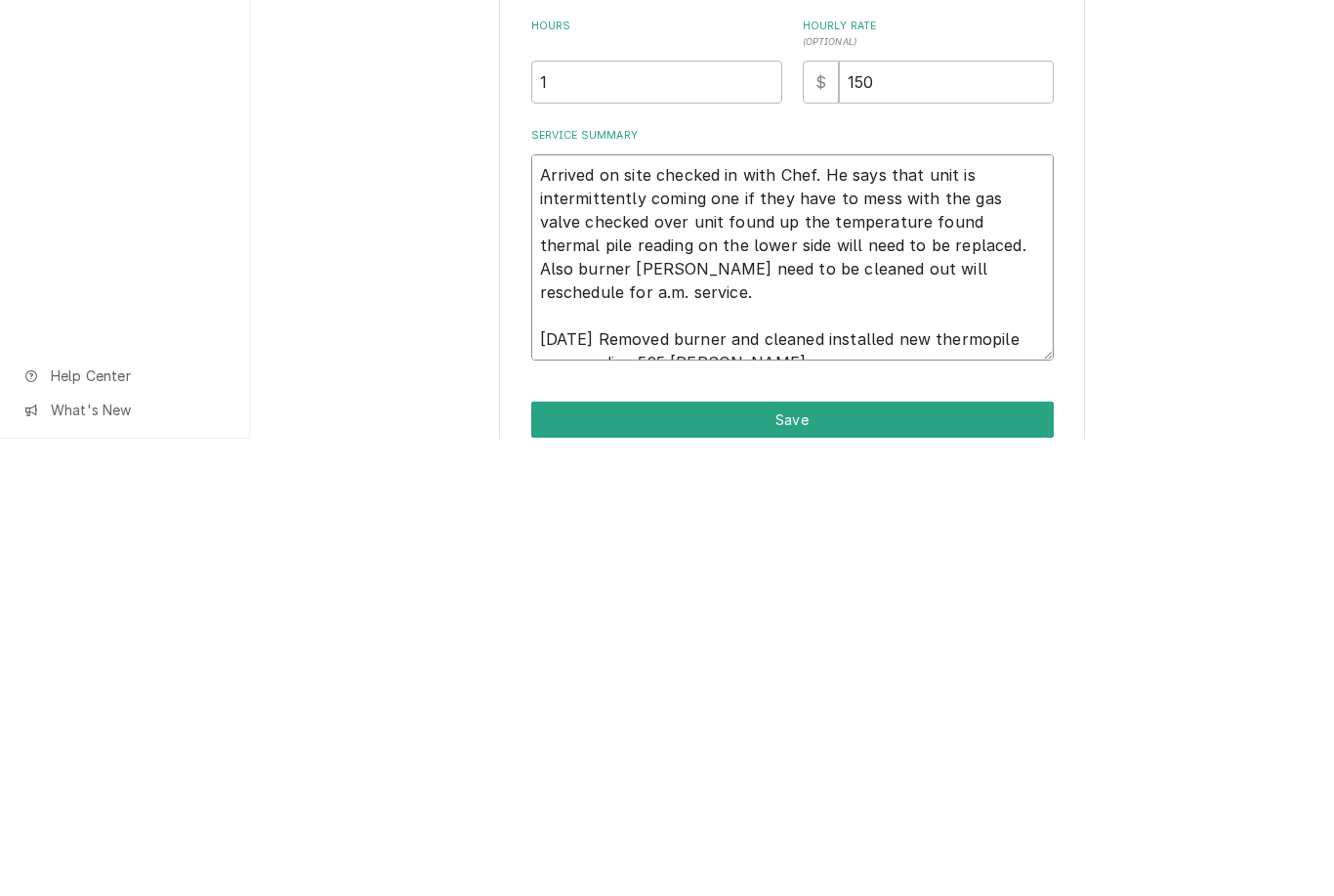
type textarea "x"
type textarea "Arrived on site checked in with Chef. He says that unit is intermittently comin…"
type textarea "x"
type textarea "Arrived on site checked in with Chef. He says that unit is intermittently comin…"
type textarea "x"
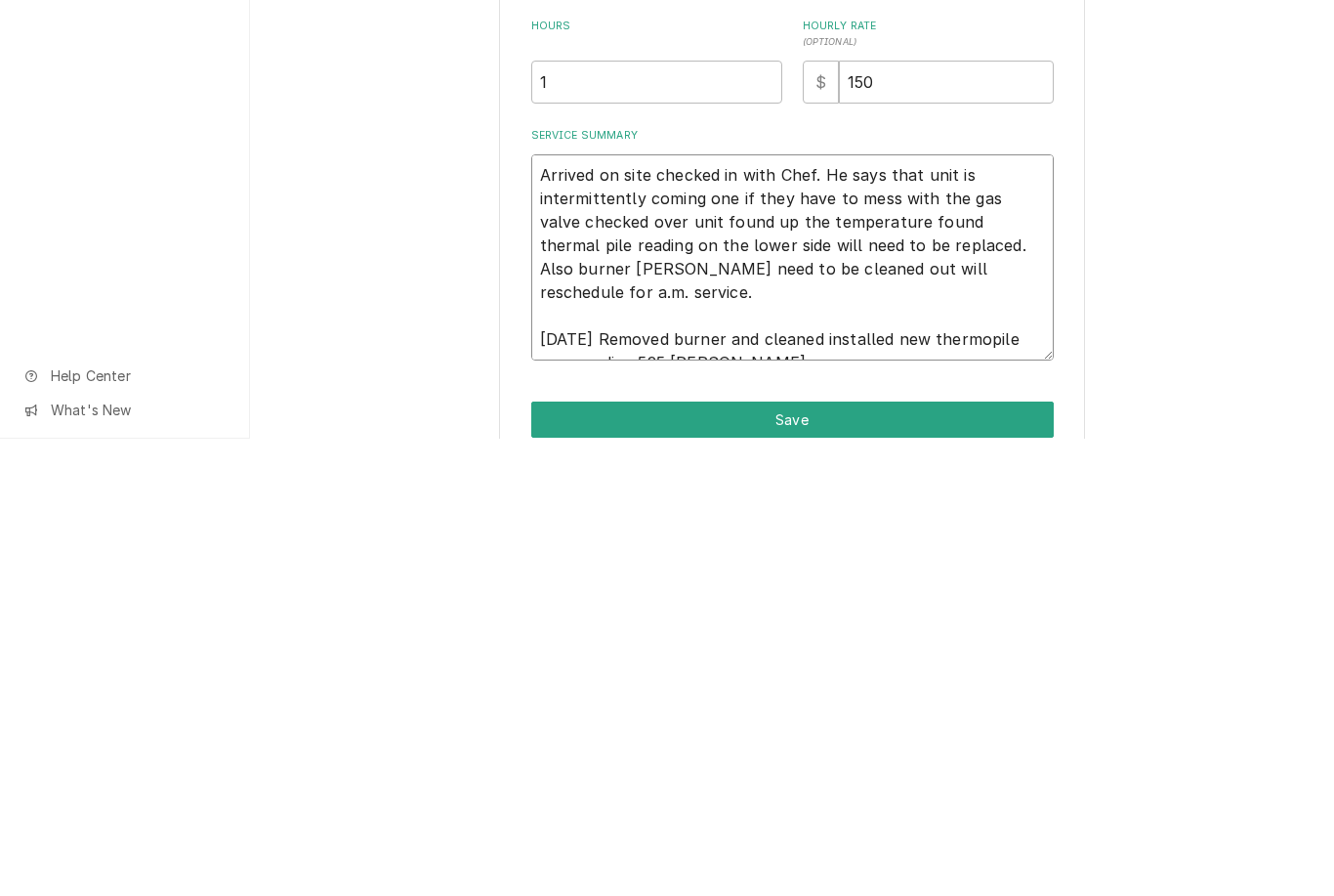
type textarea "Arrived on site checked in with Chef. He says that unit is intermittently comin…"
type textarea "x"
type textarea "Arrived on site checked in with Chef. He says that unit is intermittently comin…"
type textarea "x"
type textarea "Arrived on site checked in with Chef. He says that unit is intermittently comin…"
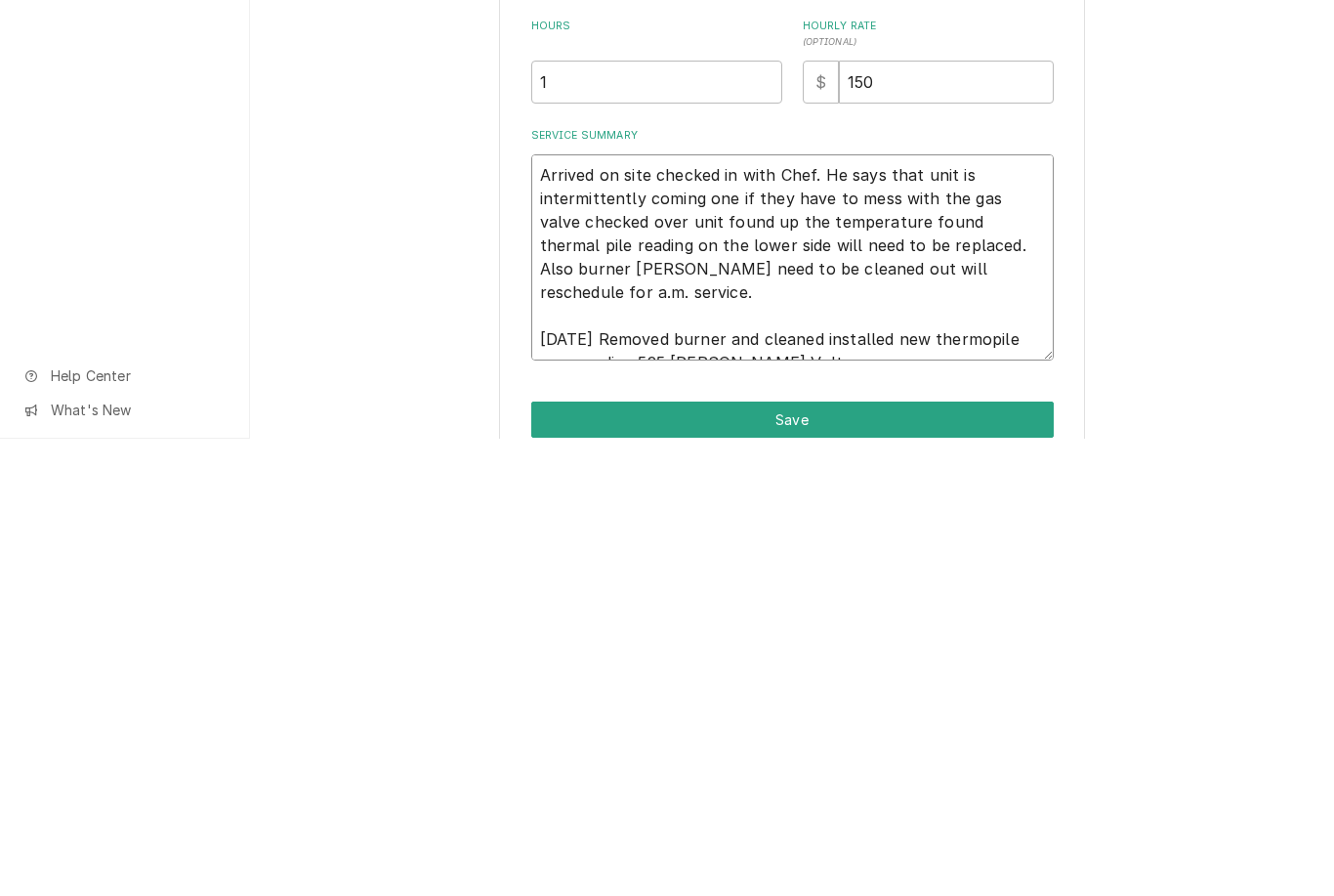
type textarea "x"
type textarea "Arrived on site checked in with Chef. He says that unit is intermittently comin…"
type textarea "x"
type textarea "Arrived on site checked in with Chef. He says that unit is intermittently comin…"
type textarea "x"
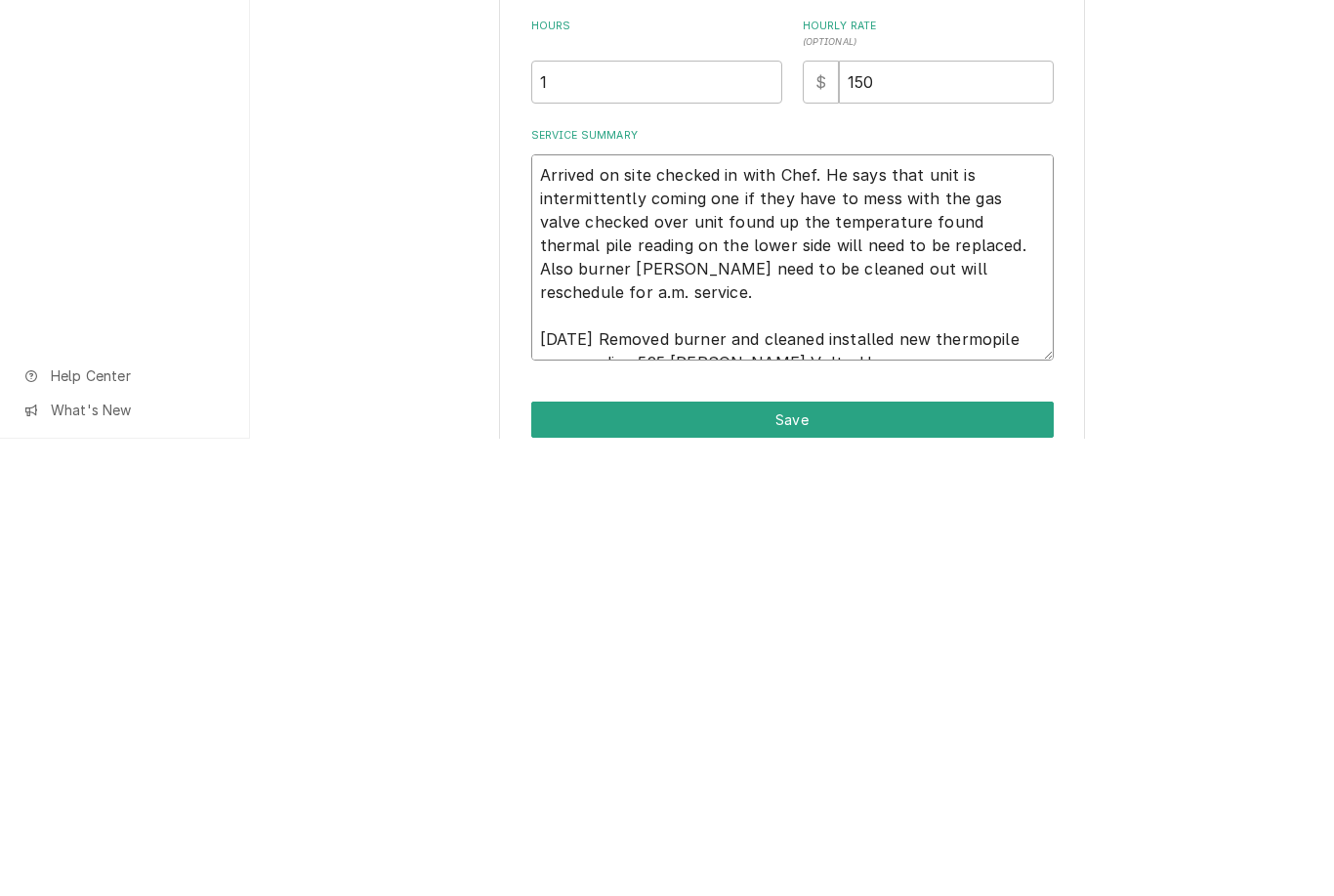
type textarea "Arrived on site checked in with Chef. He says that unit is intermittently comin…"
type textarea "x"
type textarea "Arrived on site checked in with Chef. He says that unit is intermittently comin…"
type textarea "x"
type textarea "Arrived on site checked in with Chef. He says that unit is intermittently comin…"
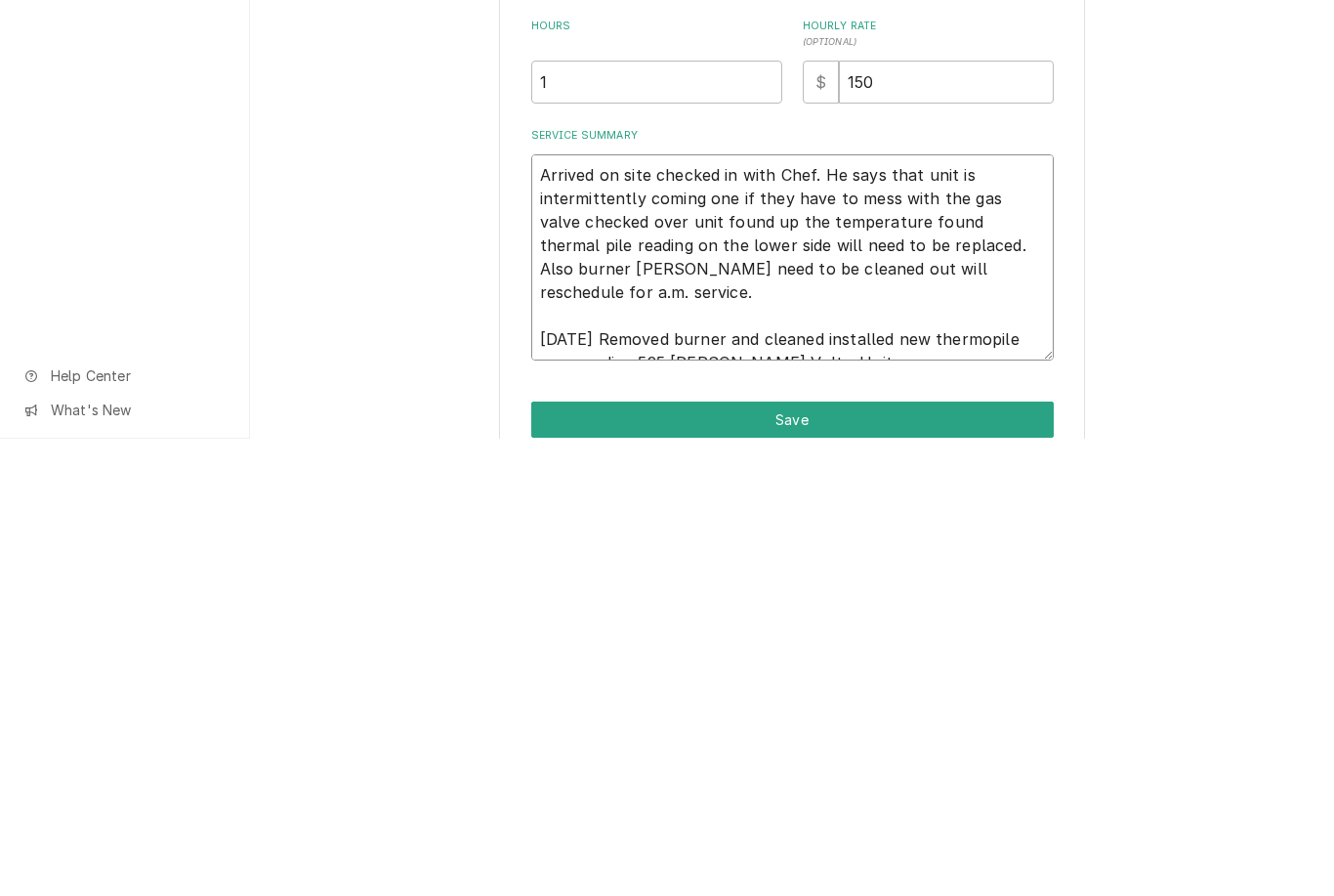
type textarea "x"
type textarea "Arrived on site checked in with Chef. He says that unit is intermittently comin…"
type textarea "x"
type textarea "Arrived on site checked in with Chef. He says that unit is intermittently comin…"
type textarea "x"
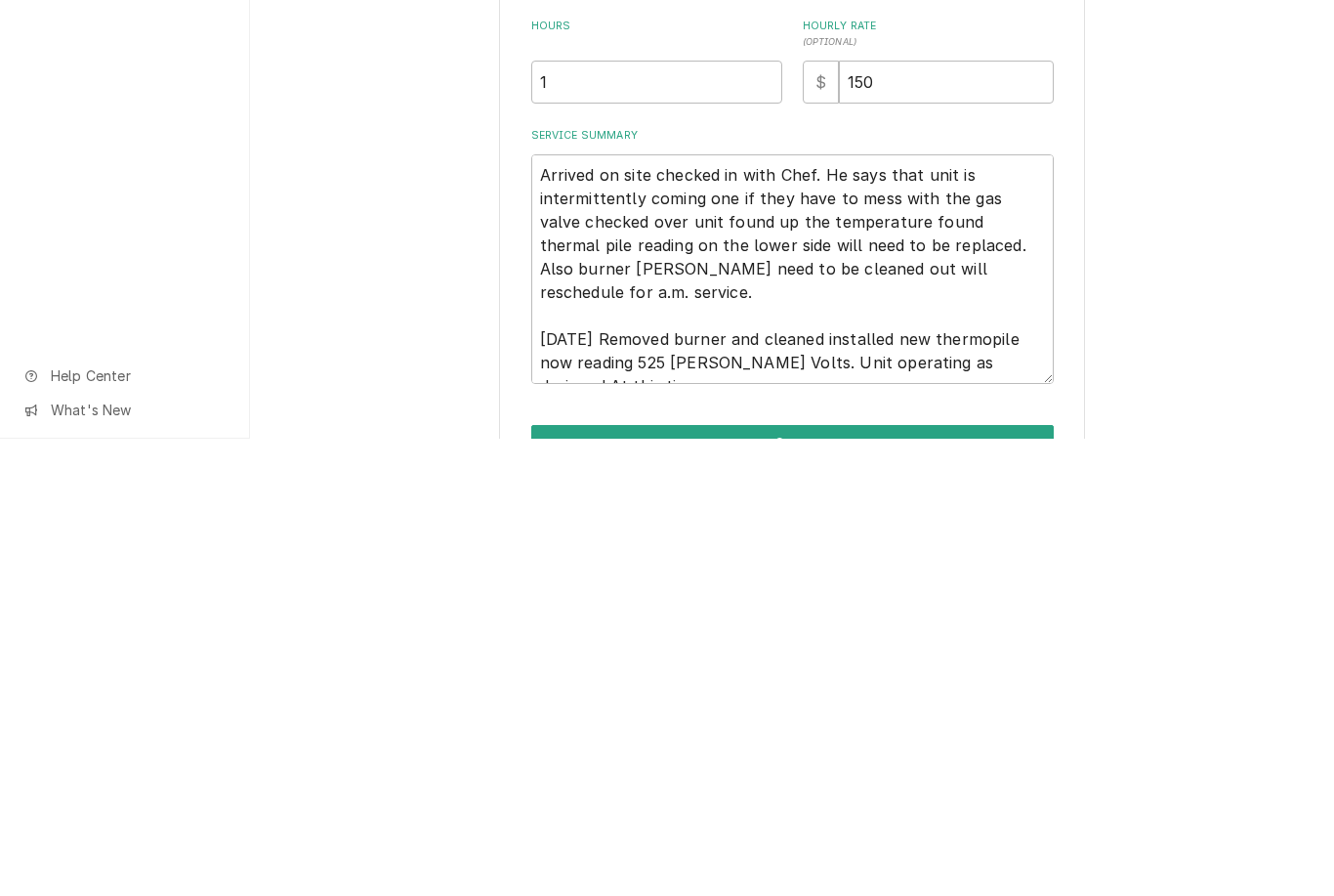
click at [1171, 314] on div "Use the fields below to edit this service charge Short Description Fryer Repair…" at bounding box center [791, 481] width 1084 height 1059
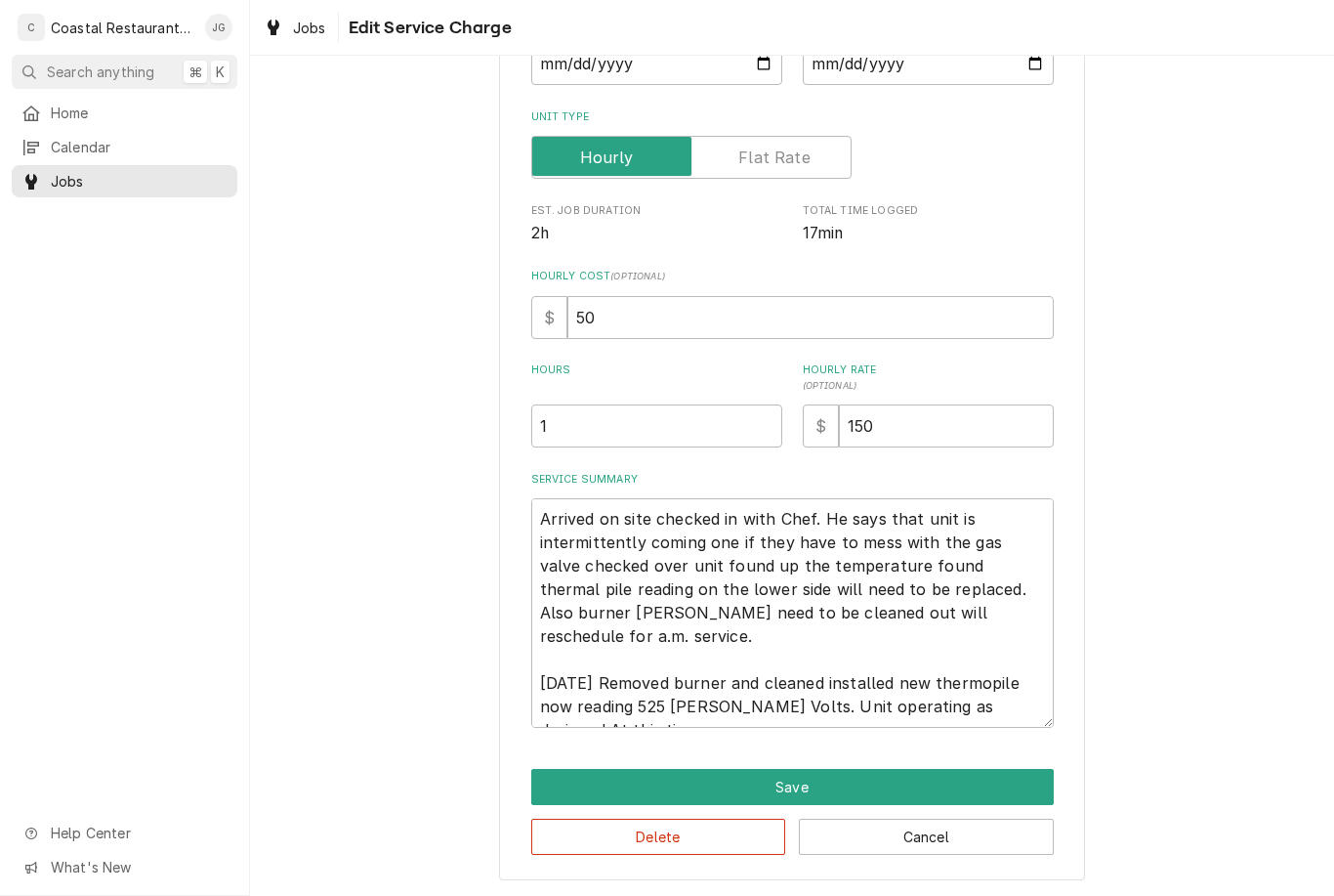
click at [895, 790] on button "Save" at bounding box center [792, 786] width 523 height 37
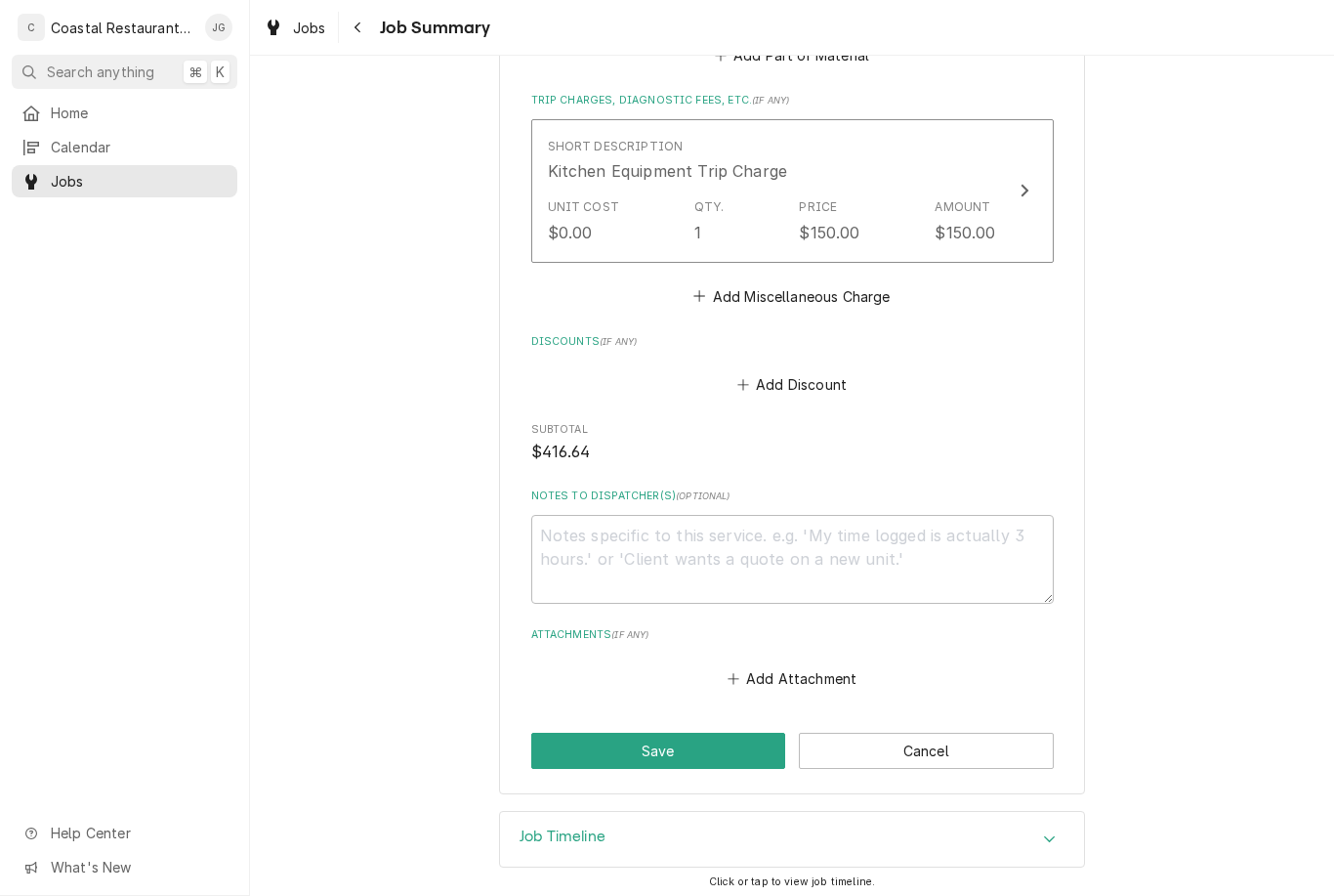
scroll to position [1397, 0]
click at [696, 759] on button "Save" at bounding box center [658, 752] width 255 height 37
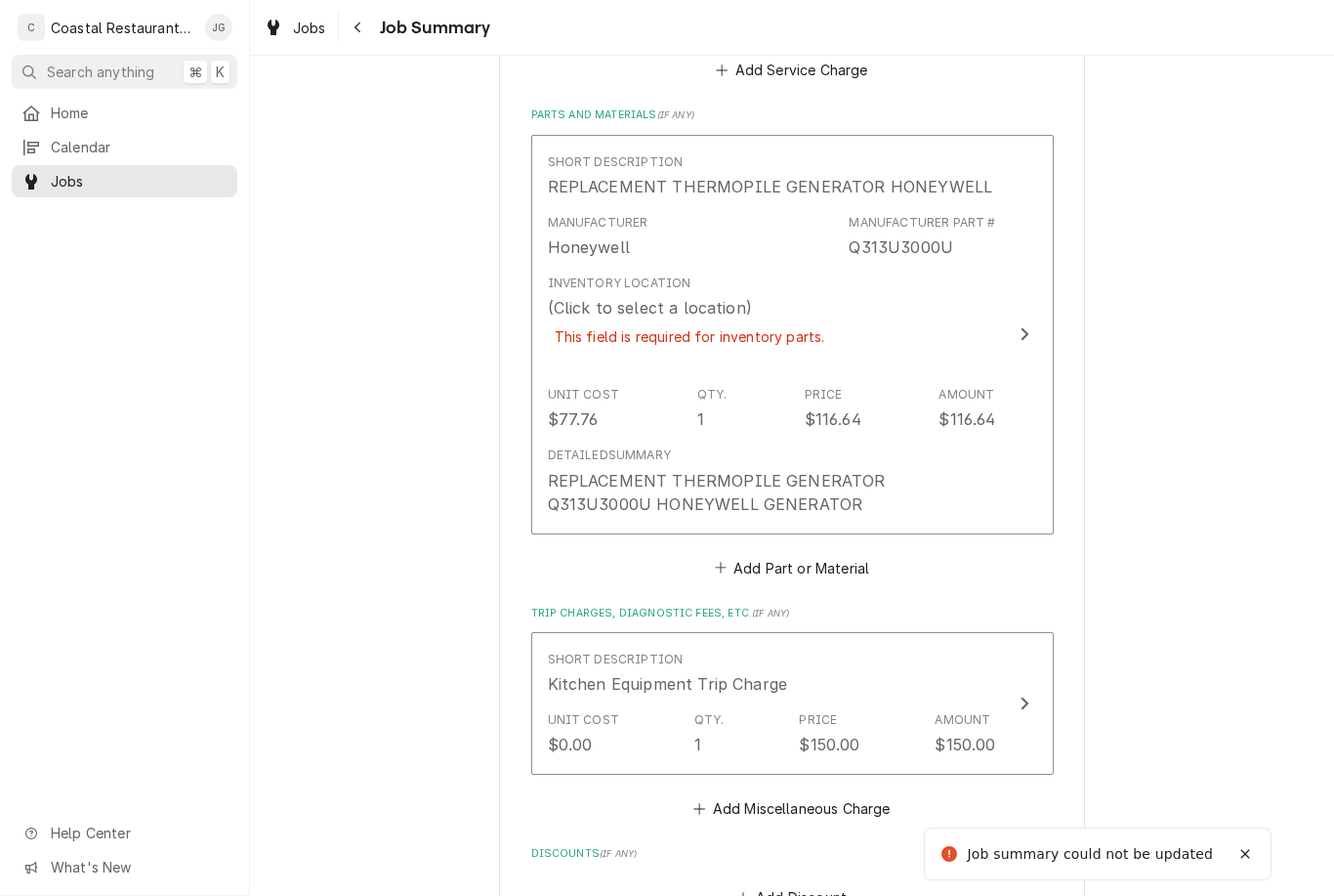
scroll to position [1042, 0]
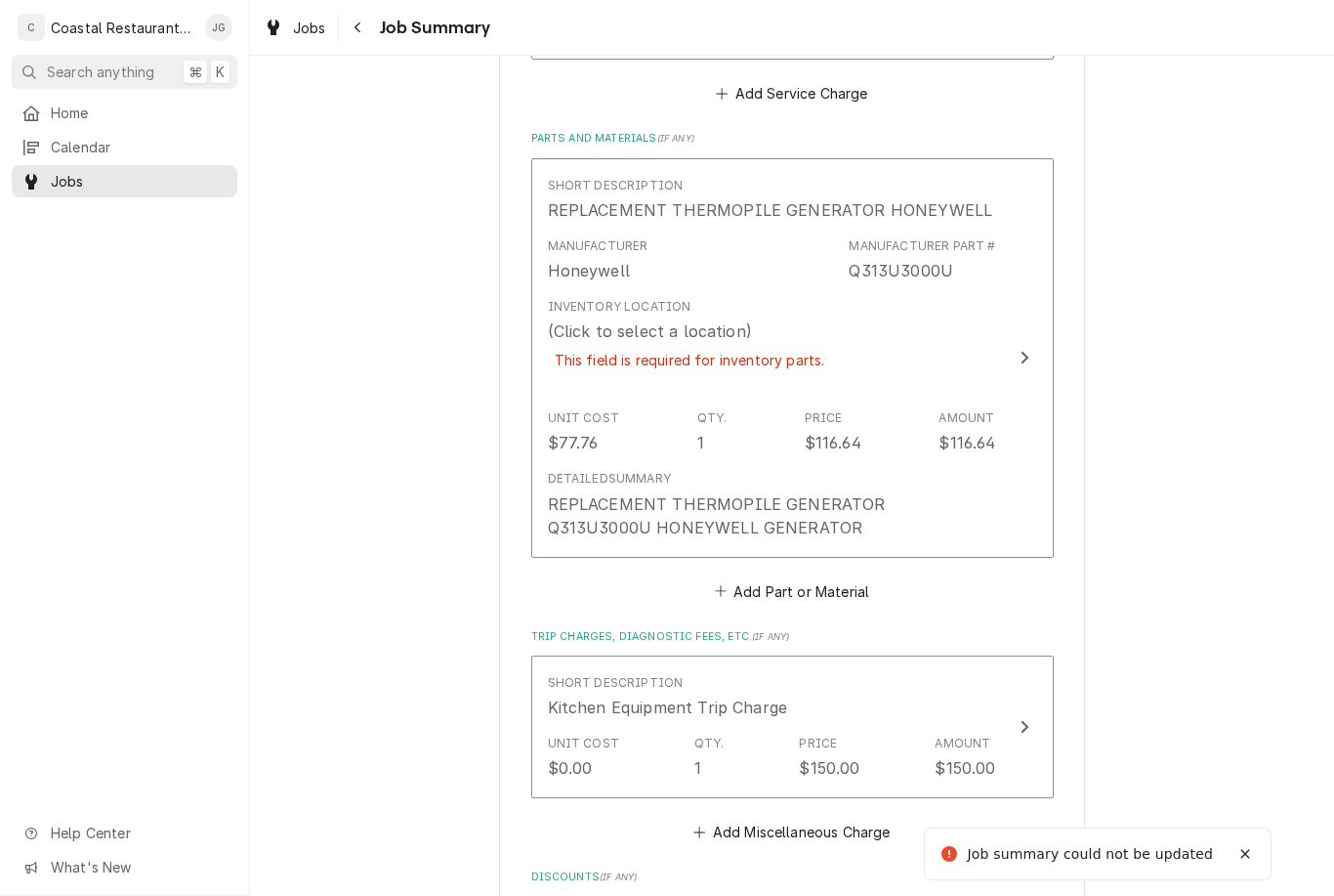
click at [905, 341] on div "Inventory Location (Click to select a location) This field is required for inve…" at bounding box center [772, 345] width 448 height 112
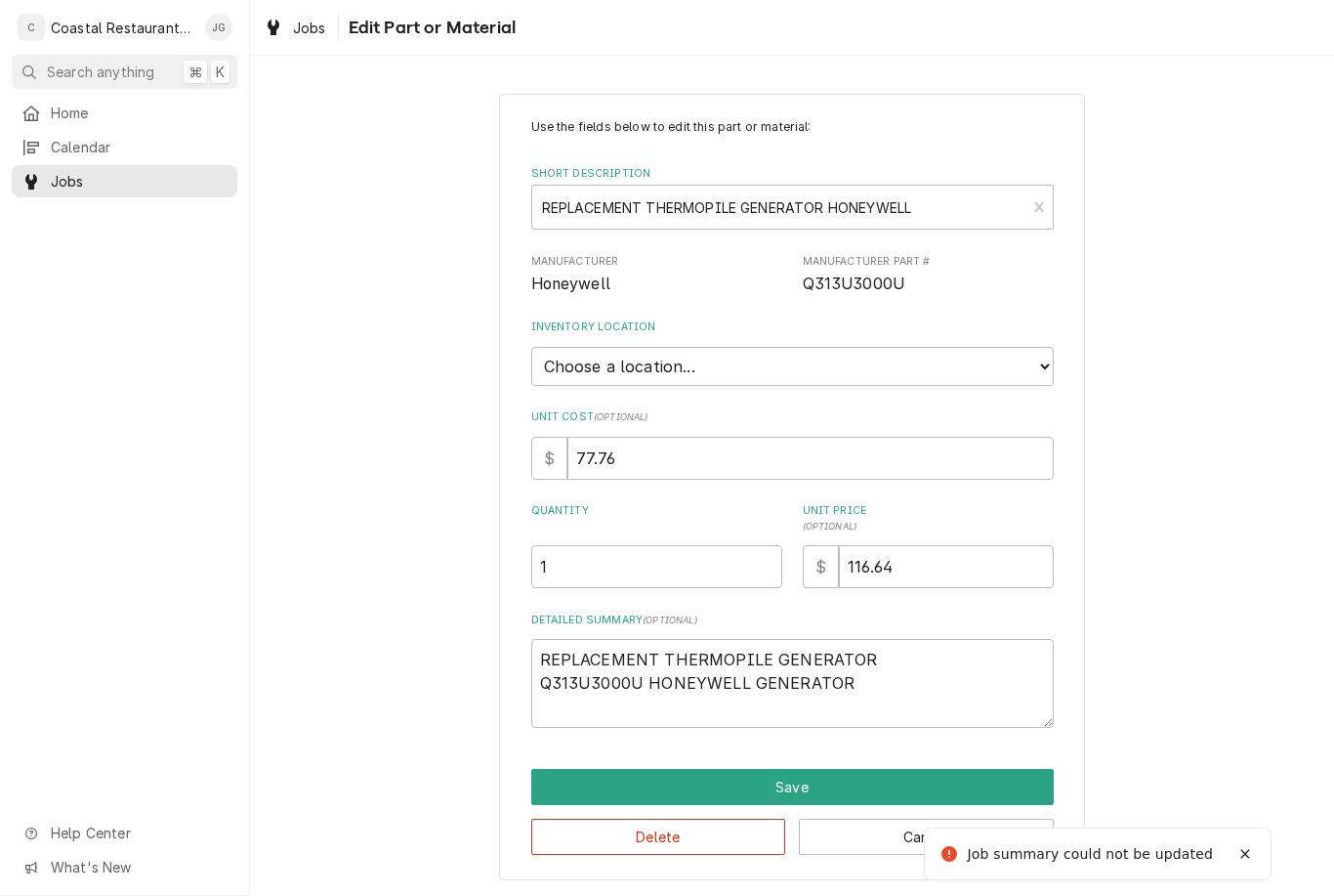
click at [1031, 367] on select "Choose a location... Fenwick Warehouse James Gatton Truck Mike Lynch Truck Phil…" at bounding box center [792, 366] width 523 height 39
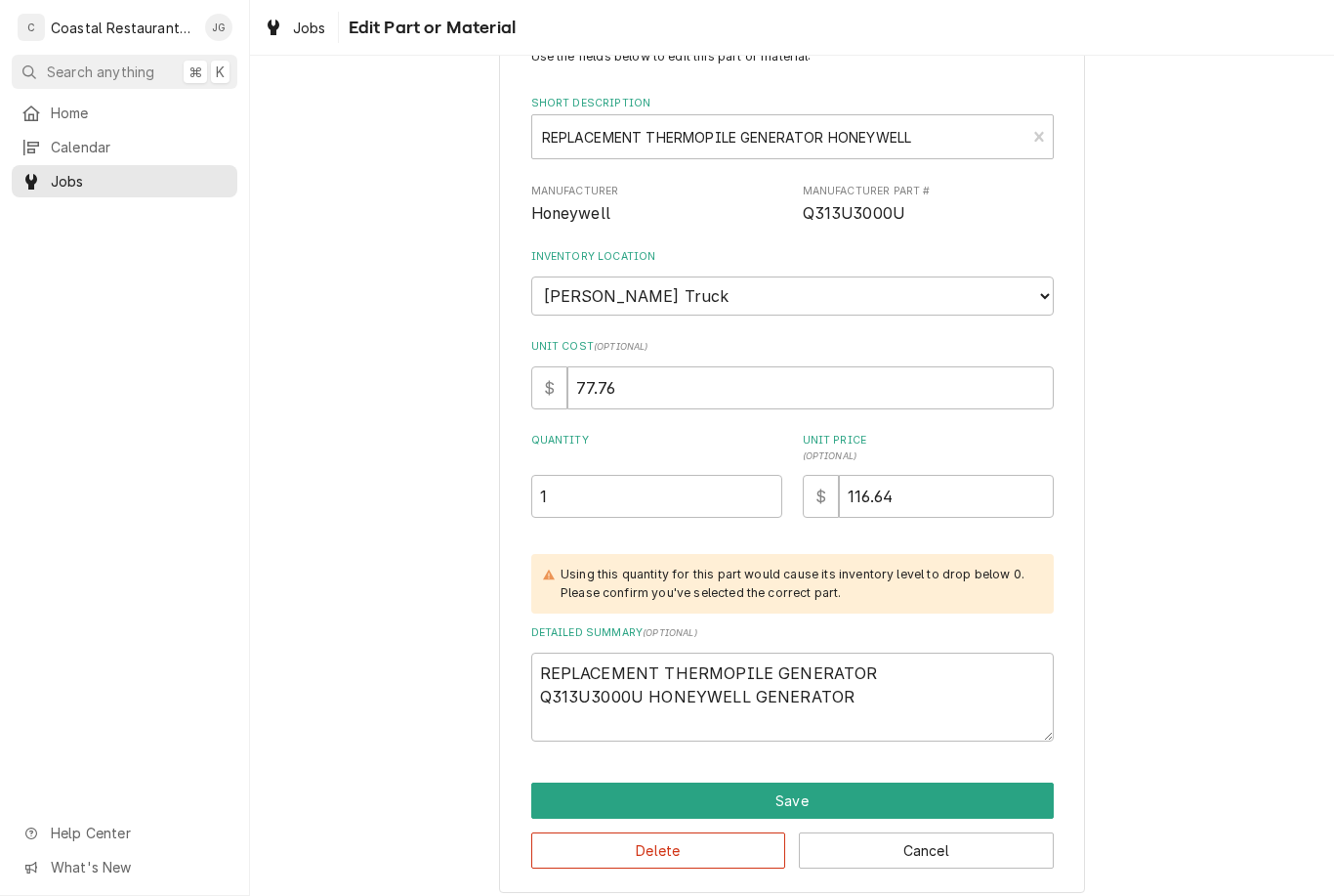
click at [870, 786] on button "Save" at bounding box center [792, 800] width 523 height 37
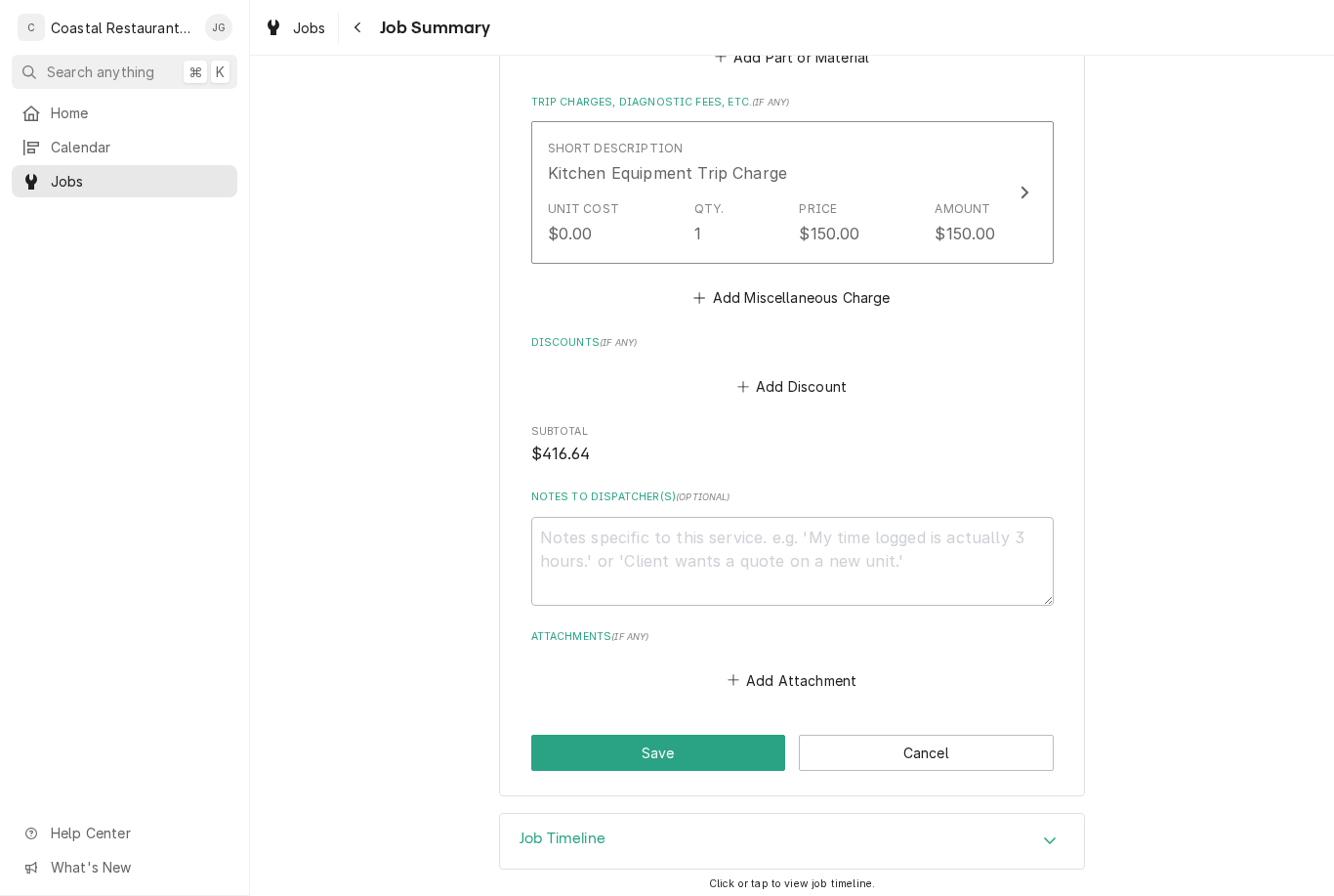
scroll to position [1546, 0]
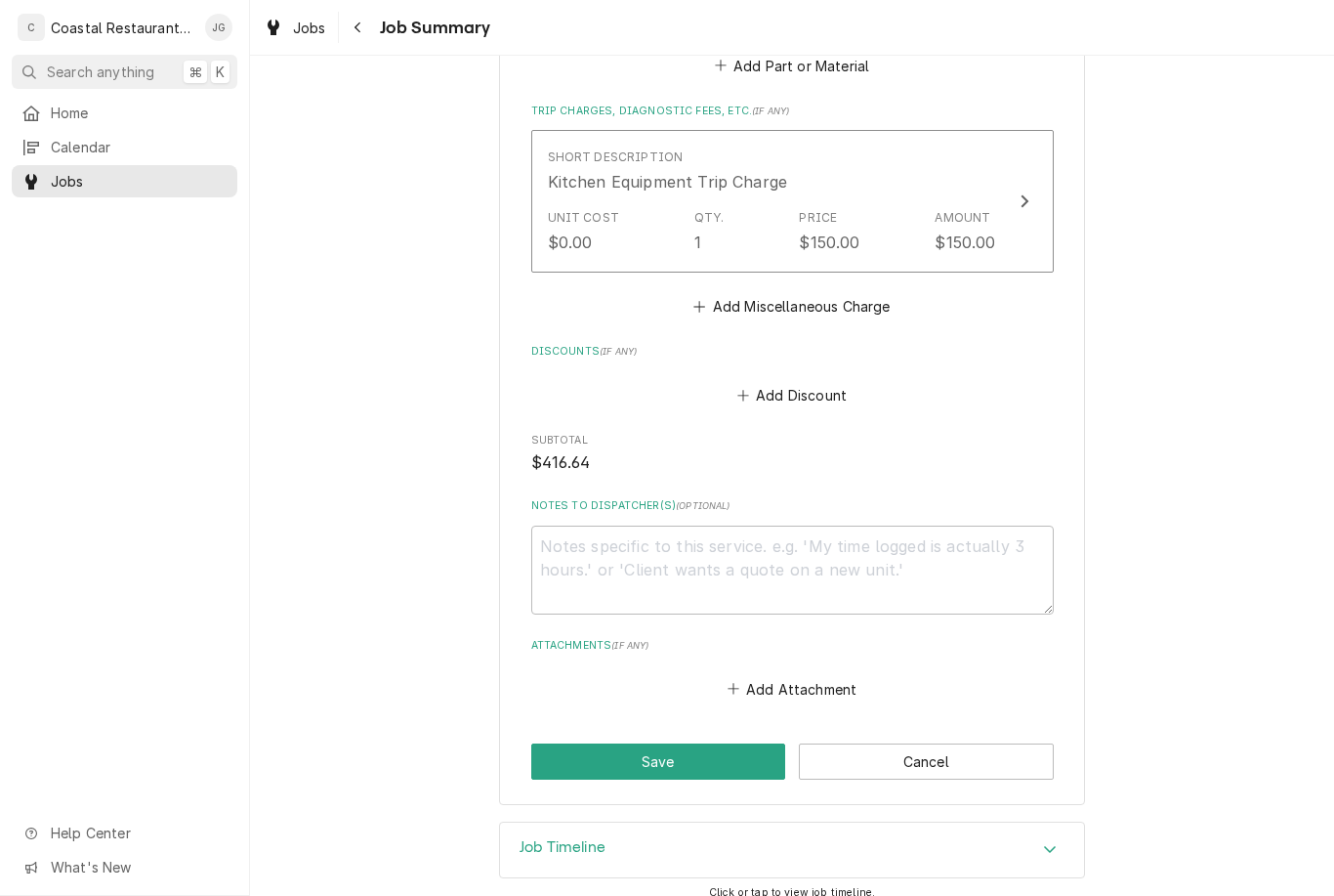
click at [703, 756] on button "Save" at bounding box center [658, 761] width 255 height 37
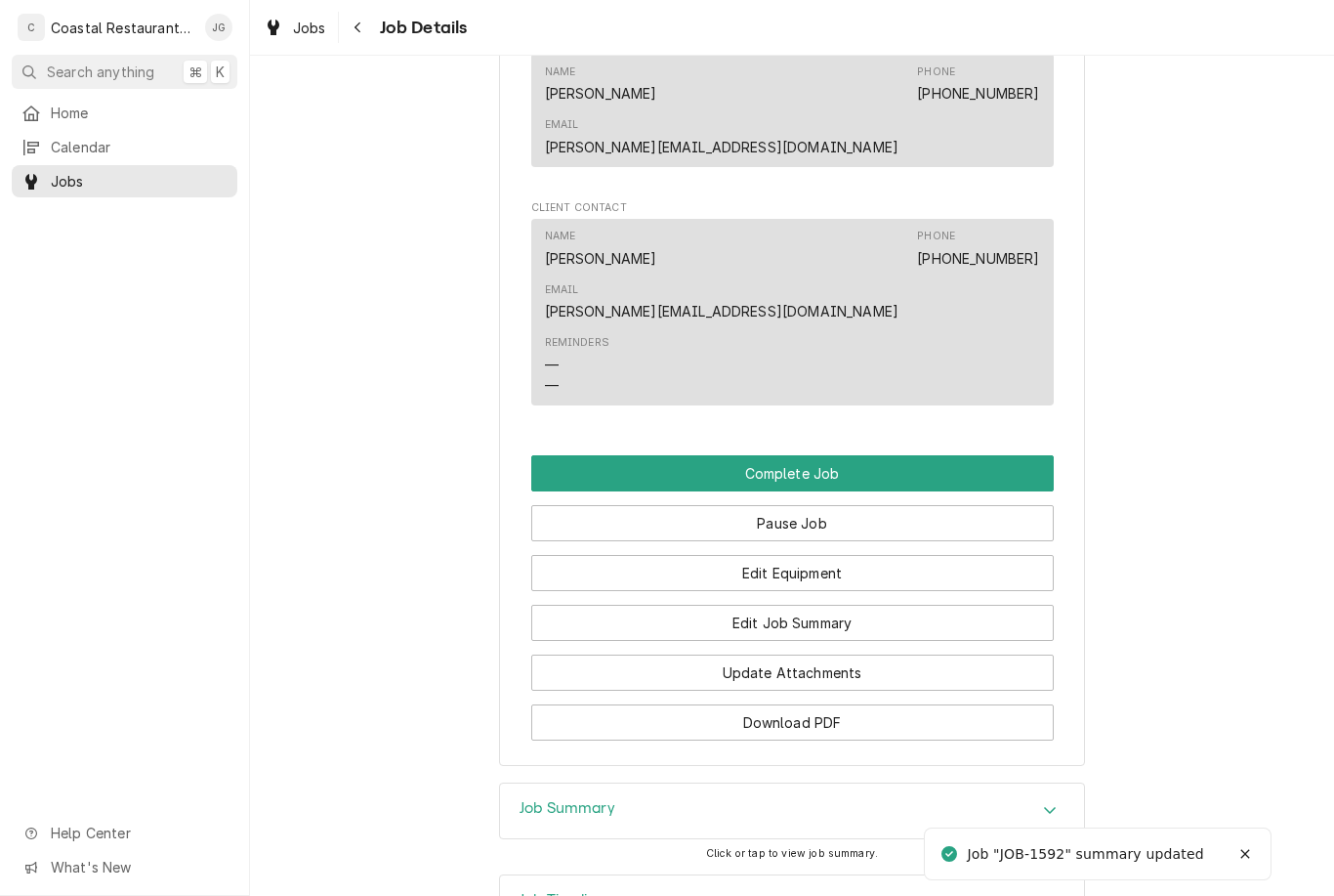
scroll to position [1670, 0]
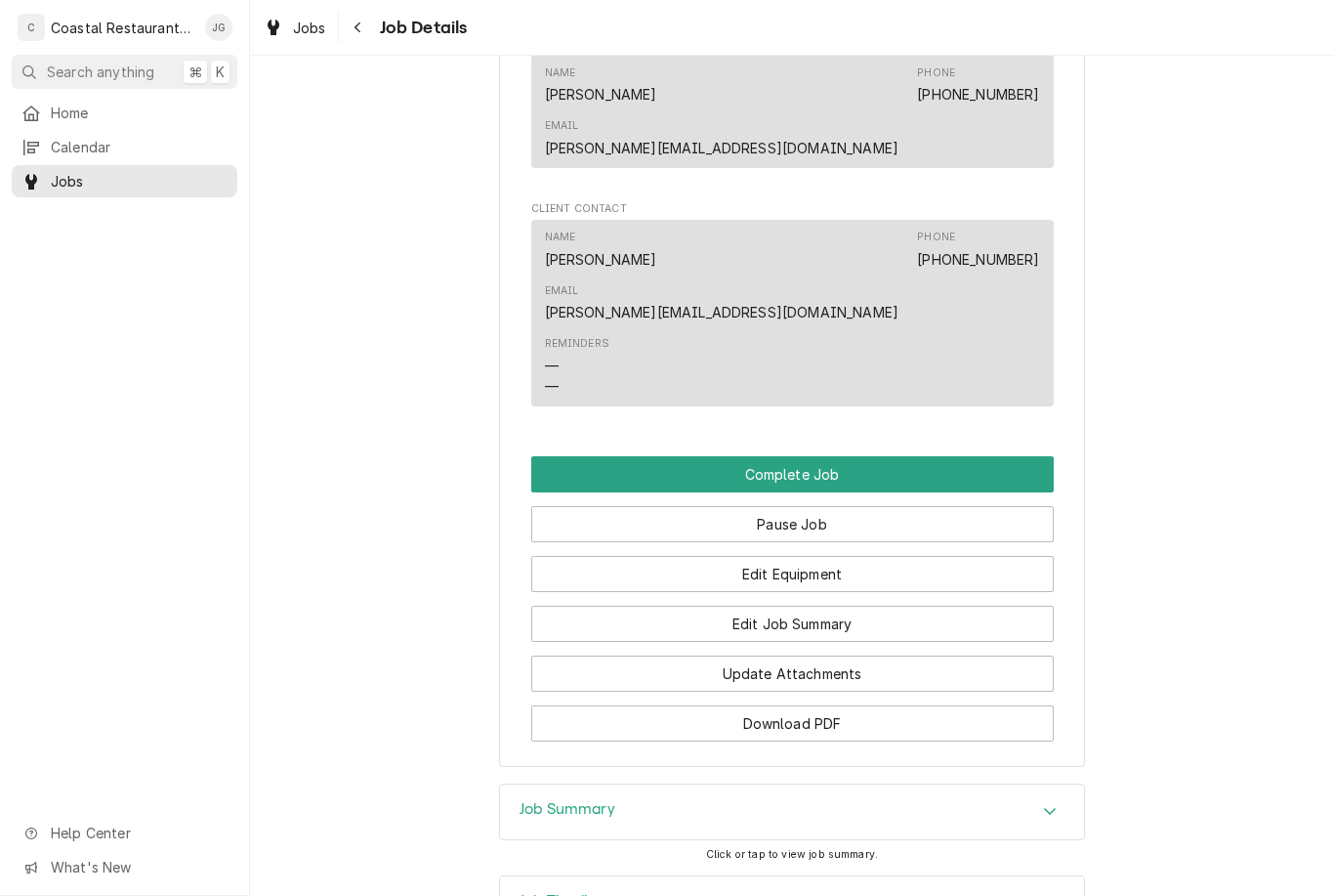
click at [910, 456] on button "Complete Job" at bounding box center [792, 474] width 523 height 37
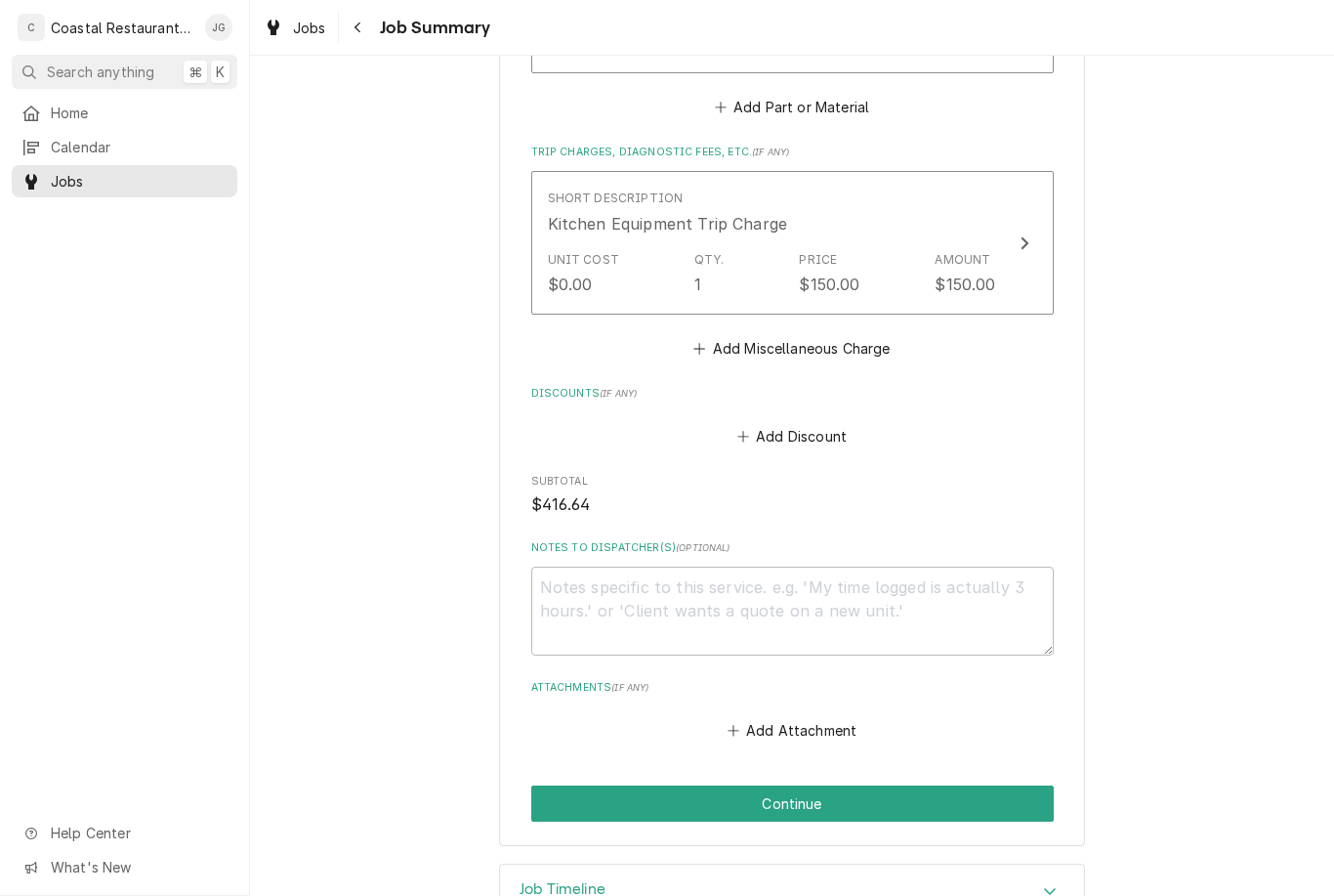
scroll to position [1408, 0]
click at [866, 784] on button "Continue" at bounding box center [792, 802] width 523 height 37
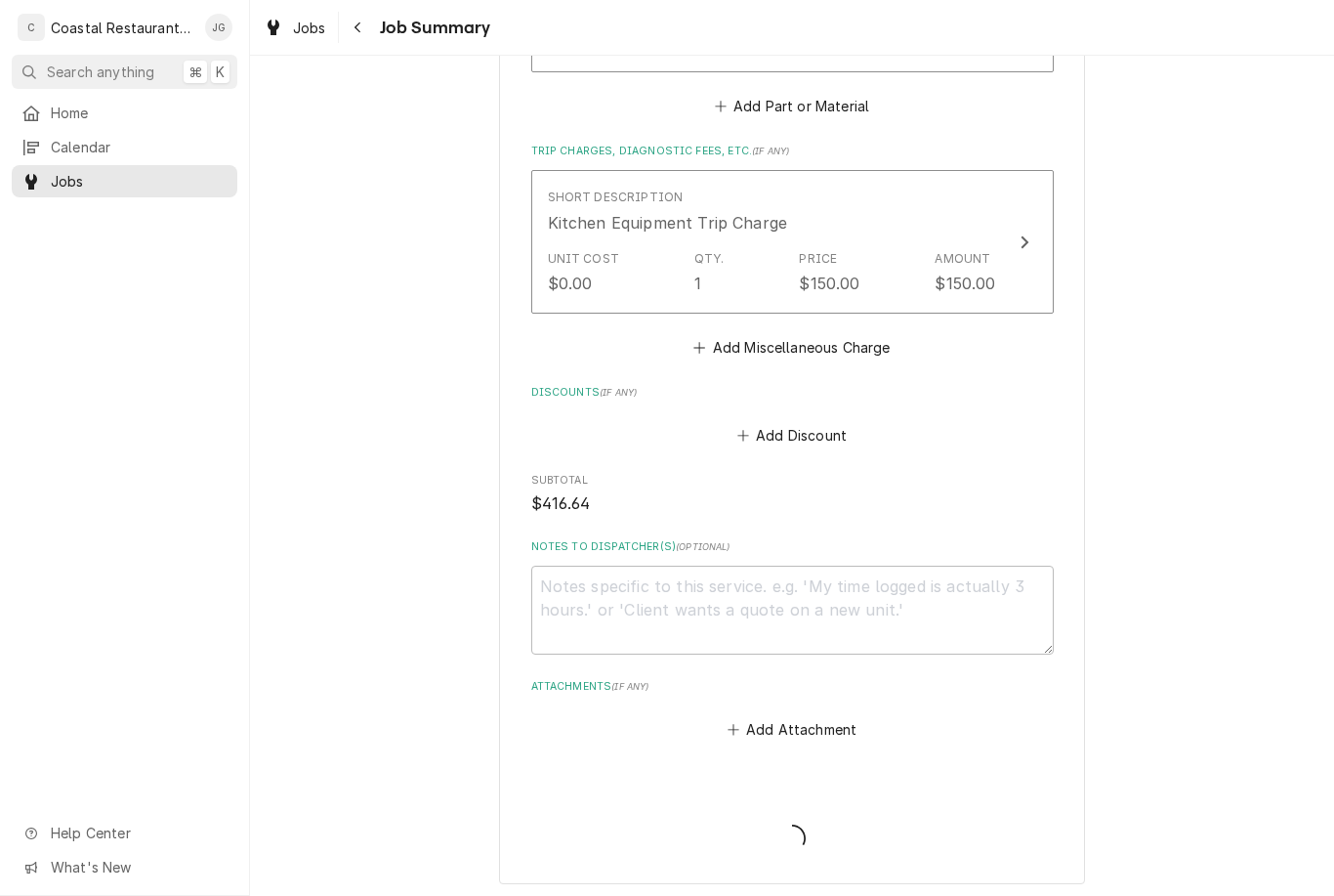
type textarea "x"
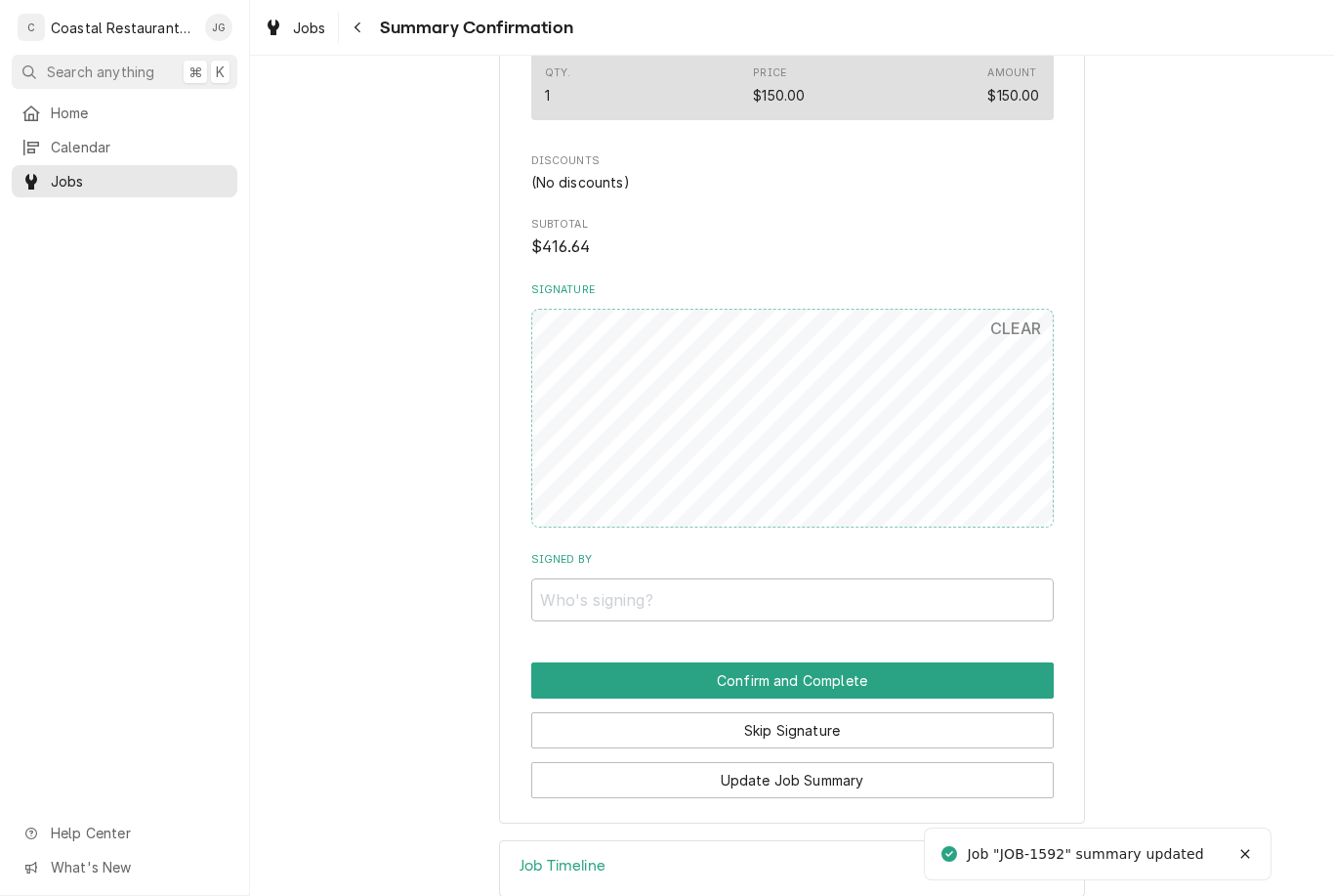
scroll to position [1352, 0]
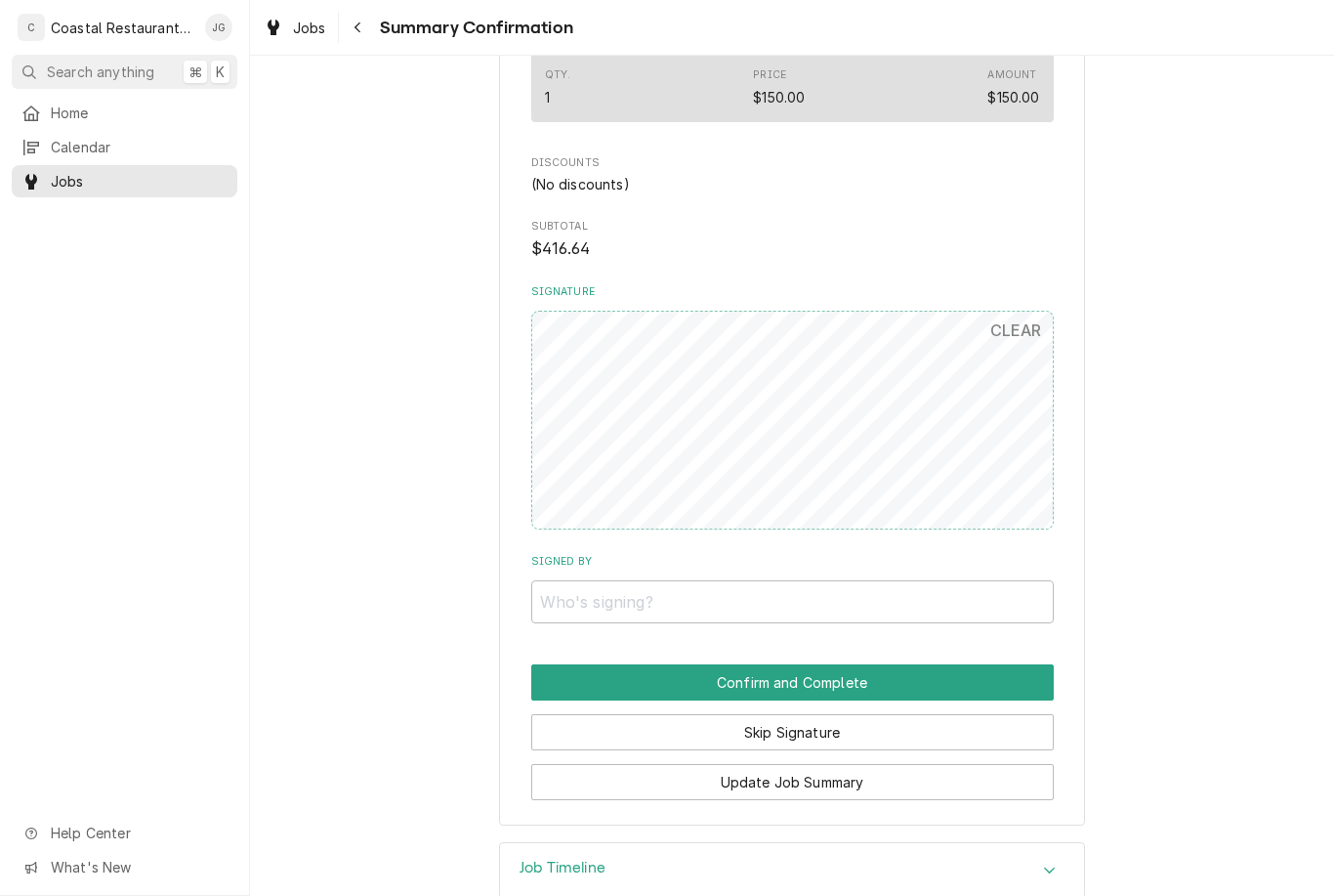
click at [922, 714] on button "Skip Signature" at bounding box center [792, 732] width 523 height 37
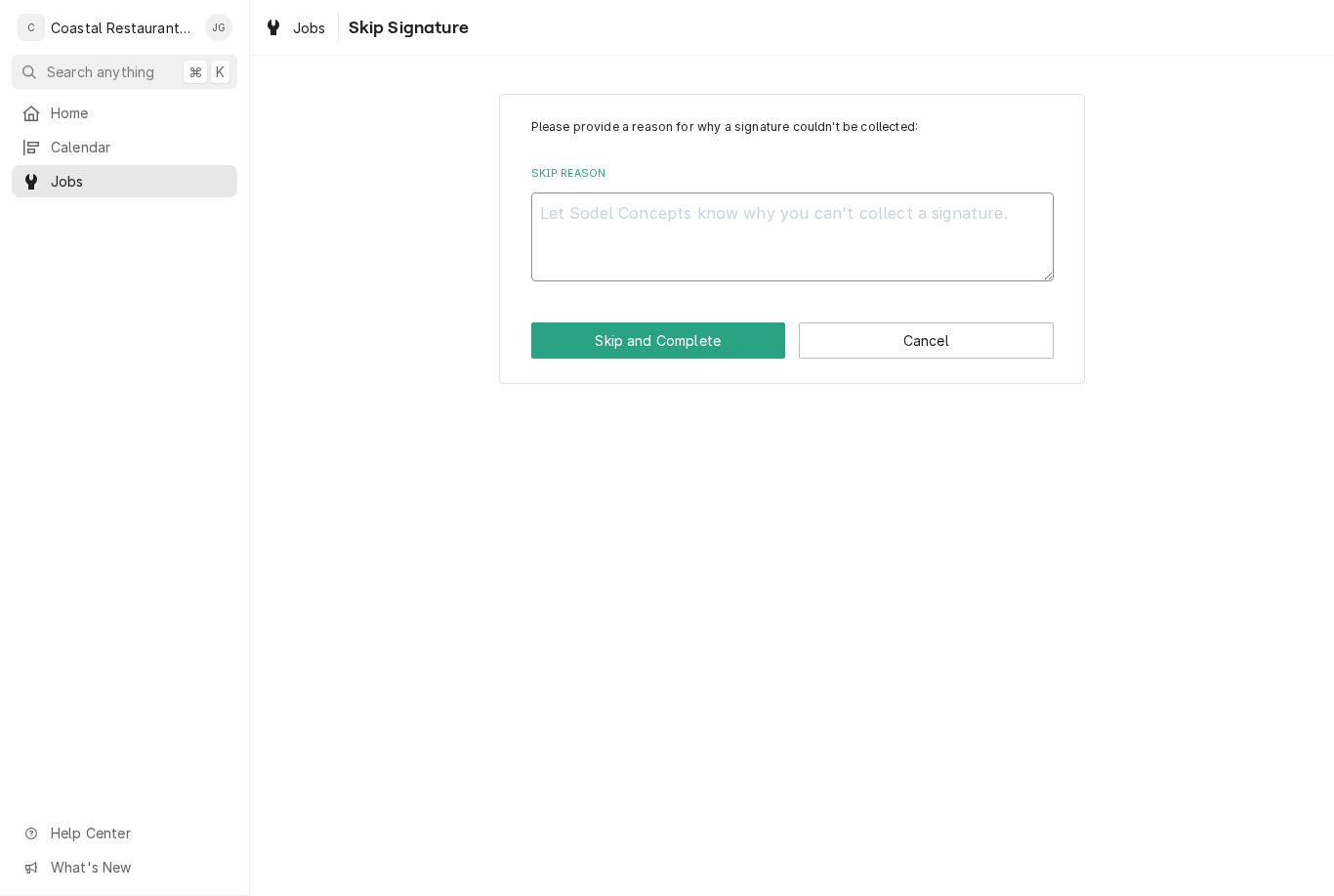
click at [692, 232] on textarea "Skip Reason" at bounding box center [792, 237] width 523 height 89
type textarea "x"
type textarea "No"
type textarea "x"
type textarea "No"
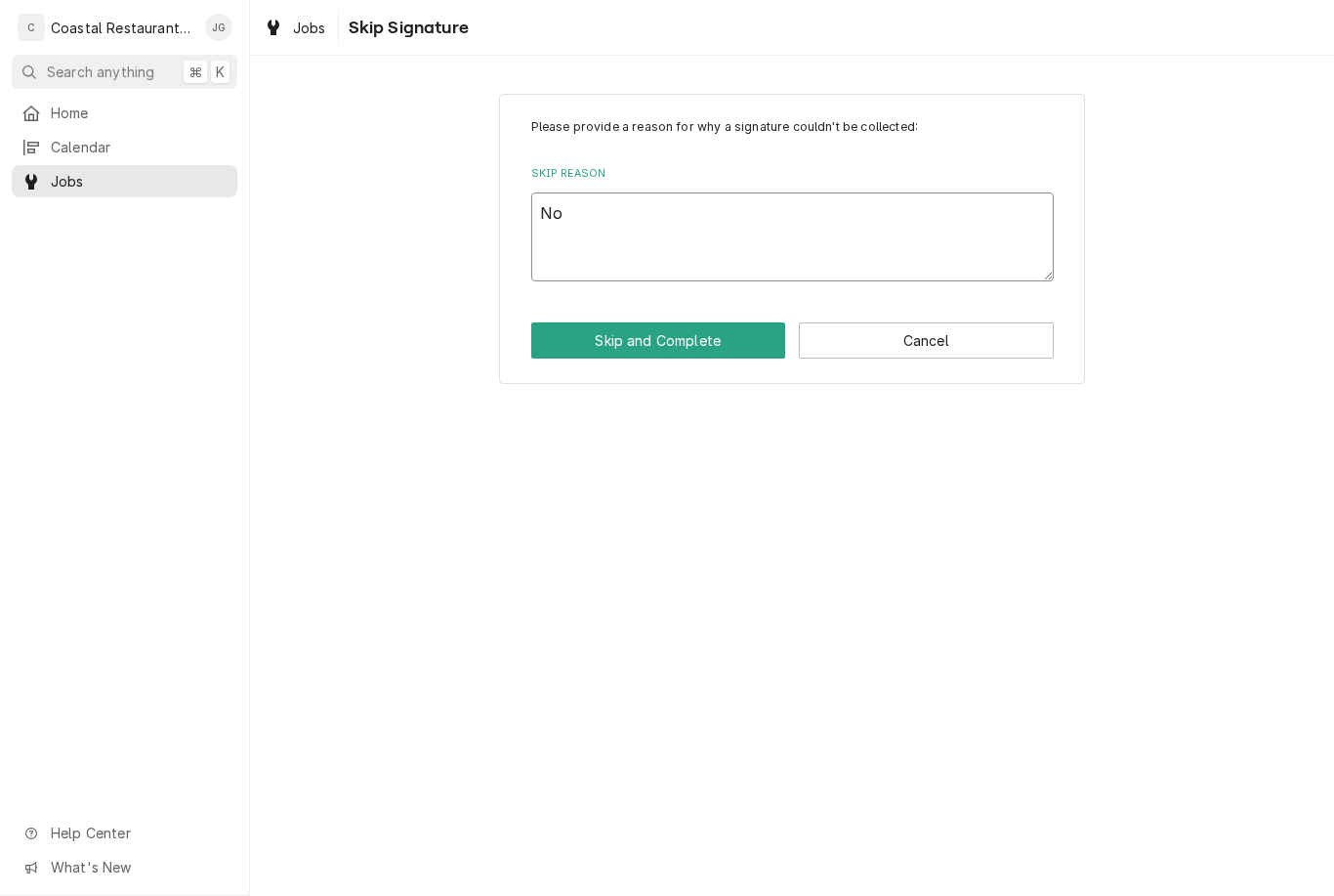
type textarea "x"
type textarea "No o"
type textarea "x"
type textarea "No on"
type textarea "x"
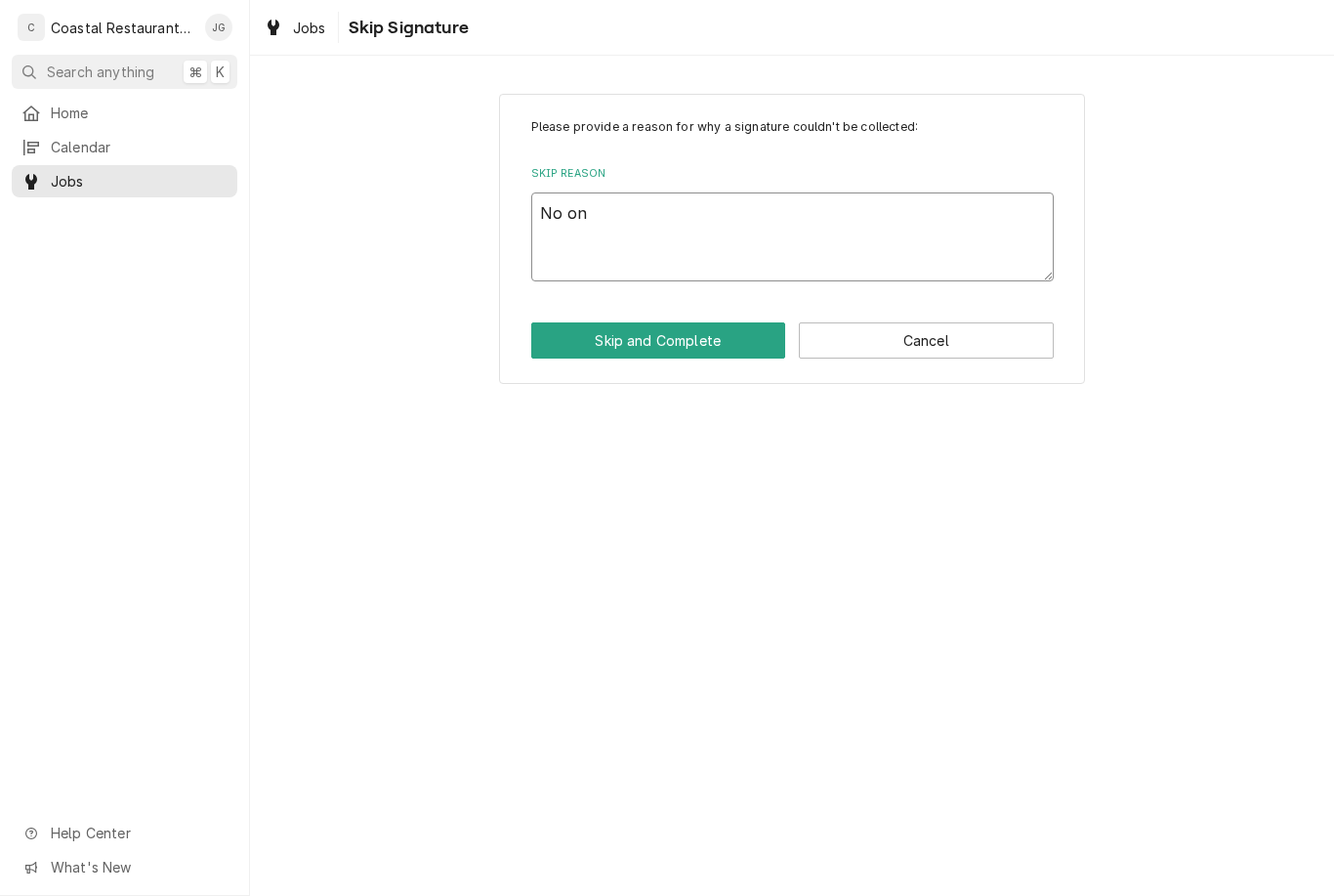
type textarea "No one"
type textarea "x"
type textarea "No one"
type textarea "x"
type textarea "No one o"
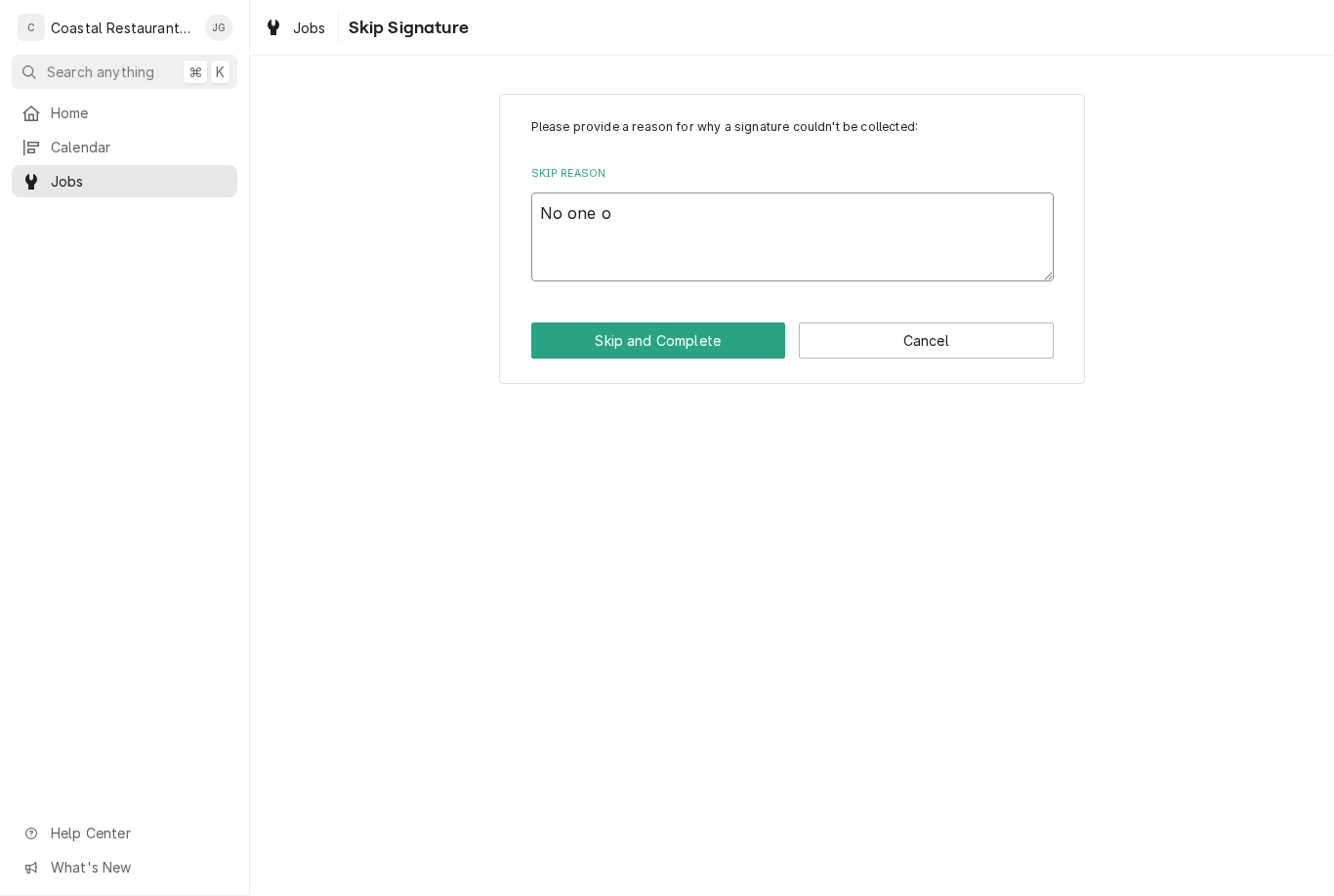
type textarea "x"
type textarea "No one on"
type textarea "x"
type textarea "No one ons"
type textarea "x"
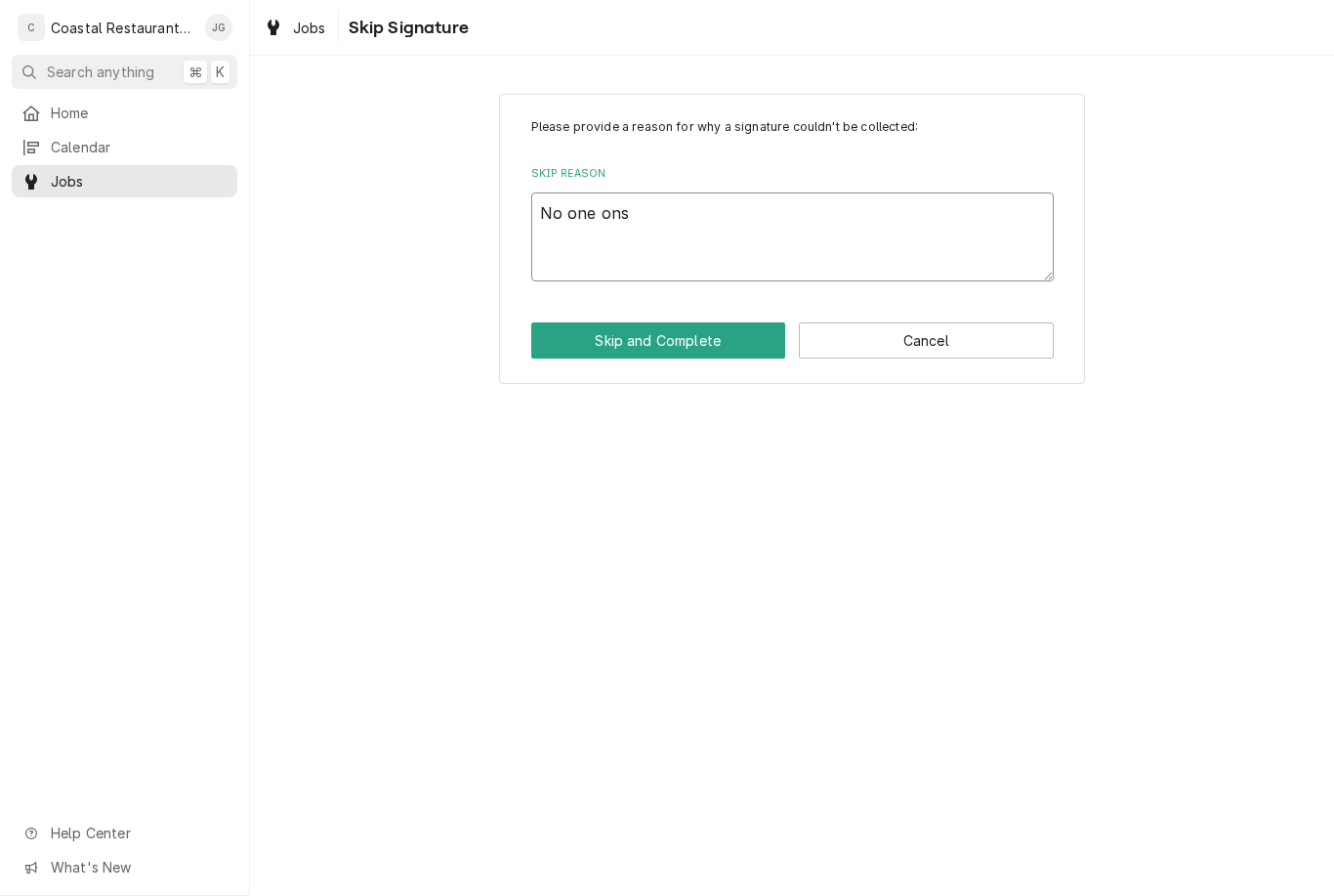
type textarea "No one onsi"
type textarea "x"
type textarea "No one onsit"
type textarea "x"
type textarea "No one onsite"
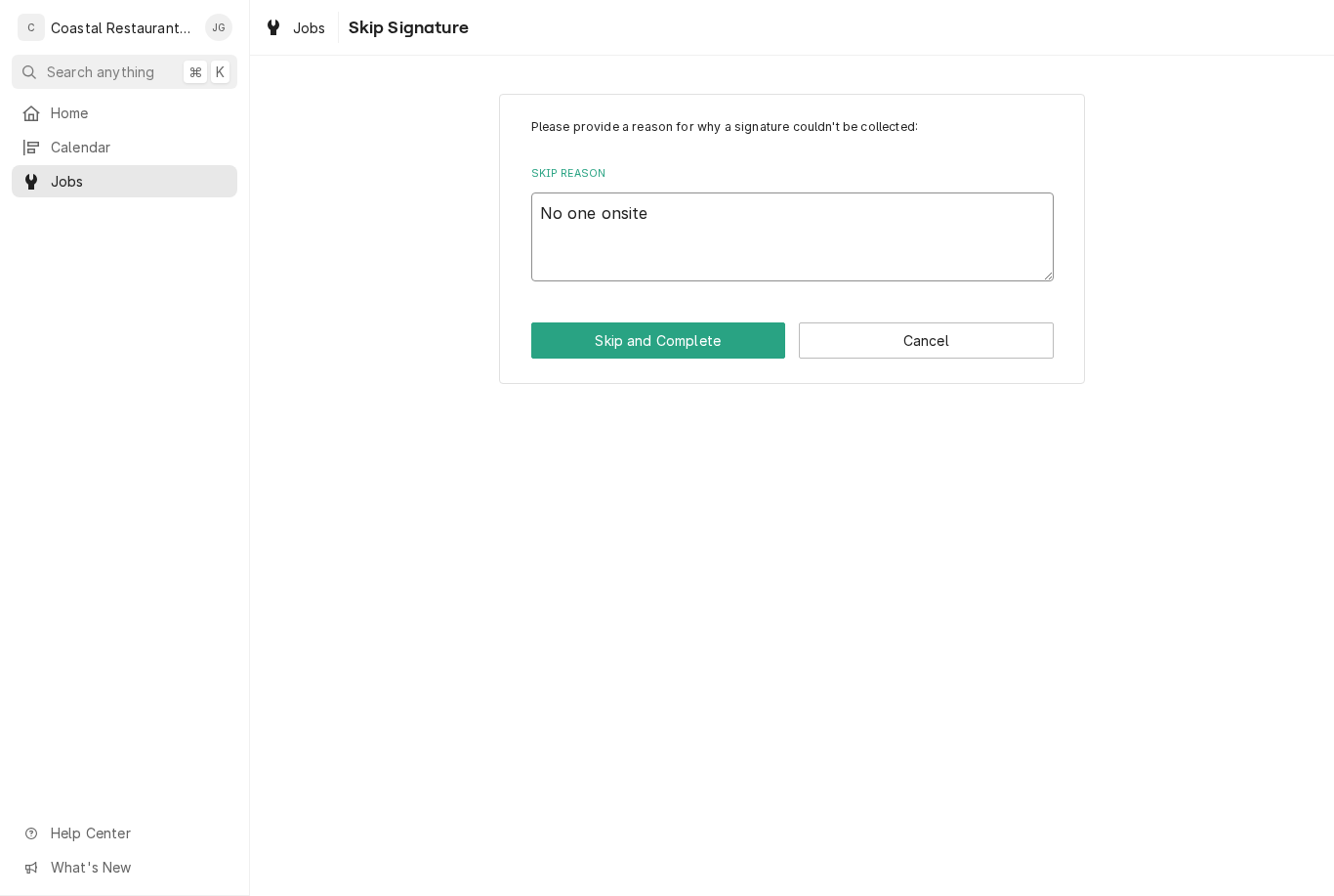
type textarea "x"
type textarea "No one onsi"
type textarea "x"
type textarea "No one ons"
type textarea "x"
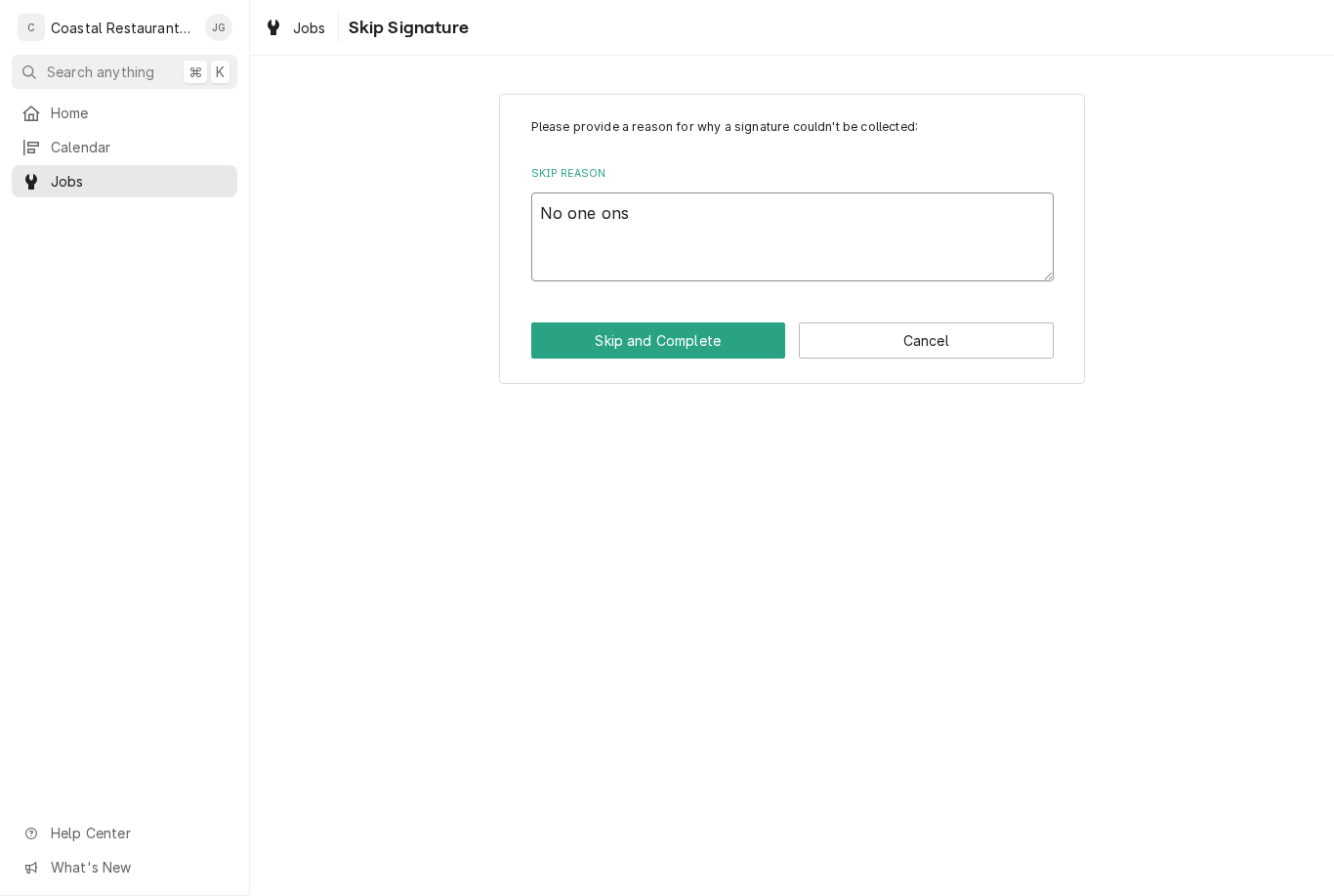
type textarea "No one on"
type textarea "x"
type textarea "No one o"
type textarea "x"
type textarea "No one"
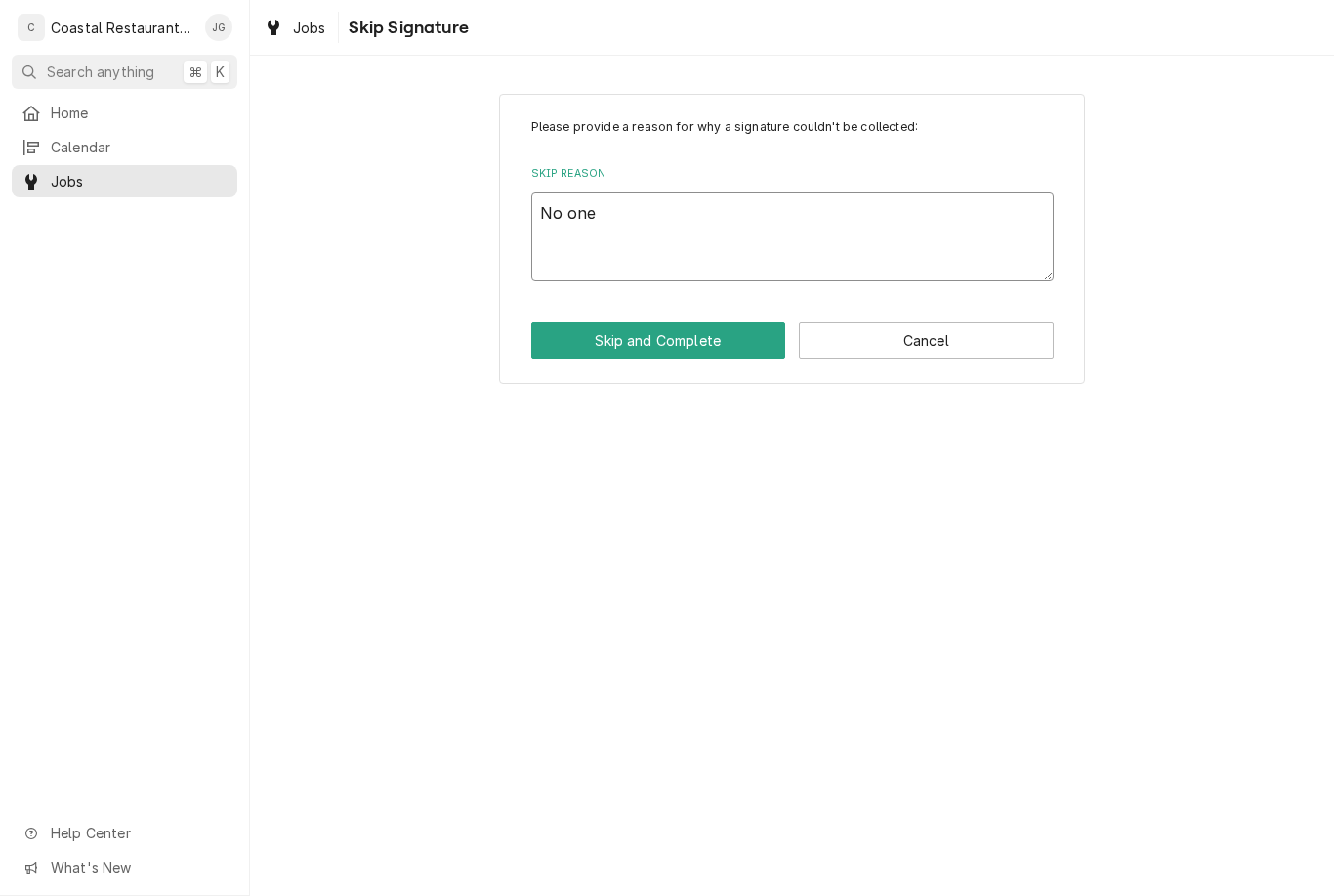
type textarea "x"
type textarea "No on"
type textarea "x"
type textarea "No o"
type textarea "x"
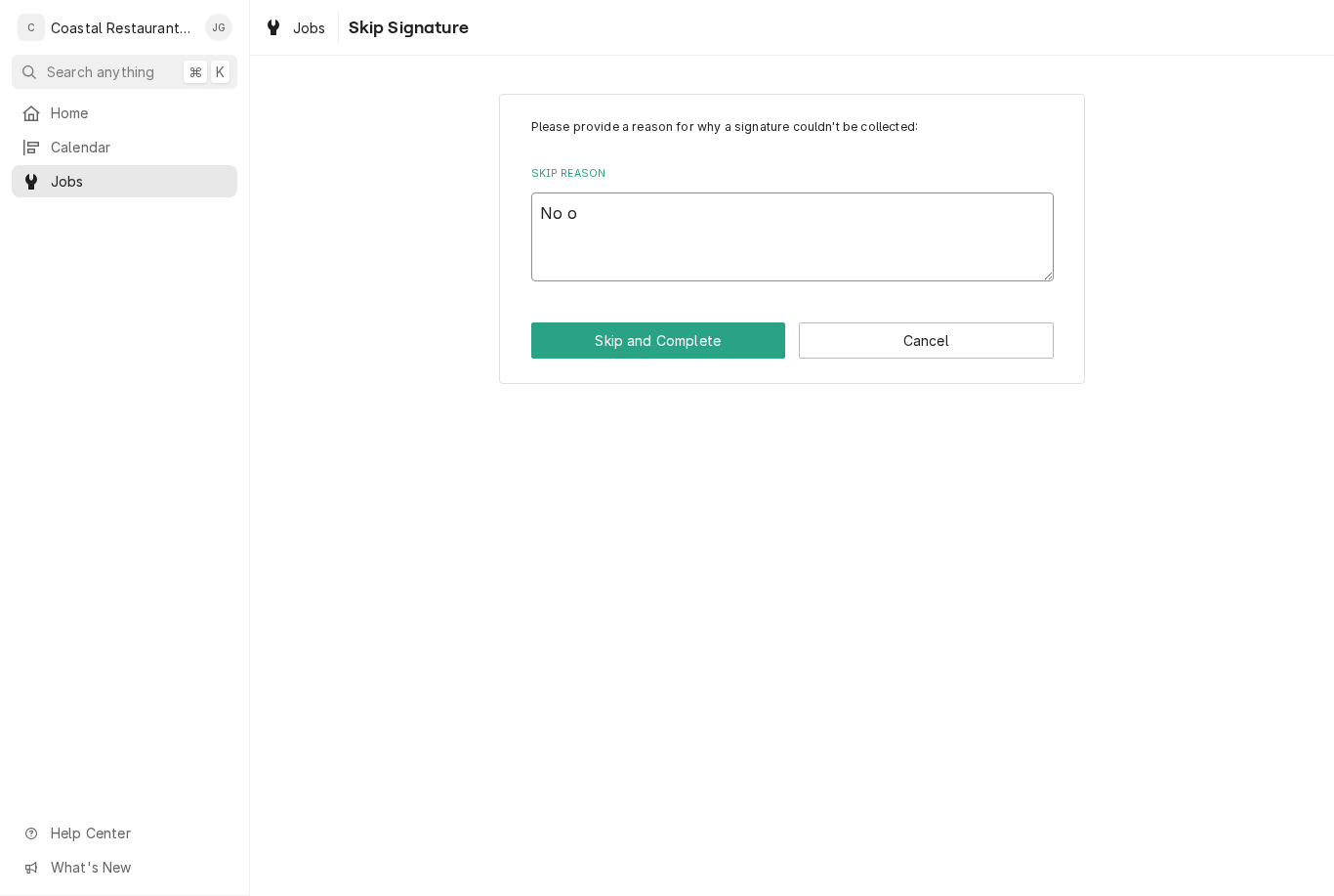
type textarea "No"
type textarea "x"
type textarea "N"
type textarea "x"
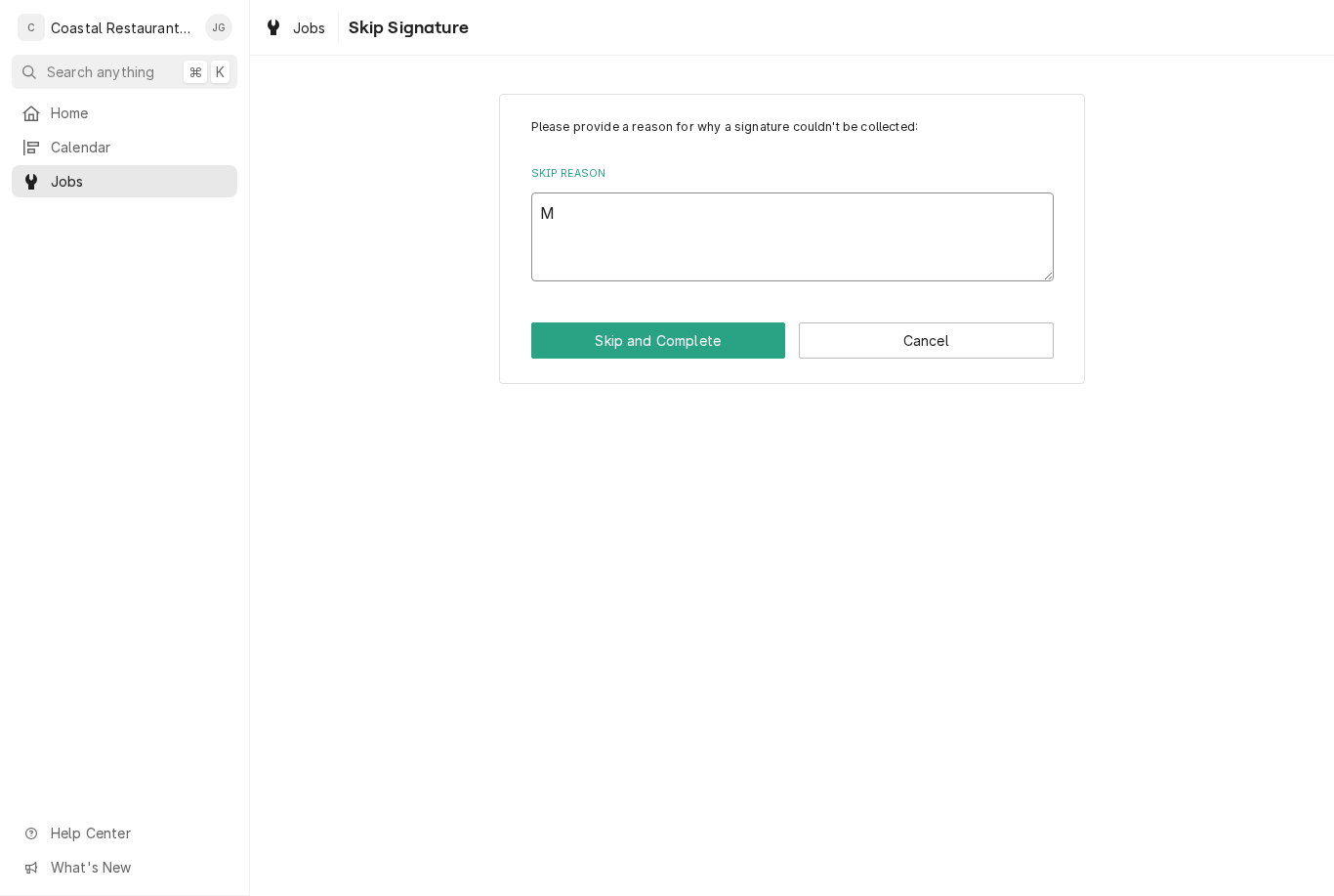
type textarea "Ma"
type textarea "x"
type textarea "Man"
type textarea "x"
type textarea "Mana"
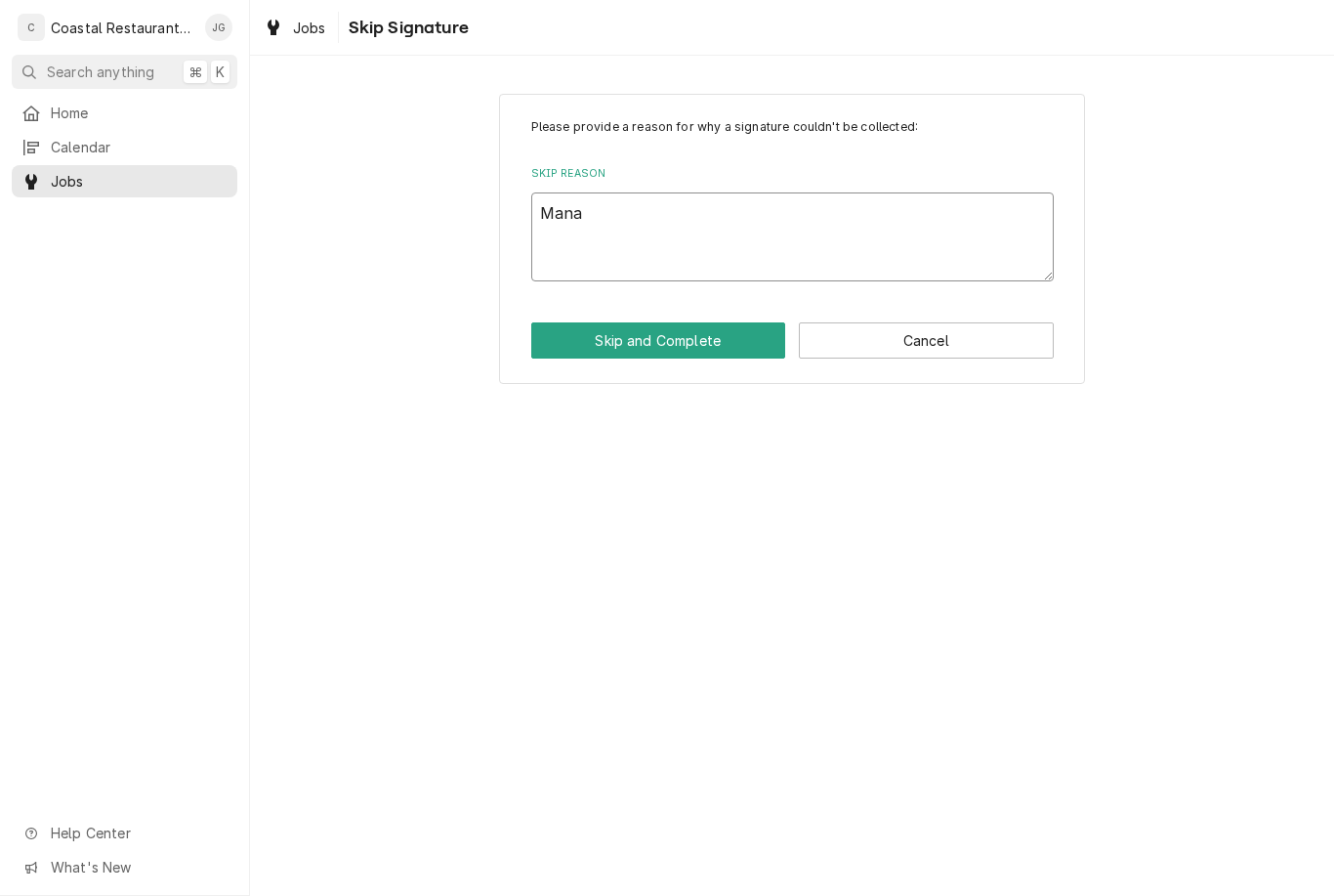
type textarea "x"
type textarea "Manag"
type textarea "x"
type textarea "Manager"
type textarea "x"
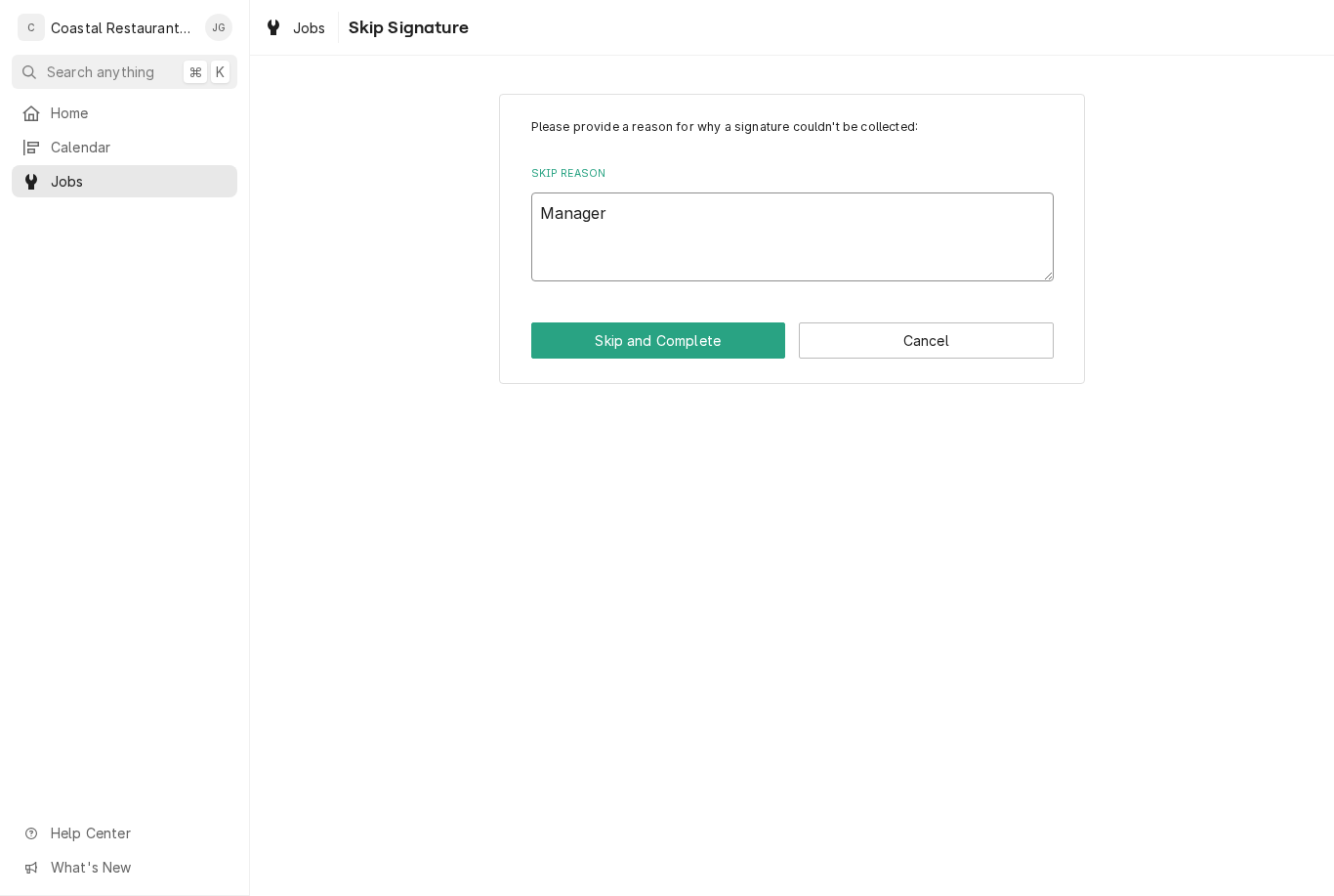
type textarea "Manager"
type textarea "x"
type textarea "Manager no"
type textarea "x"
type textarea "Manager not"
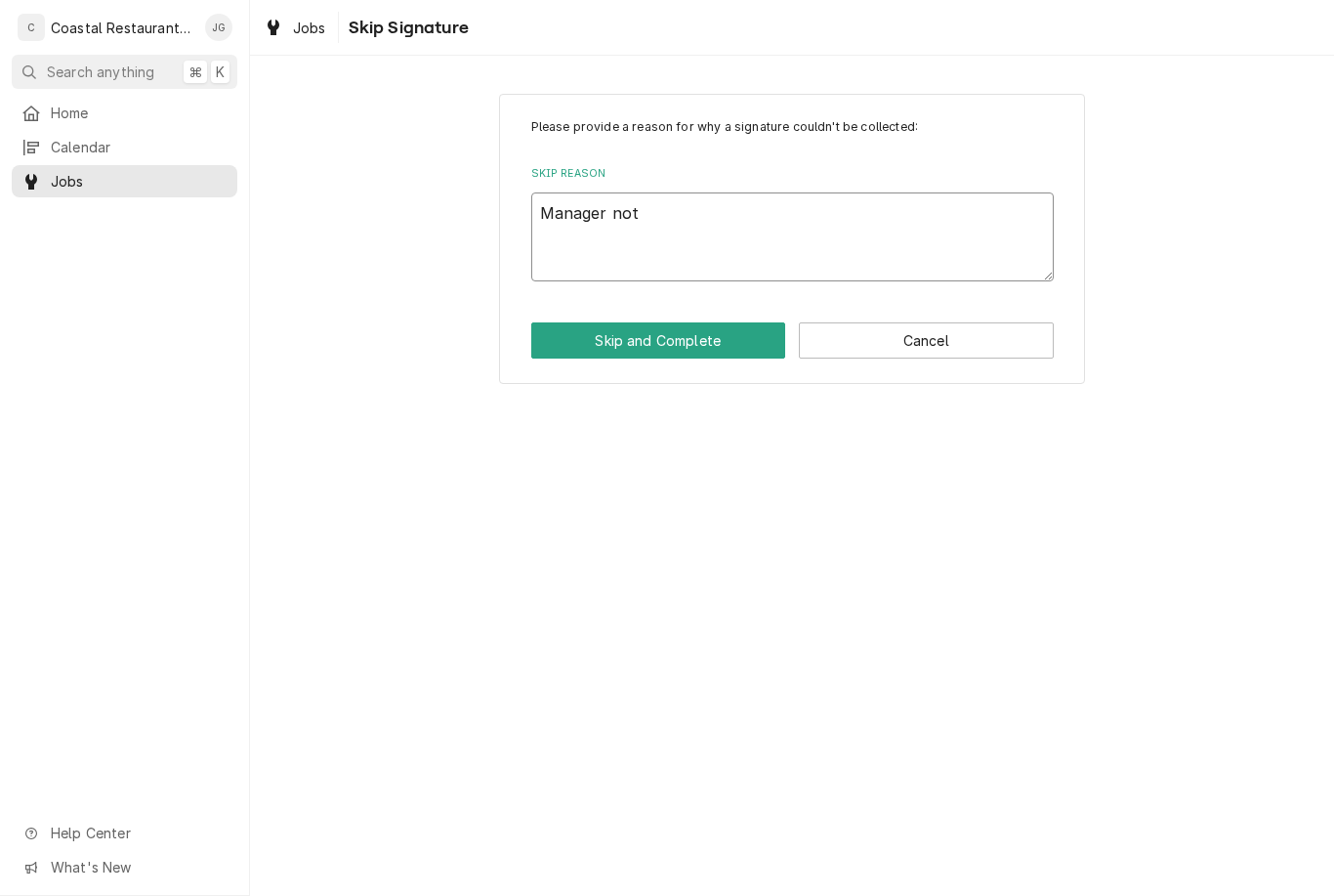
type textarea "x"
type textarea "Manager not o"
type textarea "x"
type textarea "Manager not on"
type textarea "x"
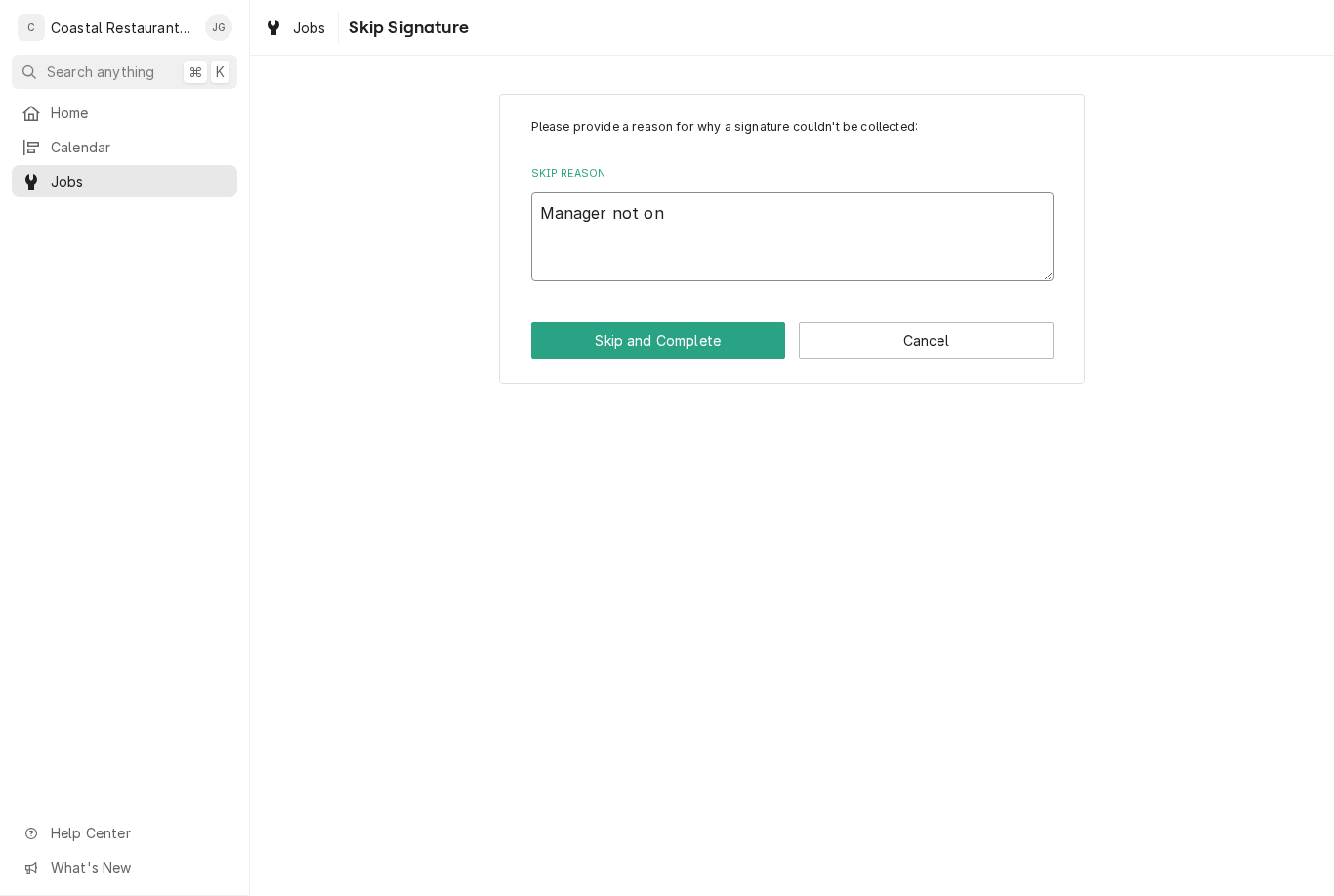
type textarea "Manager not ons"
type textarea "x"
type textarea "Manager not onsi"
type textarea "x"
type textarea "Manager not onsit"
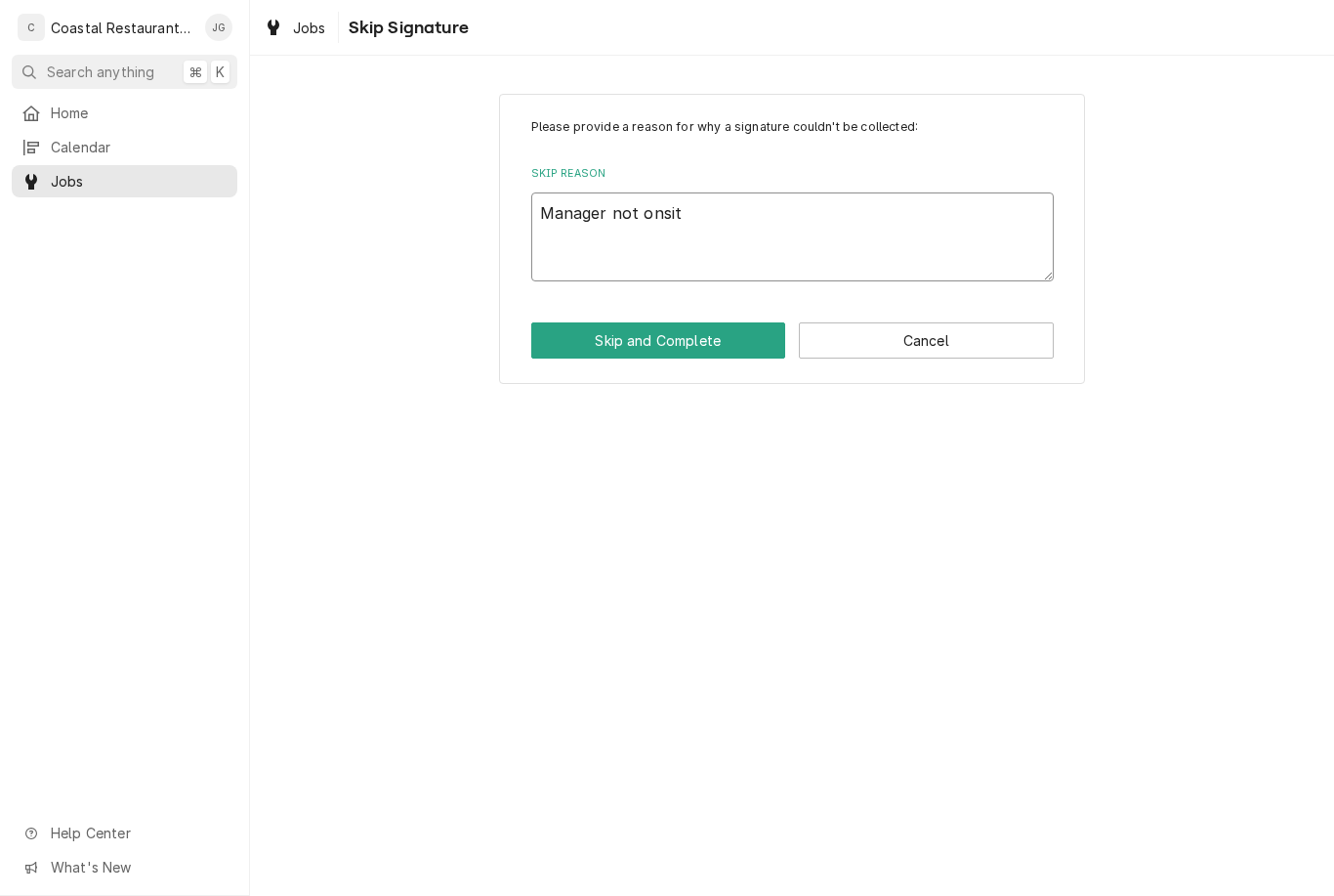
type textarea "x"
type textarea "Manager not onsite"
type textarea "x"
type textarea "Manager not onsite"
click at [727, 346] on button "Skip and Complete" at bounding box center [658, 340] width 255 height 37
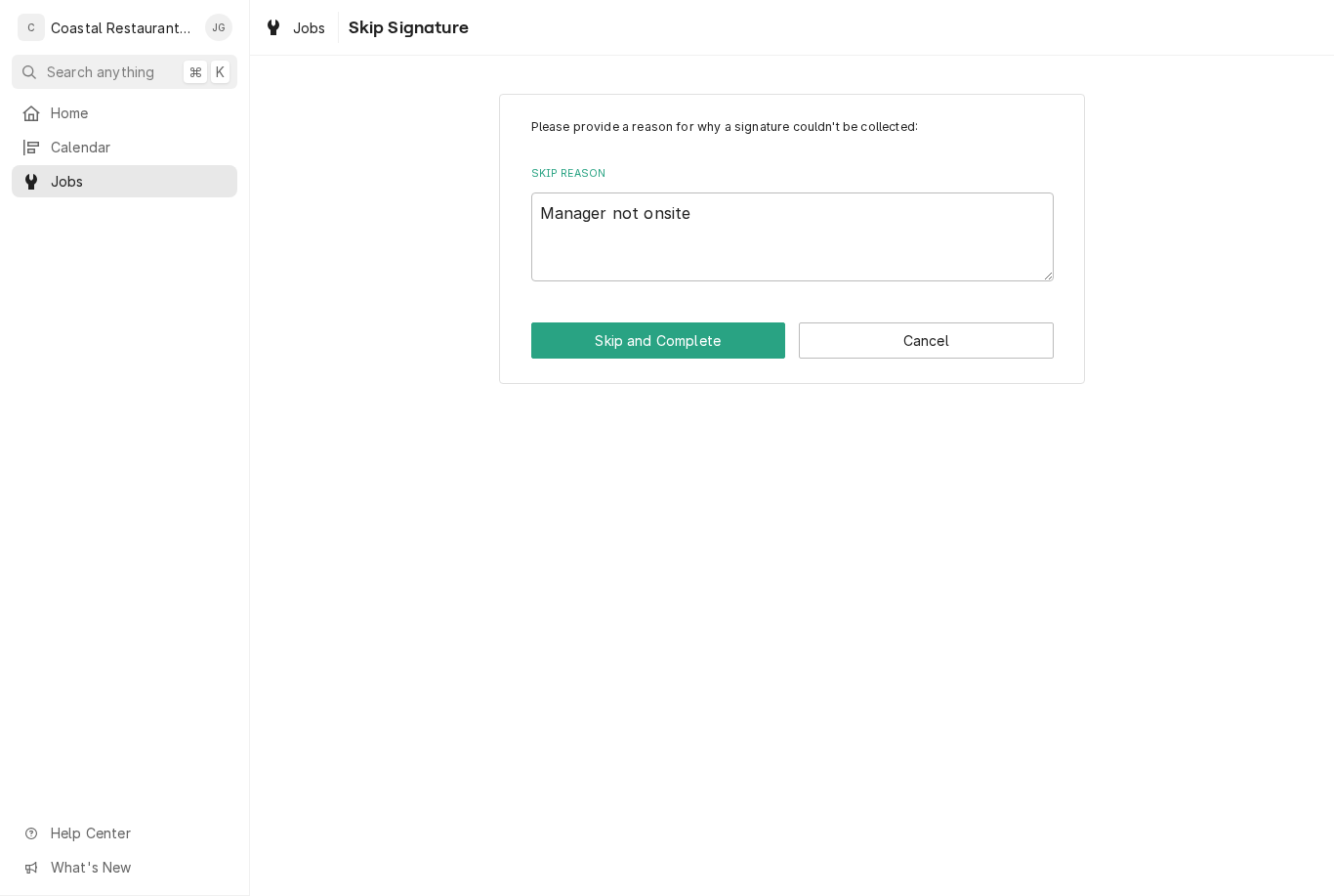
type textarea "x"
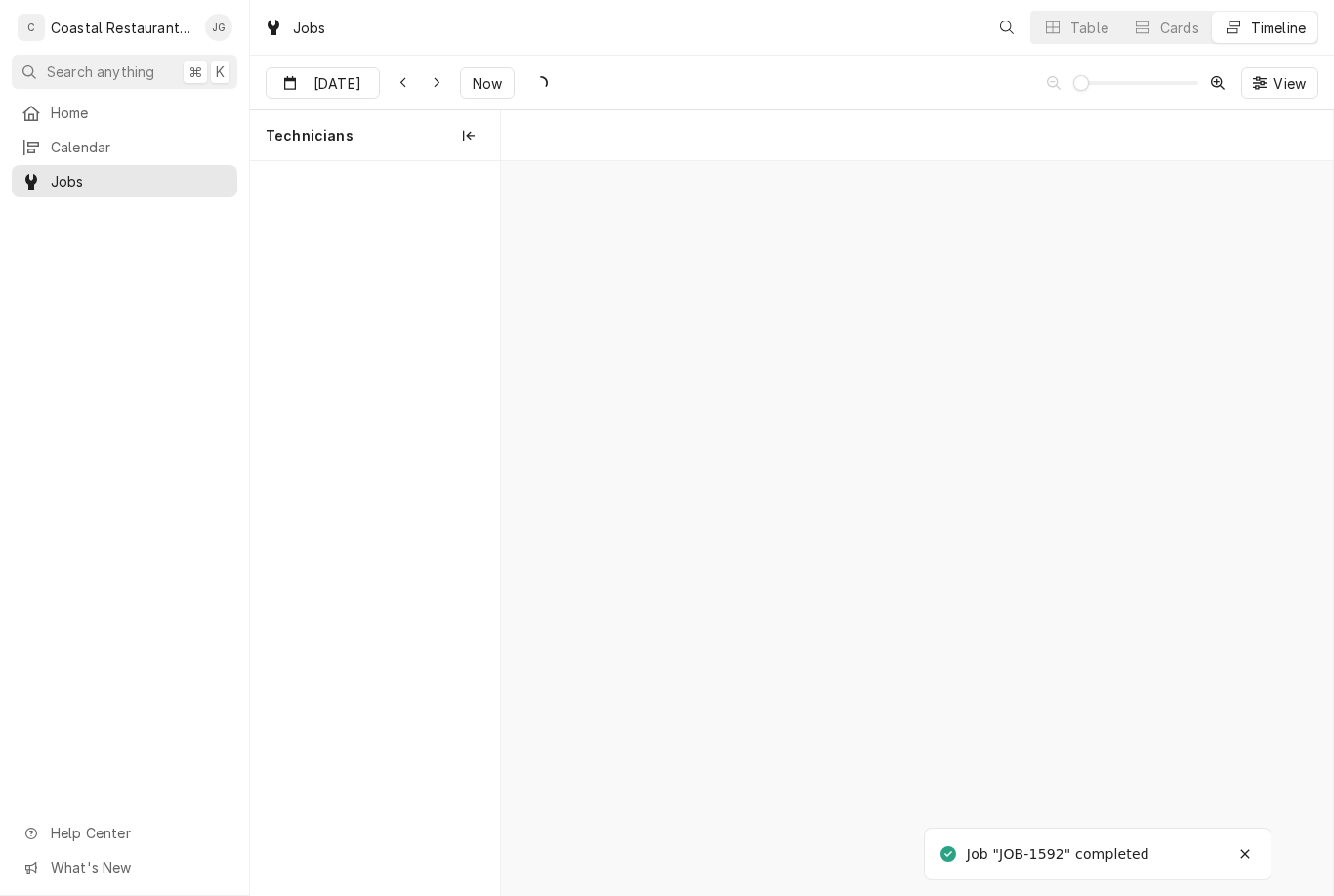
scroll to position [0, 16486]
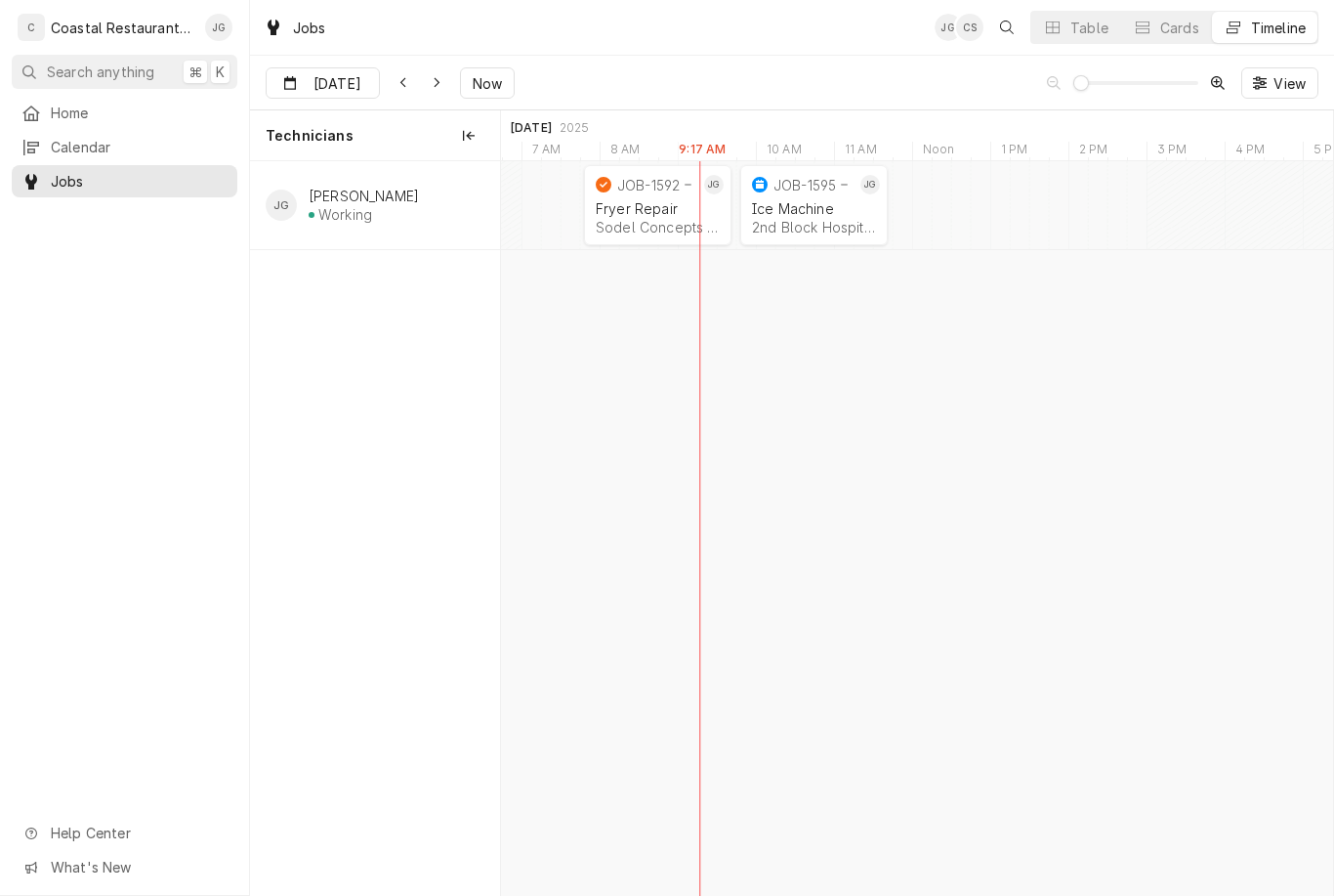
click at [815, 213] on div "Ice Machine" at bounding box center [814, 208] width 124 height 17
